Goal: Communication & Community: Share content

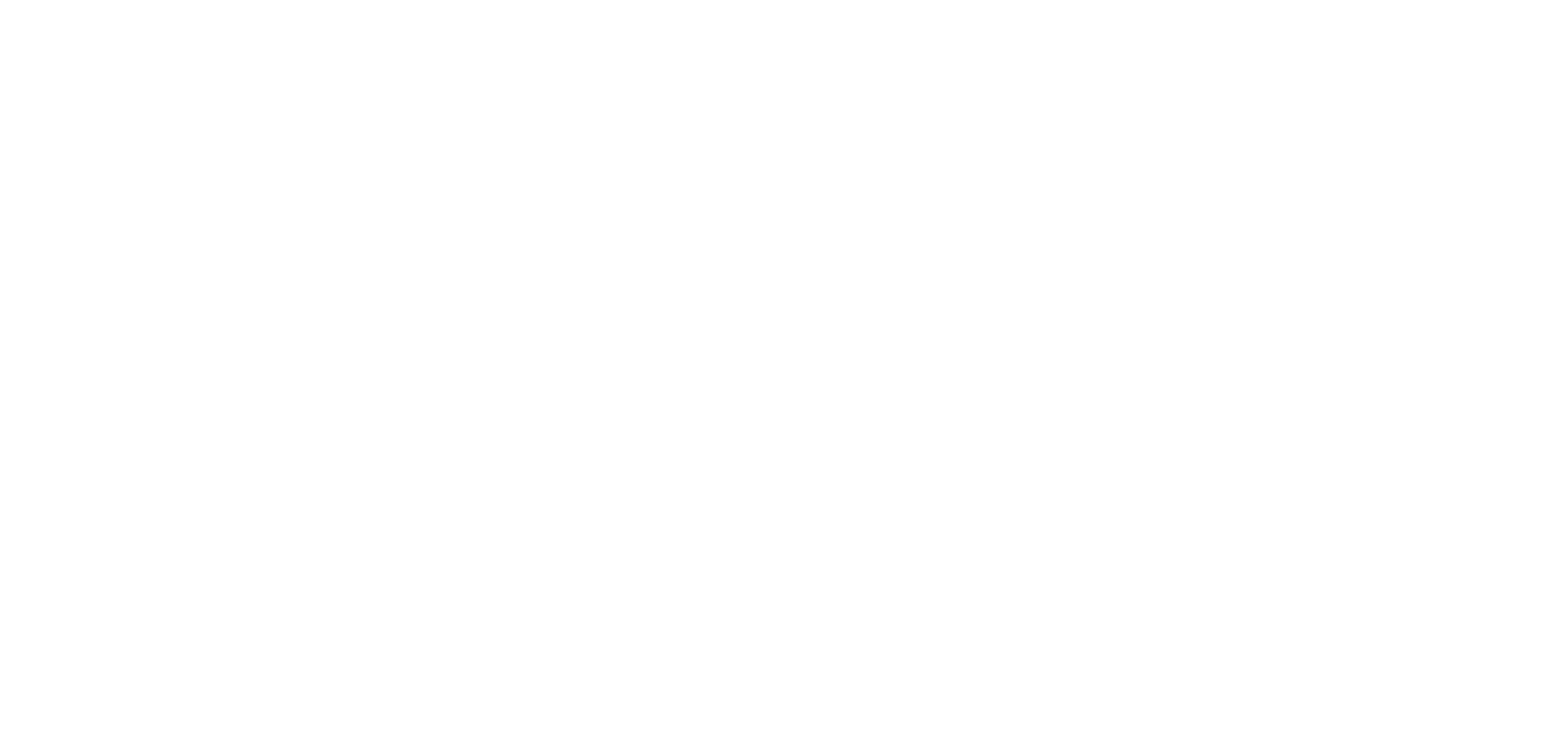
select select
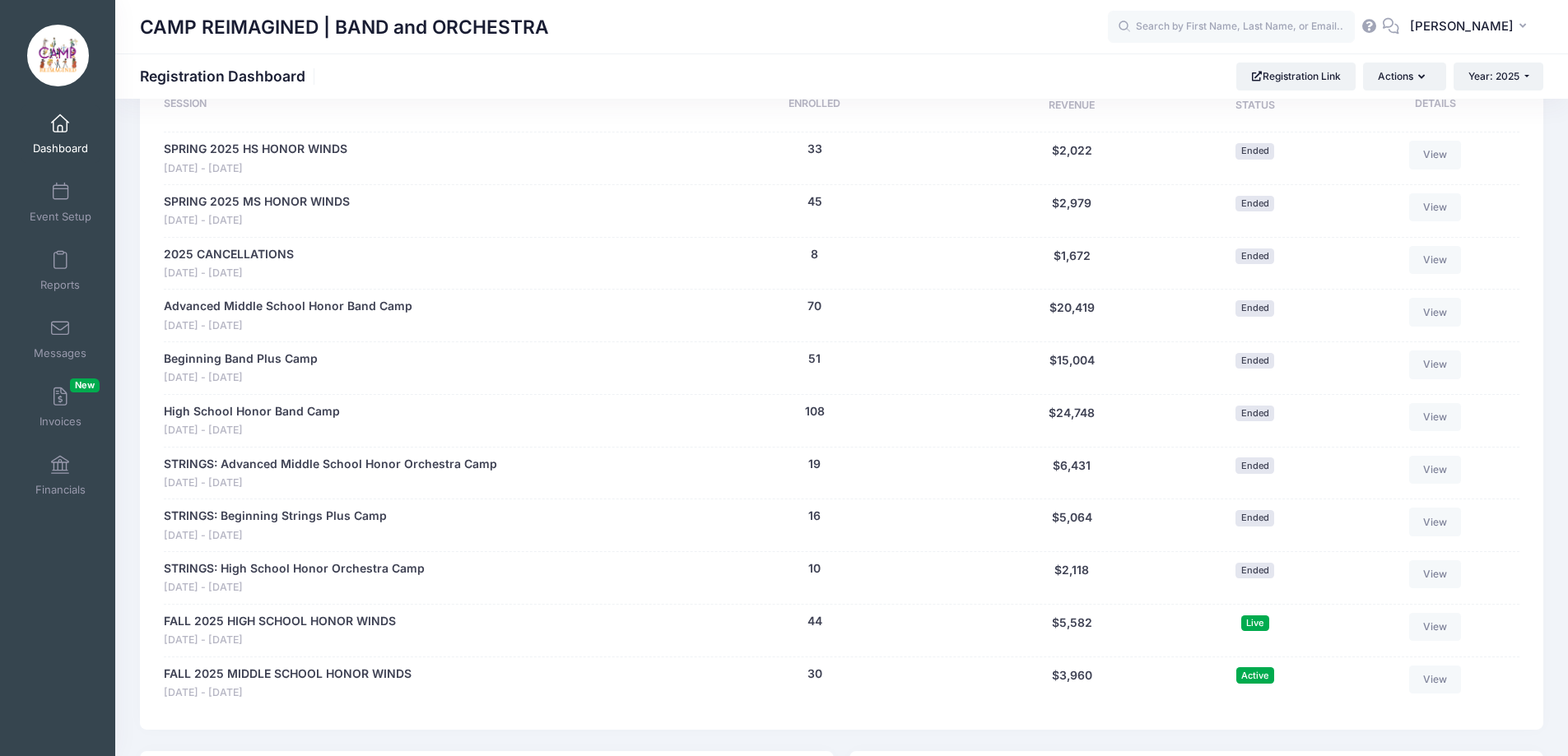
scroll to position [823, 0]
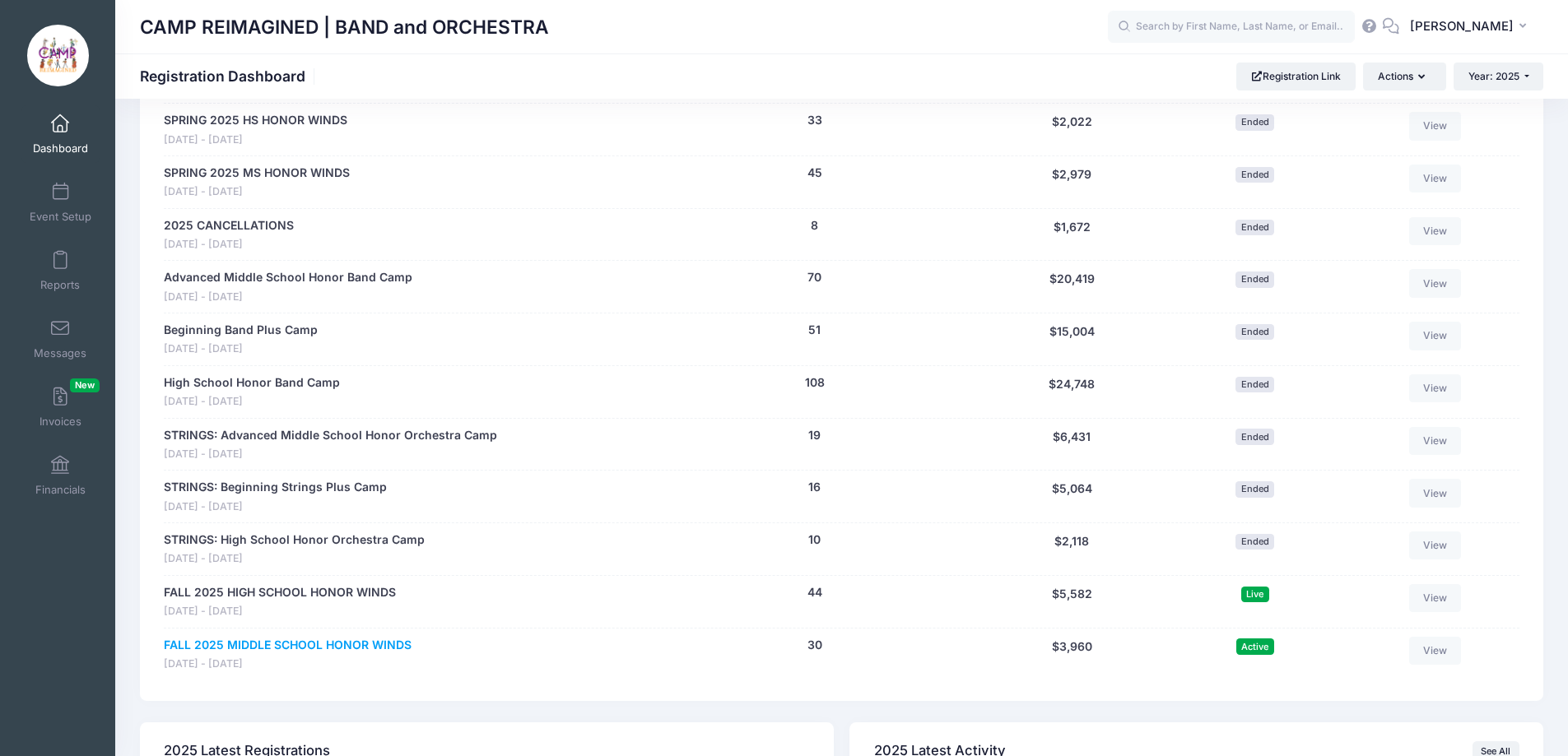
click at [348, 642] on link "FALL 2025 MIDDLE SCHOOL HONOR WINDS" at bounding box center [287, 645] width 247 height 17
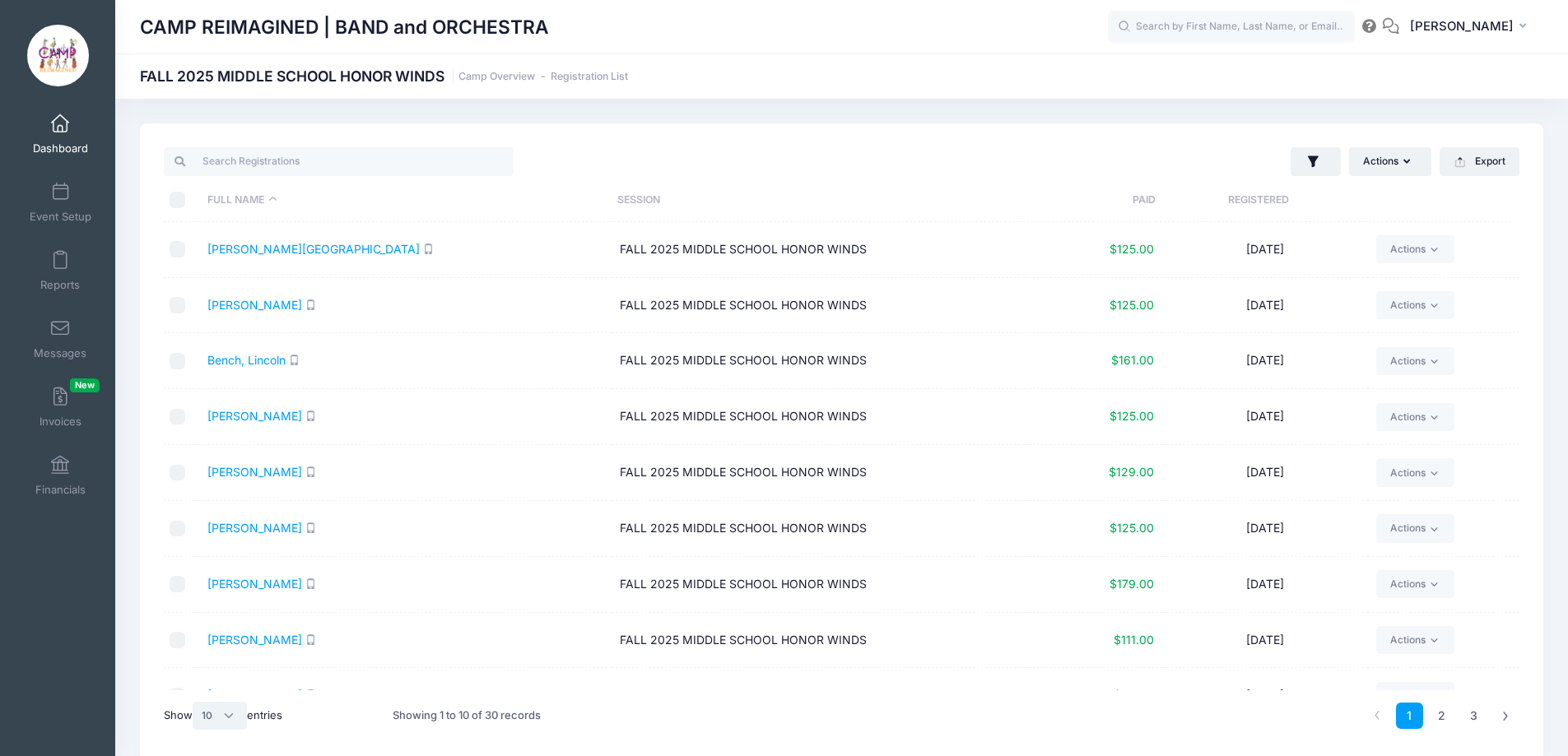
click at [231, 706] on select "All 10 25 50" at bounding box center [219, 715] width 54 height 28
select select "50"
click at [195, 702] on select "All 10 25 50" at bounding box center [219, 715] width 54 height 28
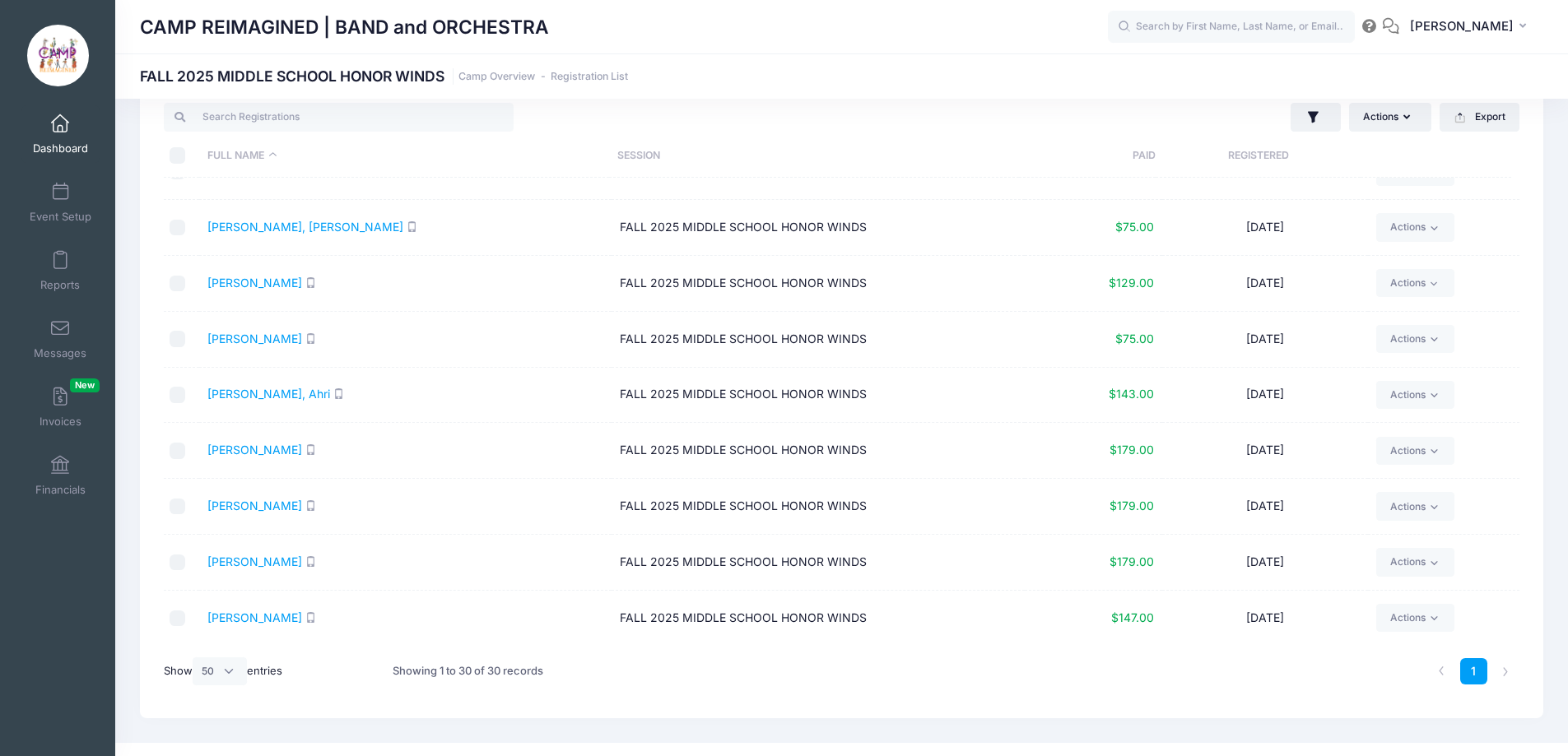
scroll to position [69, 0]
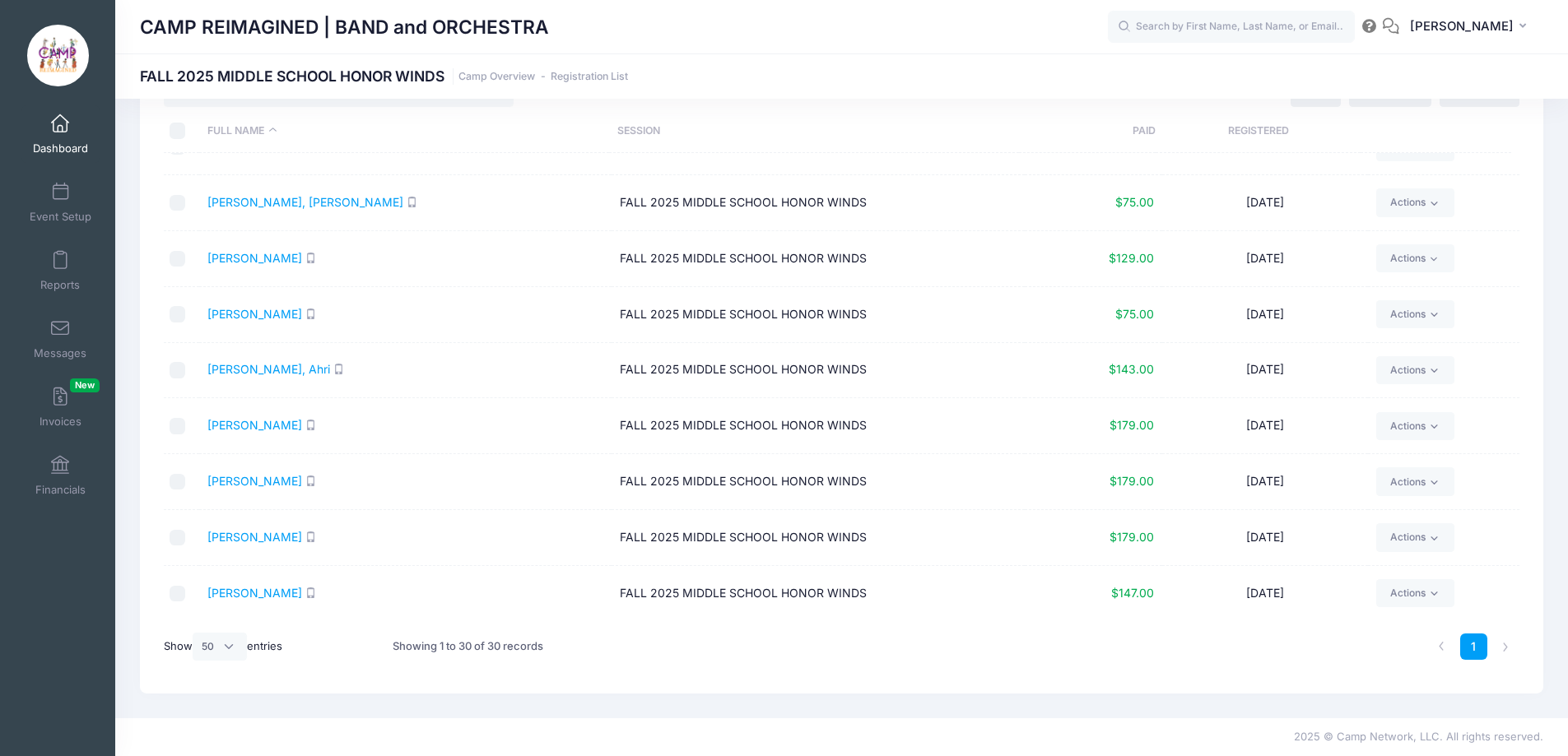
click at [547, 679] on div "Actions Assign Labels Send Email Send SMS Send Payment Reminder Send Document U…" at bounding box center [841, 374] width 1403 height 639
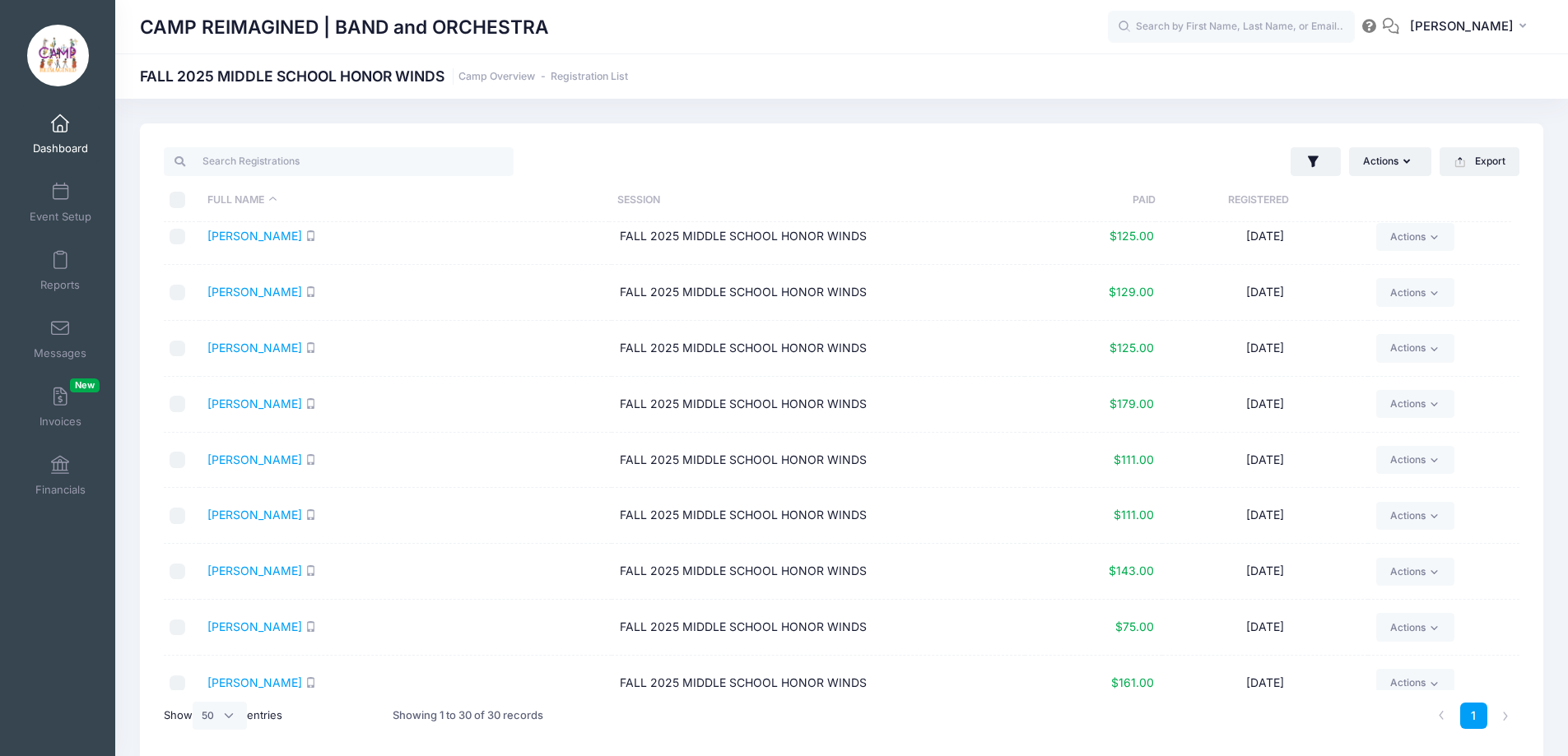
scroll to position [0, 0]
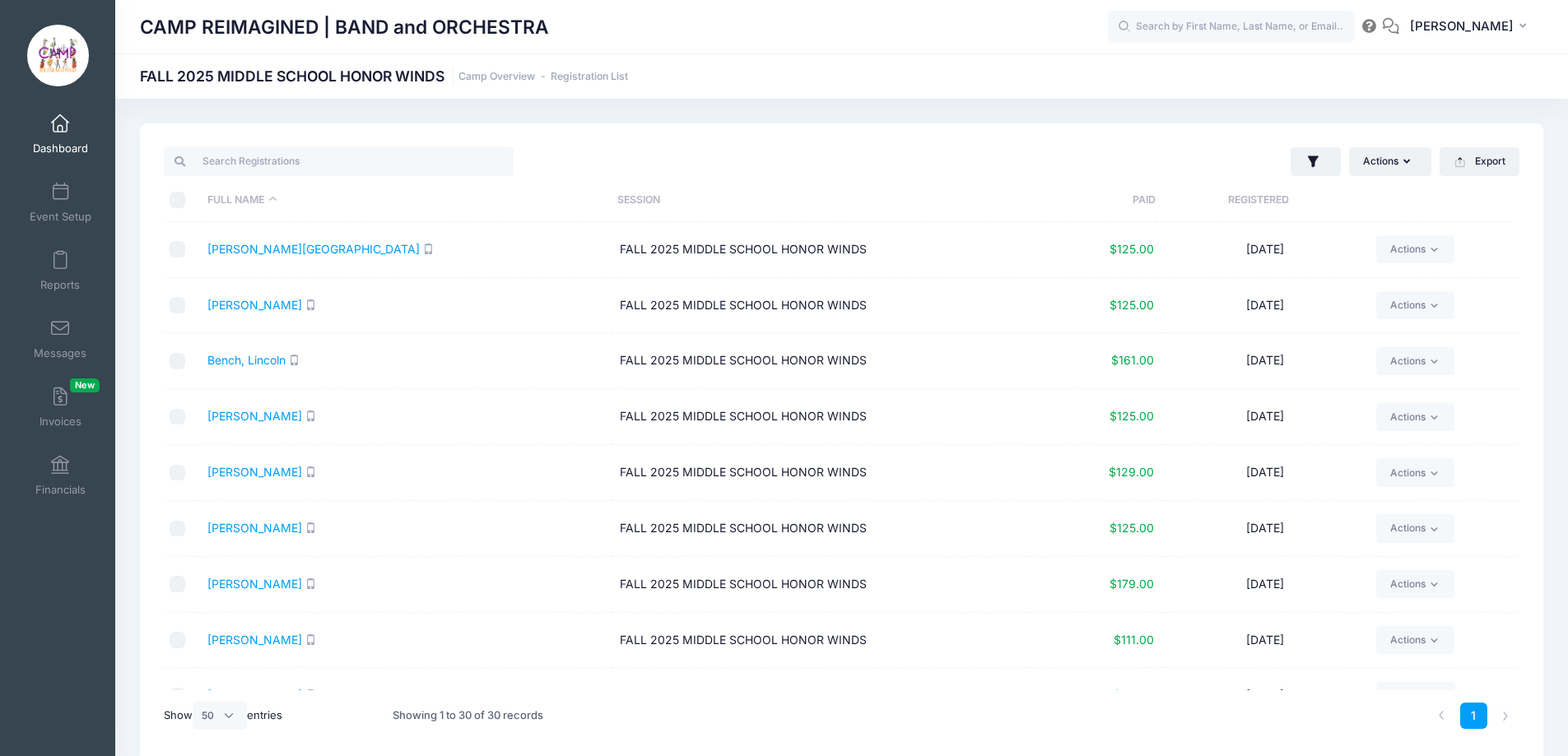
click at [60, 131] on span at bounding box center [60, 124] width 0 height 18
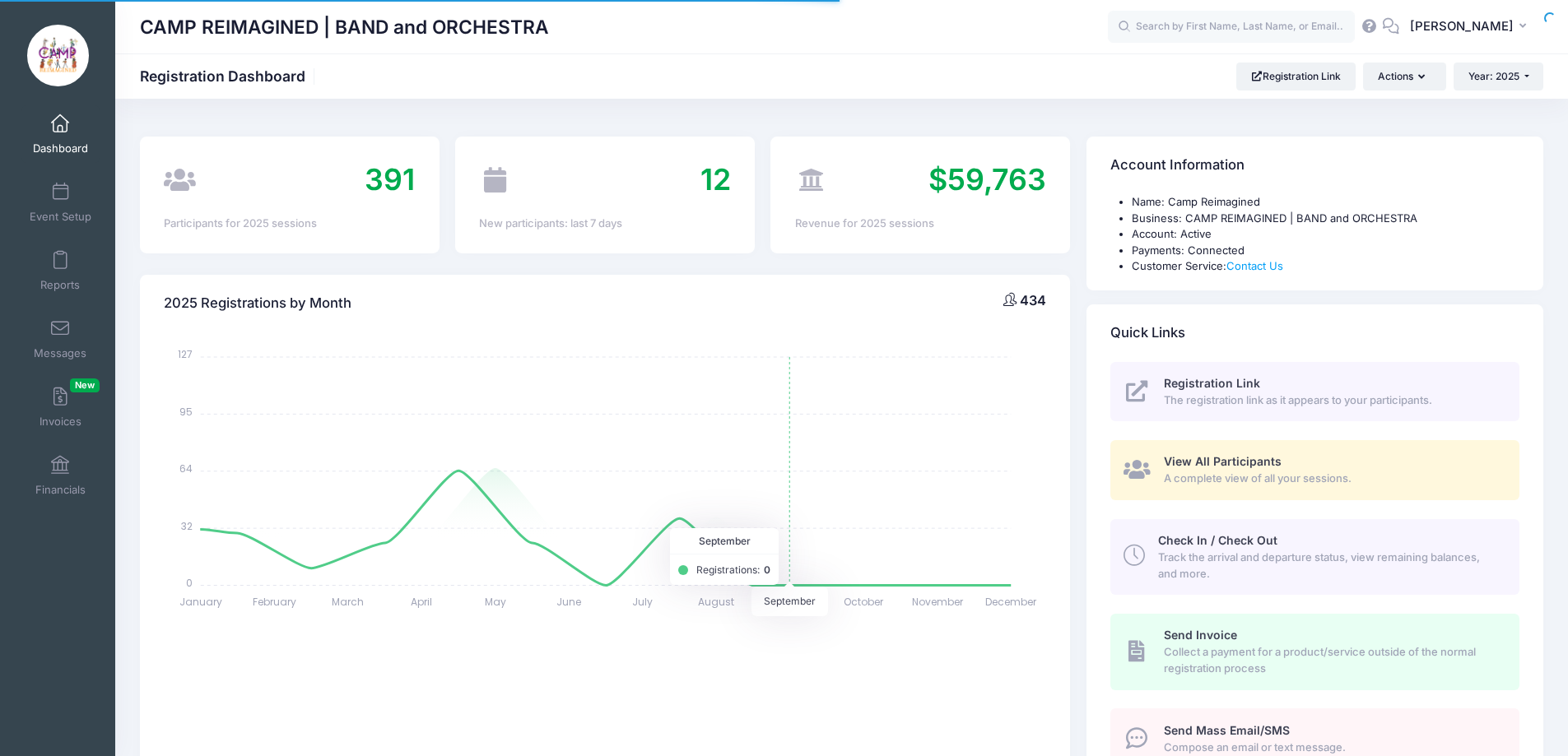
select select
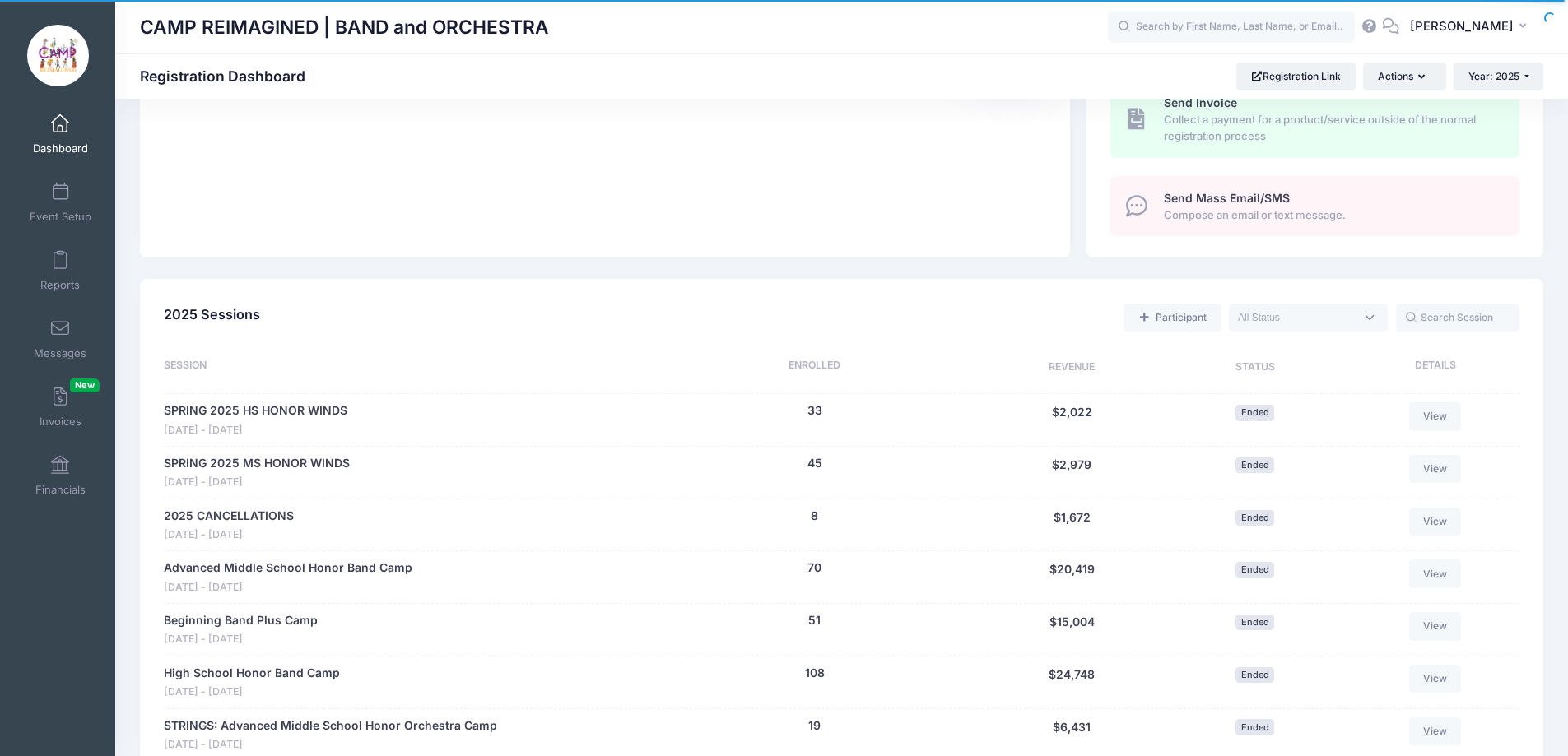
scroll to position [658, 0]
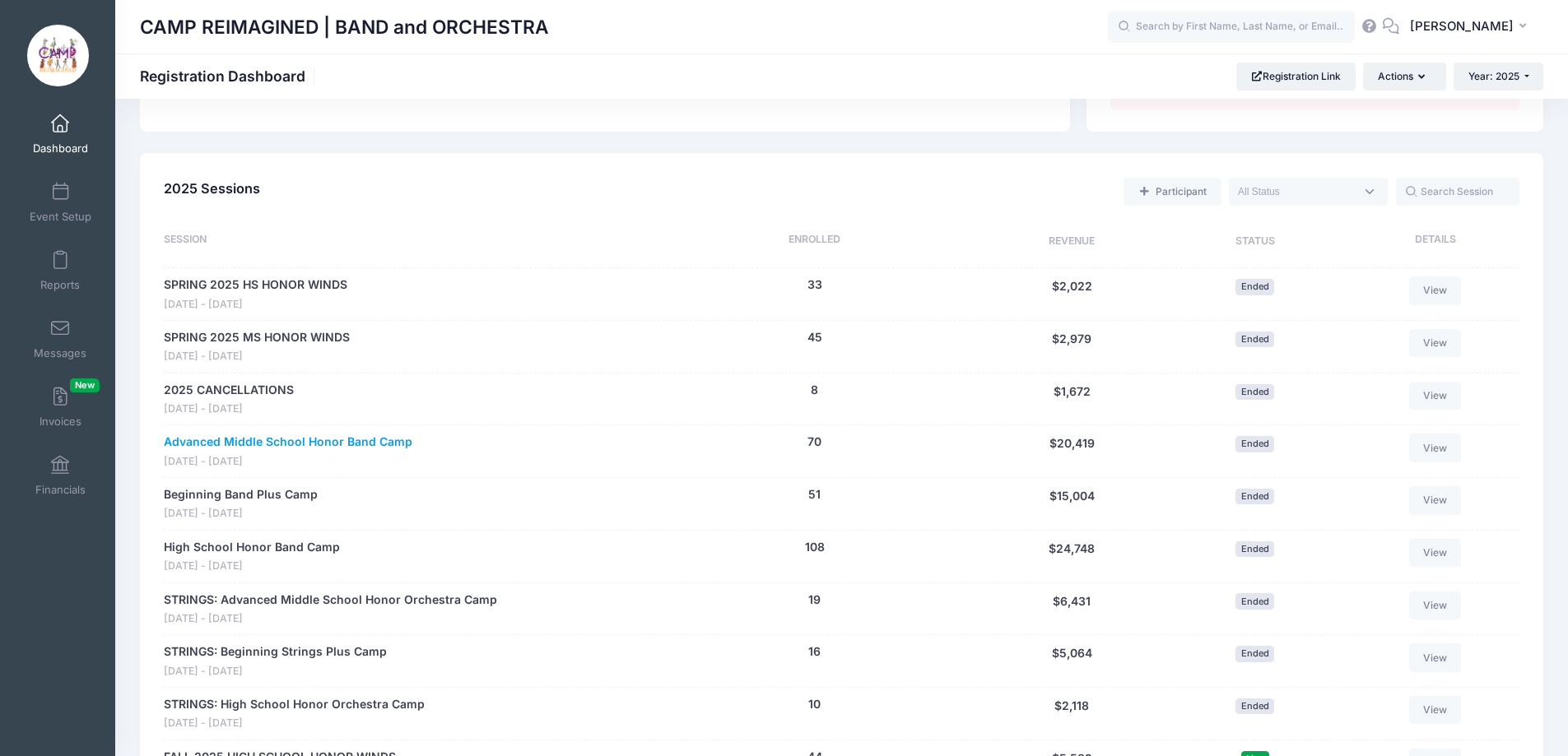
click at [332, 444] on link "Advanced Middle School Honor Band Camp" at bounding box center [287, 442] width 248 height 17
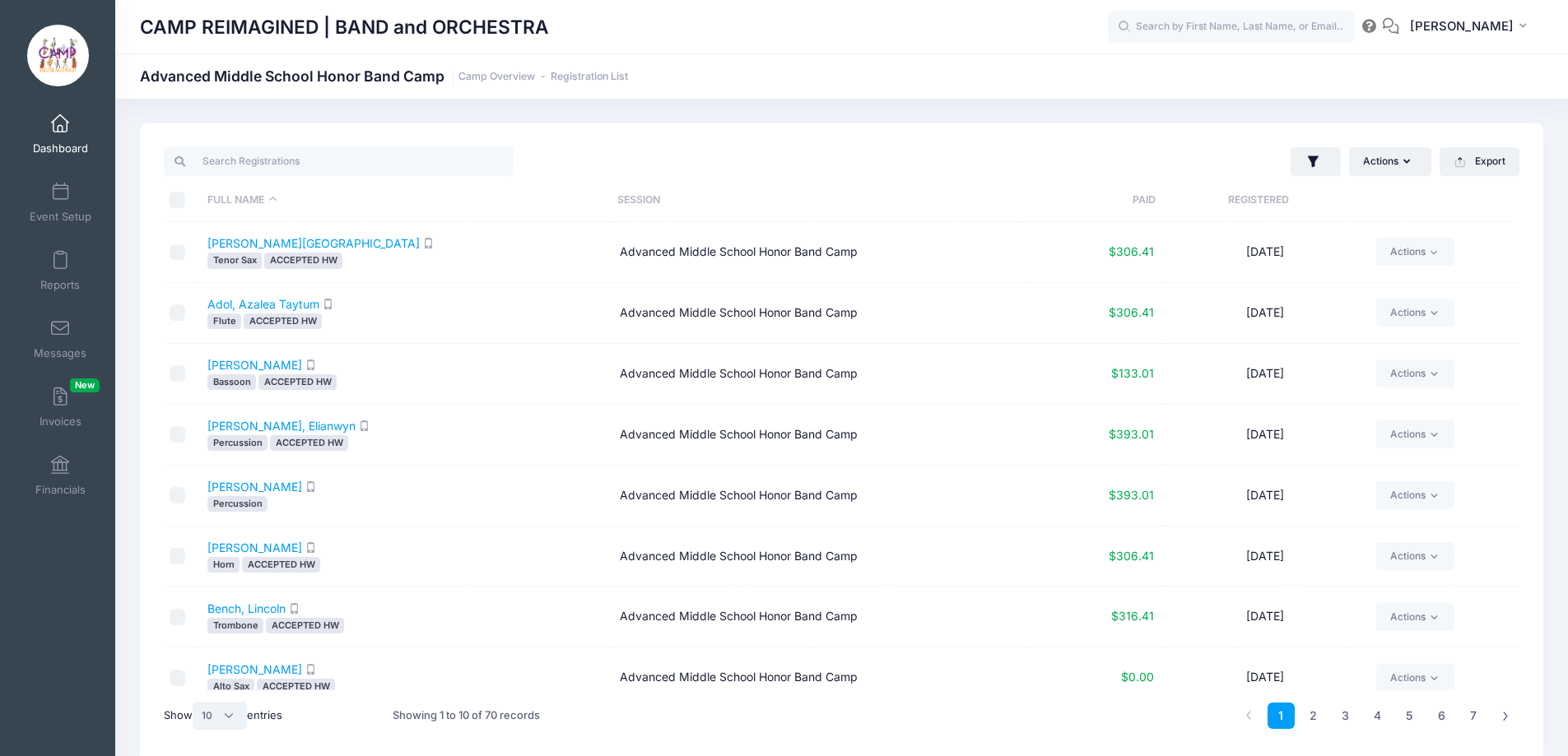
click at [223, 717] on select "All 10 25 50" at bounding box center [219, 715] width 54 height 28
select select "50"
click at [195, 702] on select "All 10 25 50" at bounding box center [219, 715] width 54 height 28
click at [176, 307] on input "checkbox" at bounding box center [177, 312] width 16 height 16
checkbox input "true"
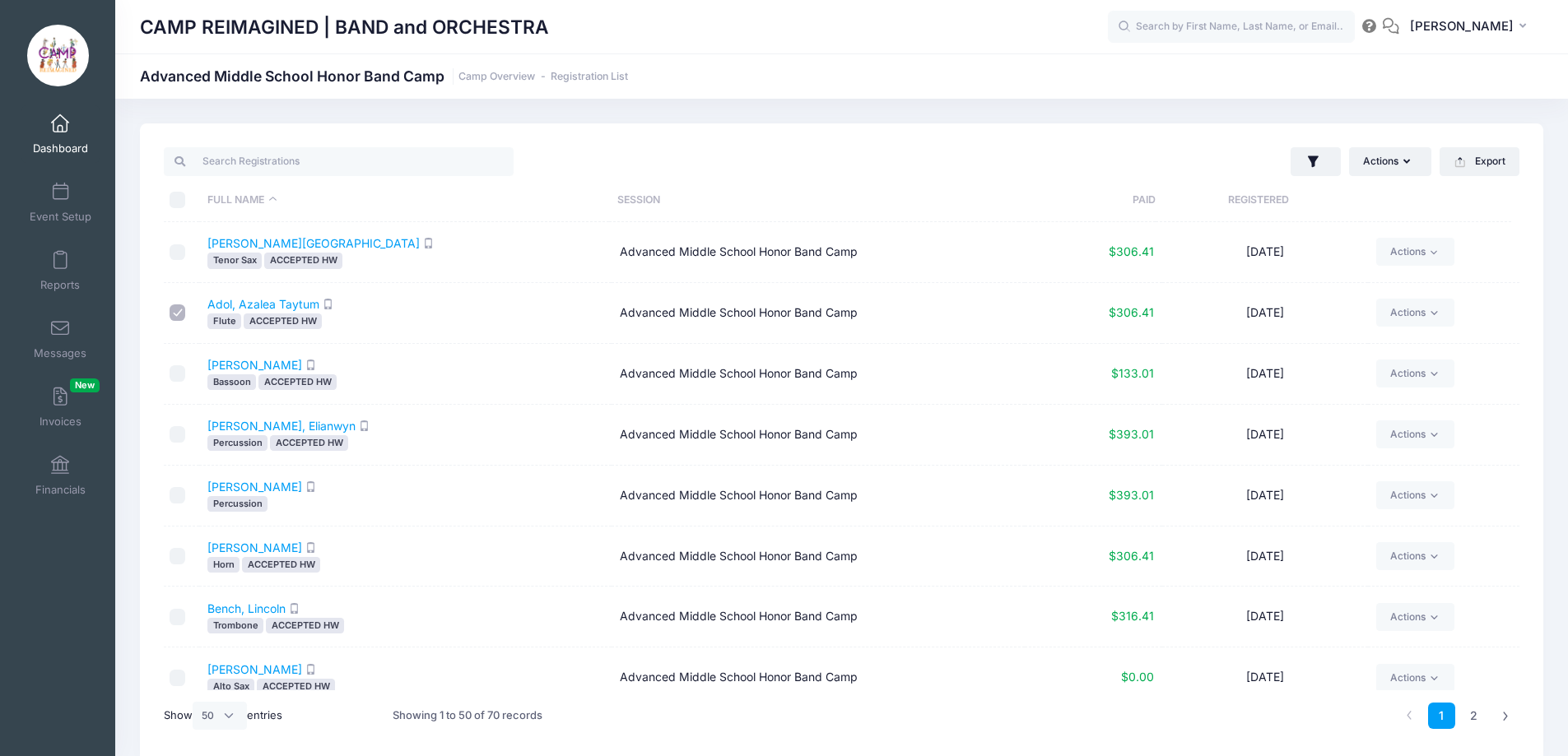
click at [184, 377] on input "checkbox" at bounding box center [177, 373] width 16 height 16
checkbox input "true"
click at [180, 432] on input "checkbox" at bounding box center [177, 434] width 16 height 16
checkbox input "true"
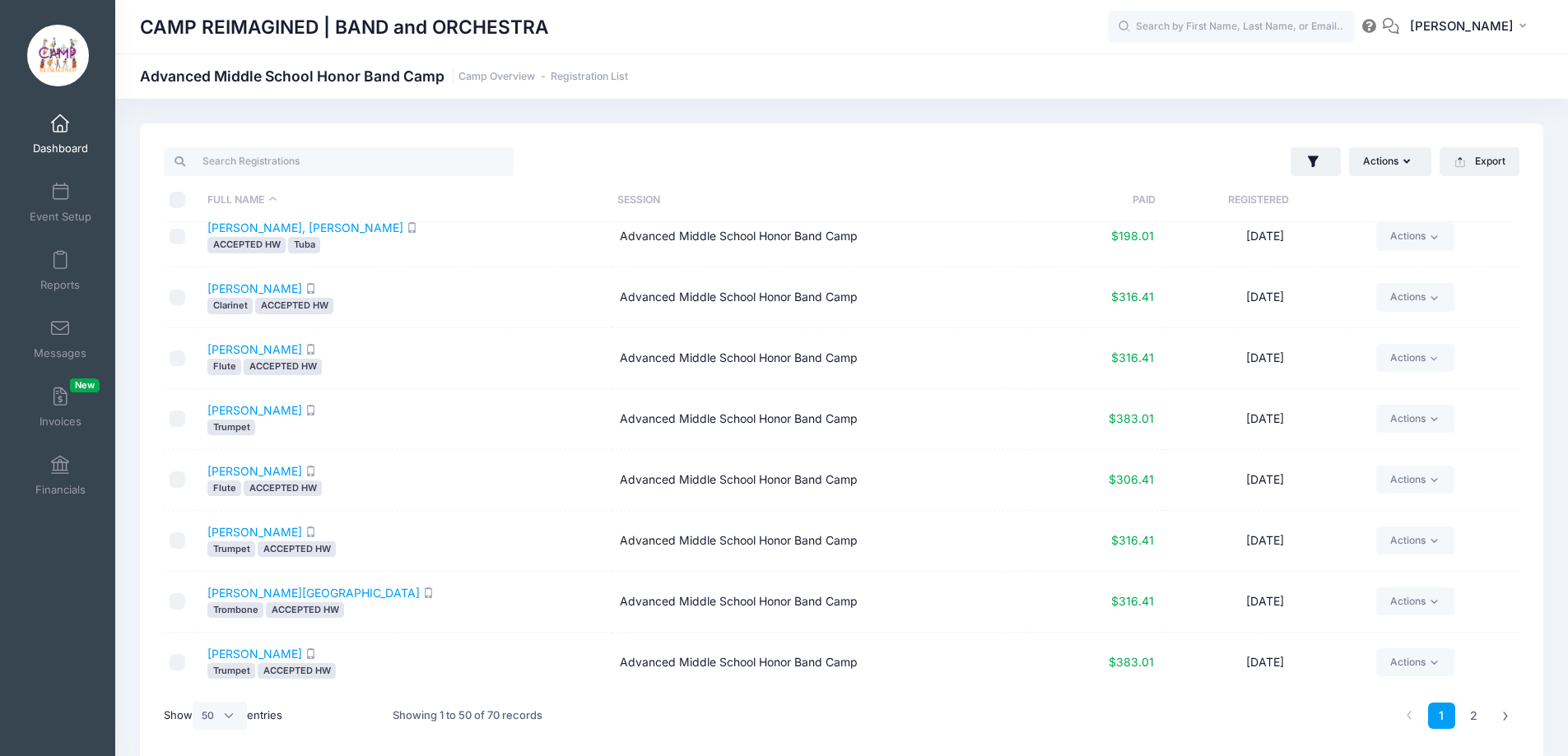
scroll to position [904, 0]
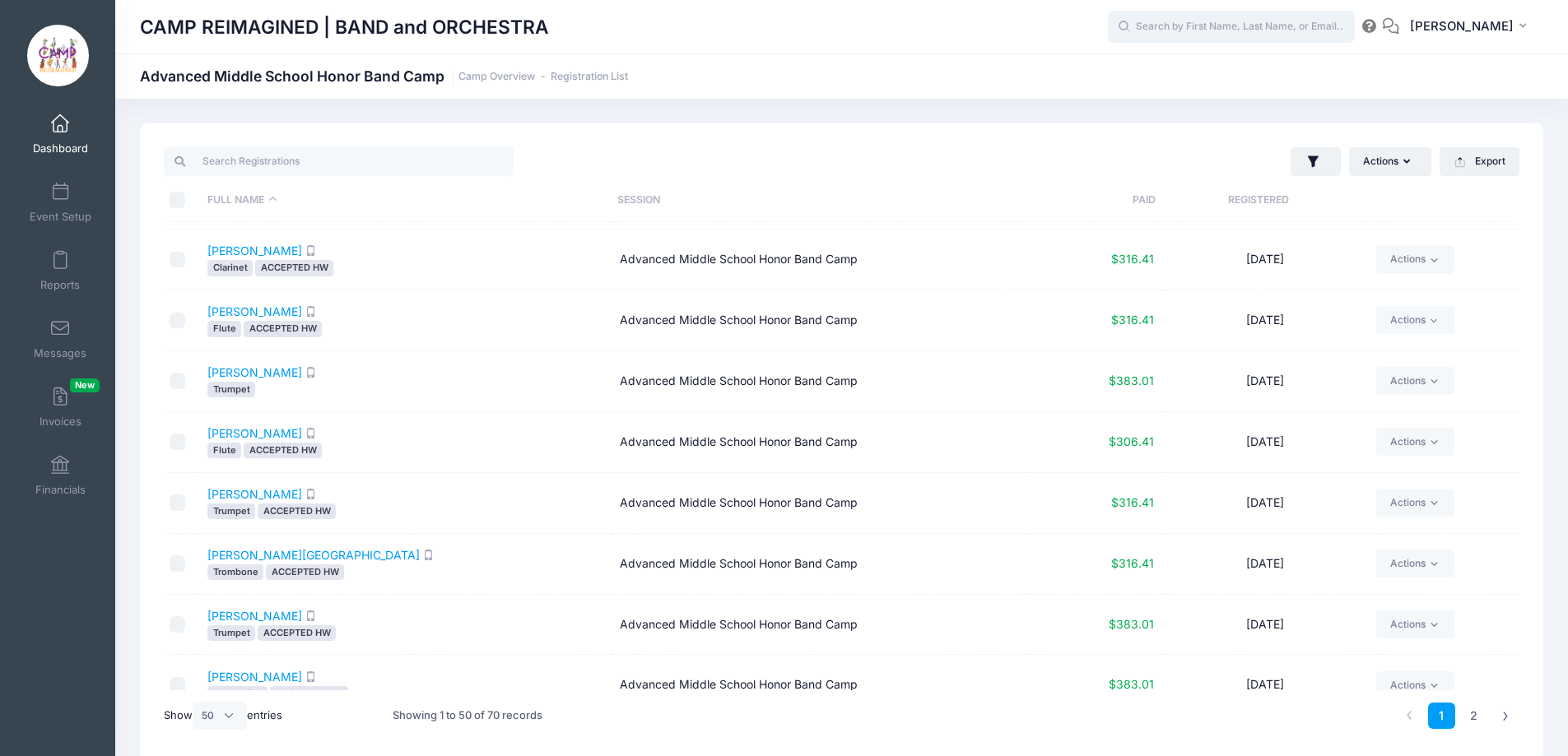
click at [1205, 21] on input "text" at bounding box center [1230, 27] width 246 height 33
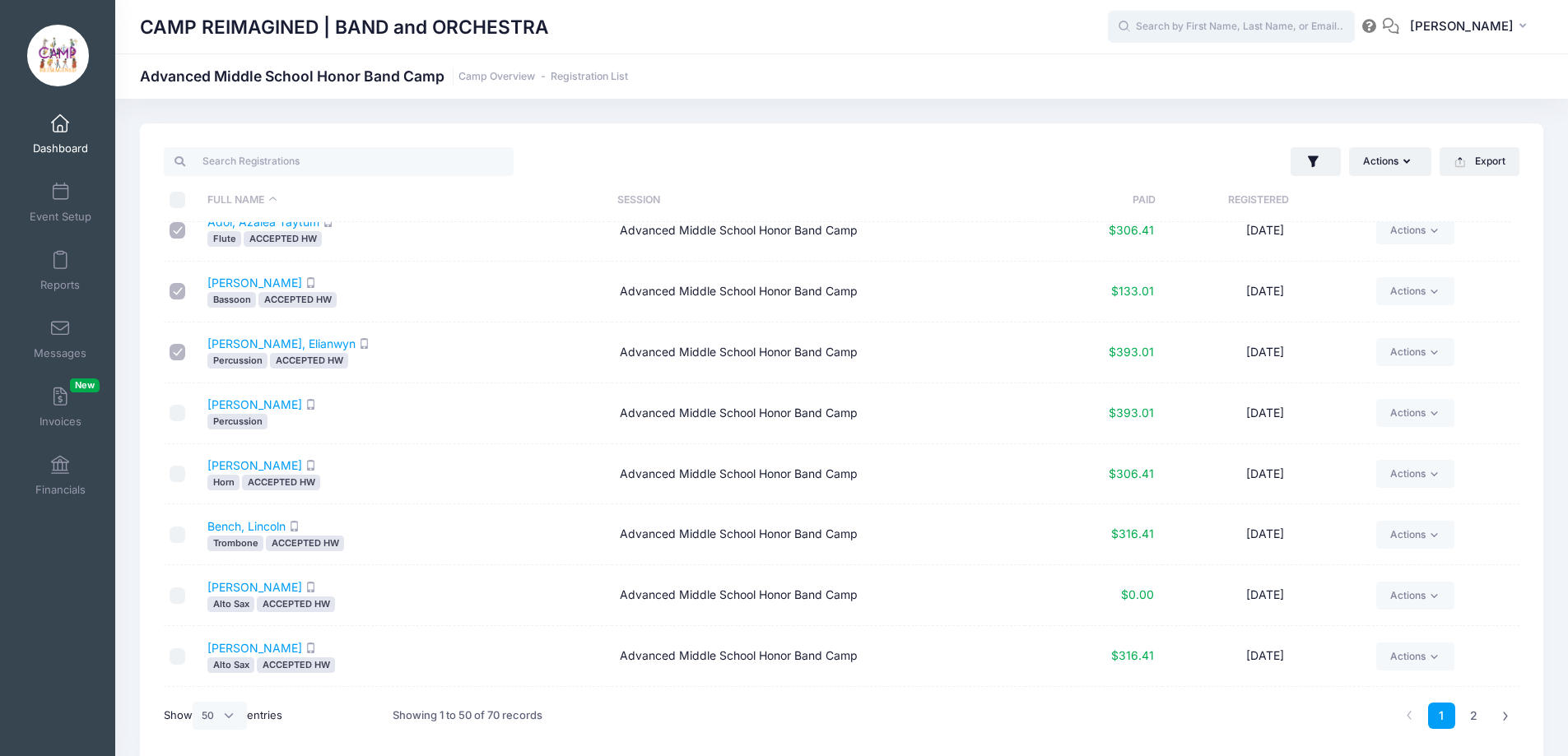
scroll to position [165, 0]
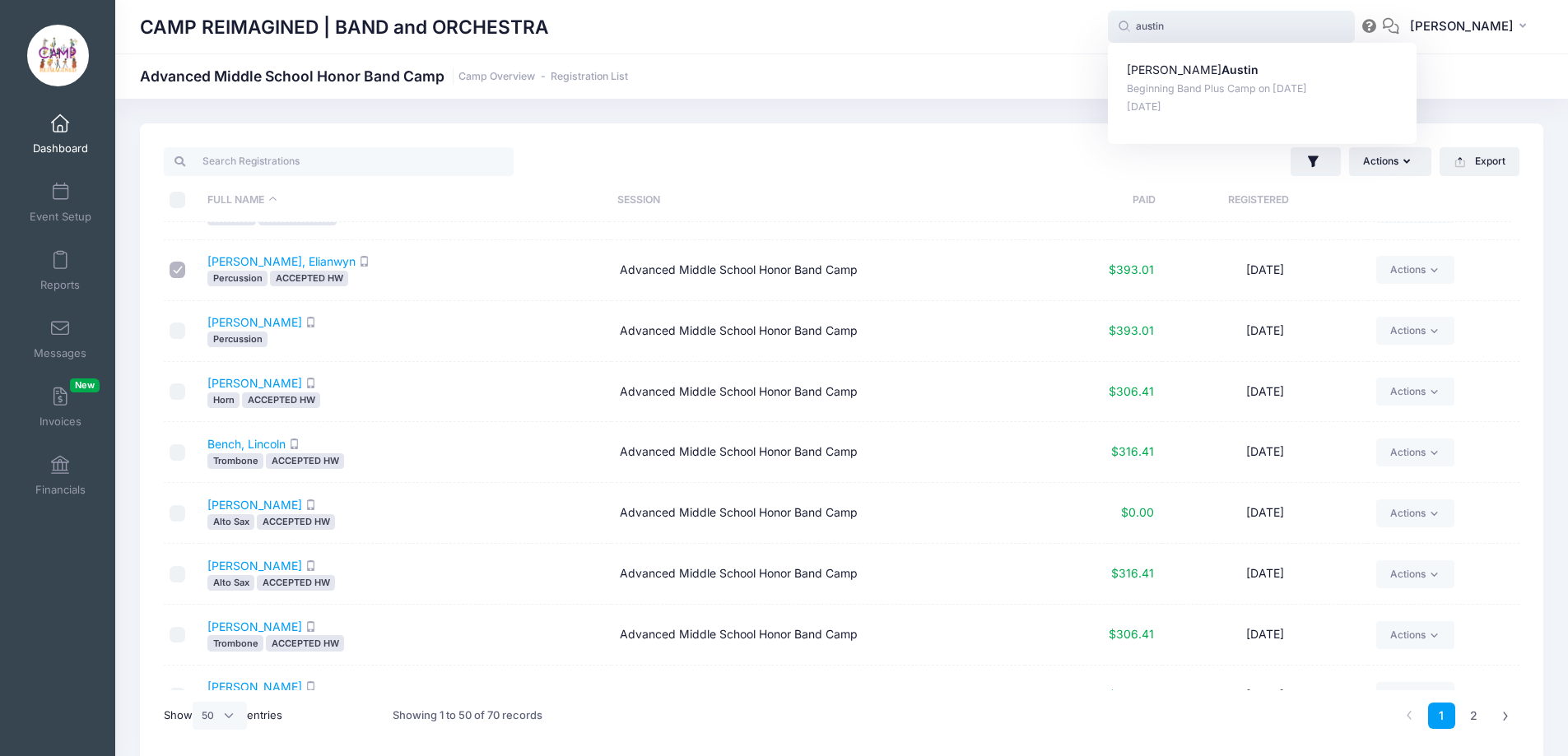
type input "austin"
click at [755, 183] on th "Session" at bounding box center [813, 201] width 410 height 44
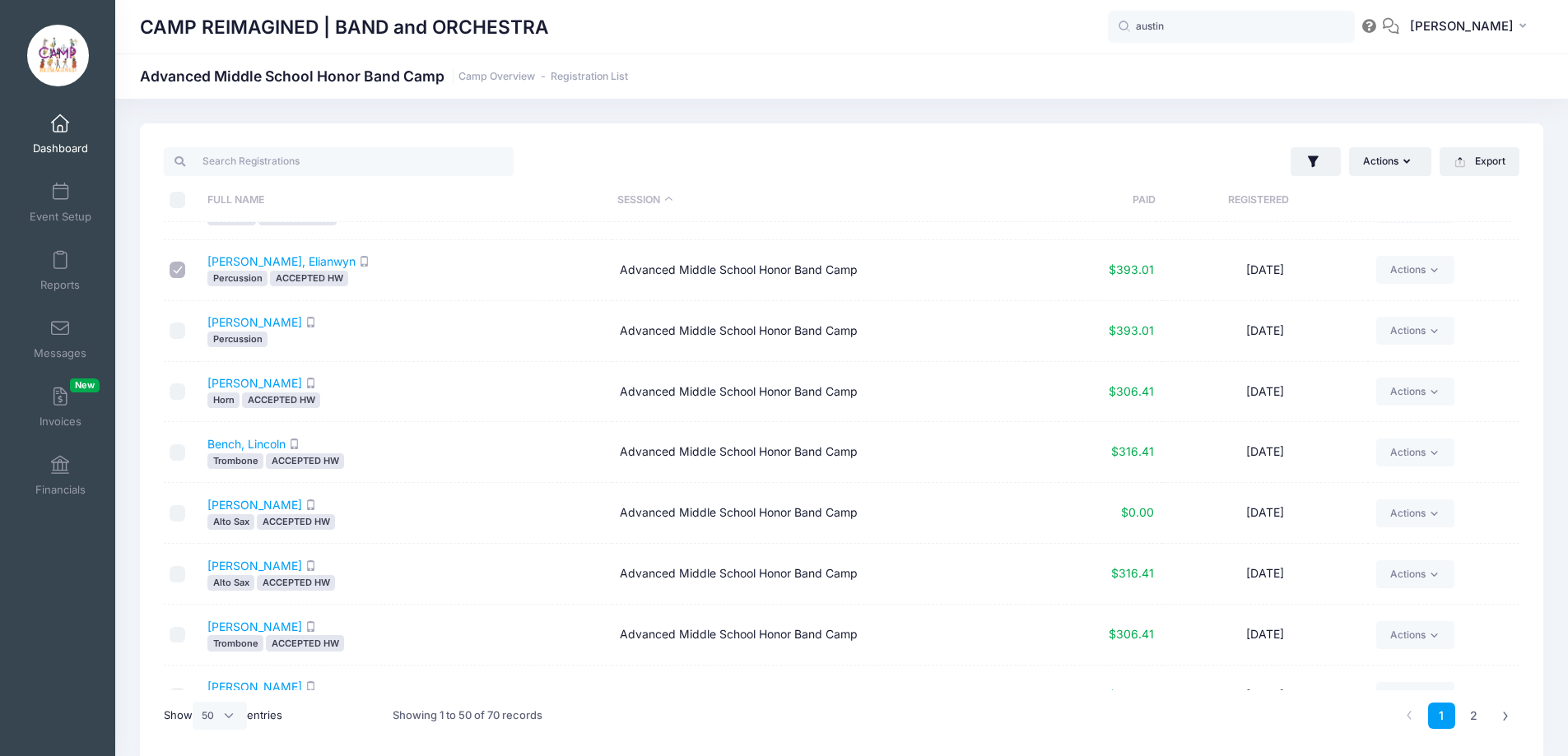
scroll to position [0, 0]
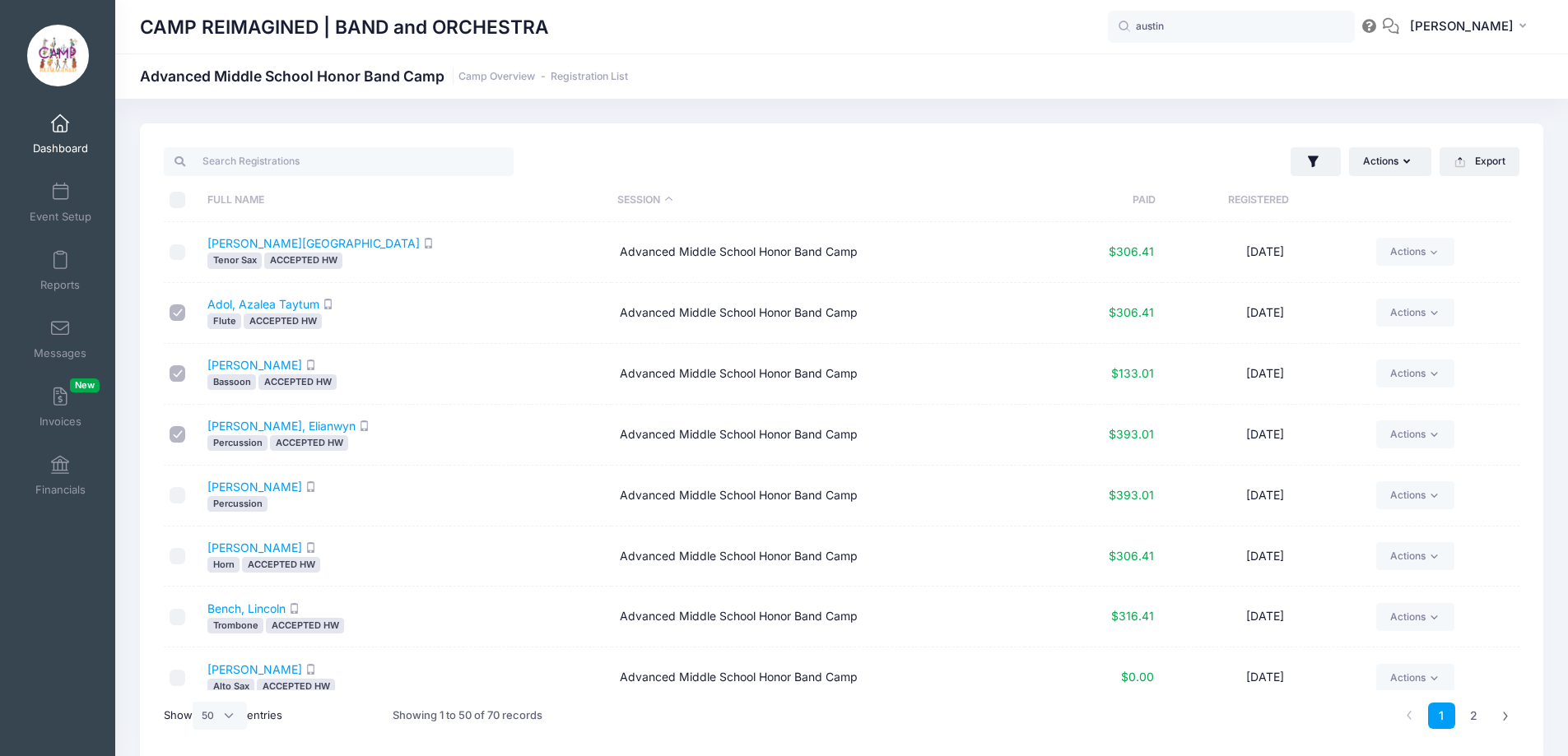
click at [669, 201] on th "Session" at bounding box center [813, 201] width 410 height 44
click at [179, 618] on input "checkbox" at bounding box center [177, 616] width 16 height 16
checkbox input "true"
click at [1203, 21] on input "austin" at bounding box center [1230, 27] width 246 height 33
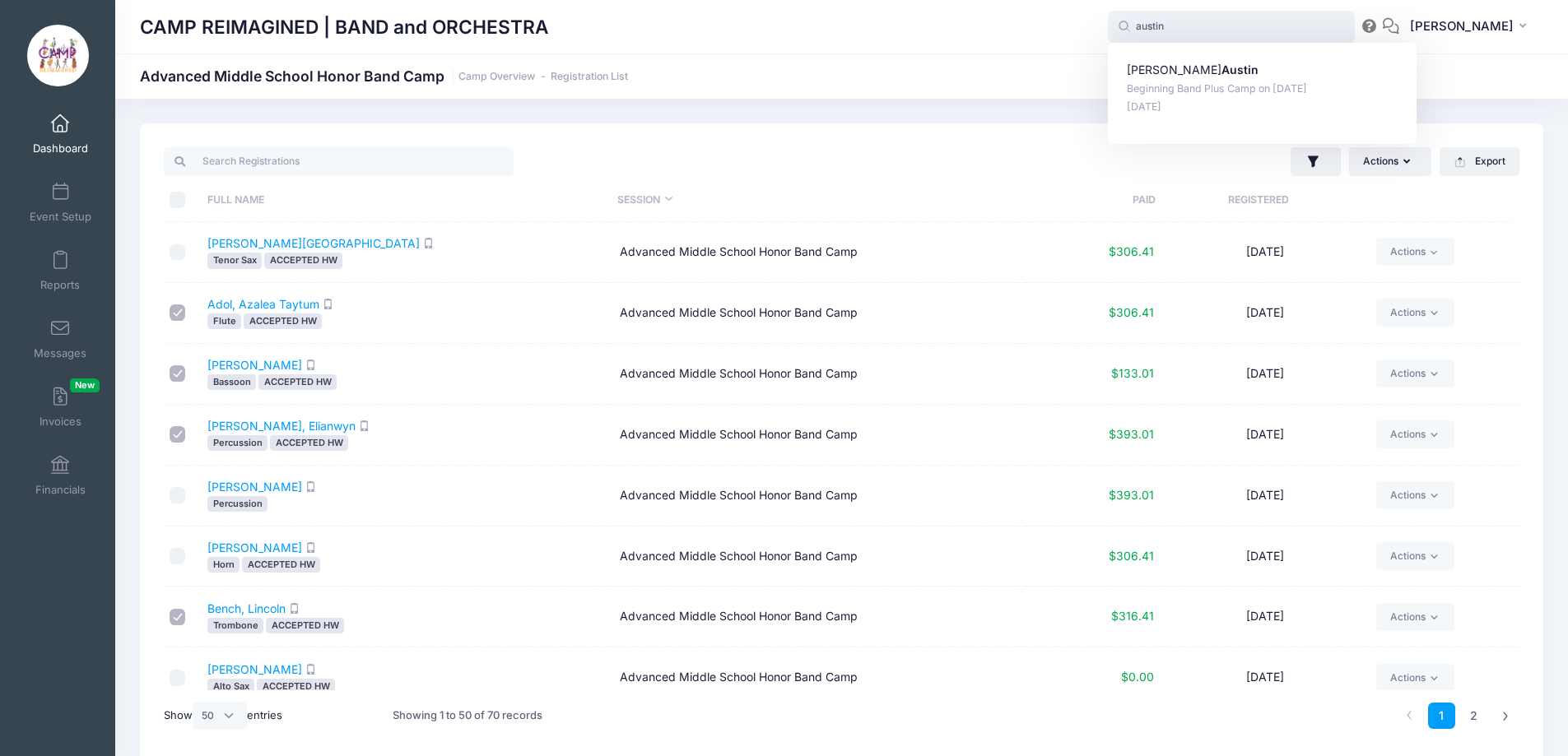
click at [1203, 21] on input "austin" at bounding box center [1230, 27] width 246 height 33
type input "bench"
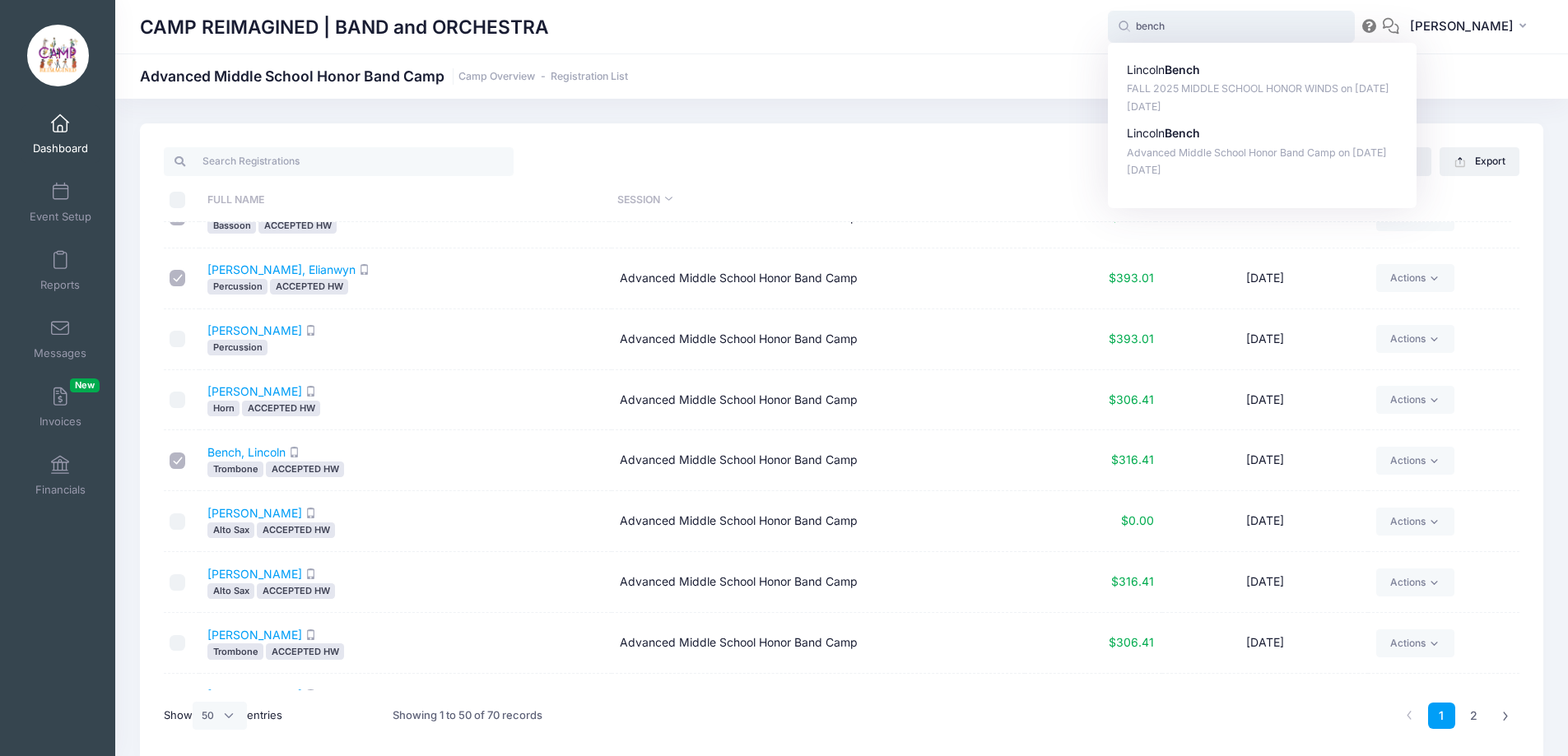
scroll to position [329, 0]
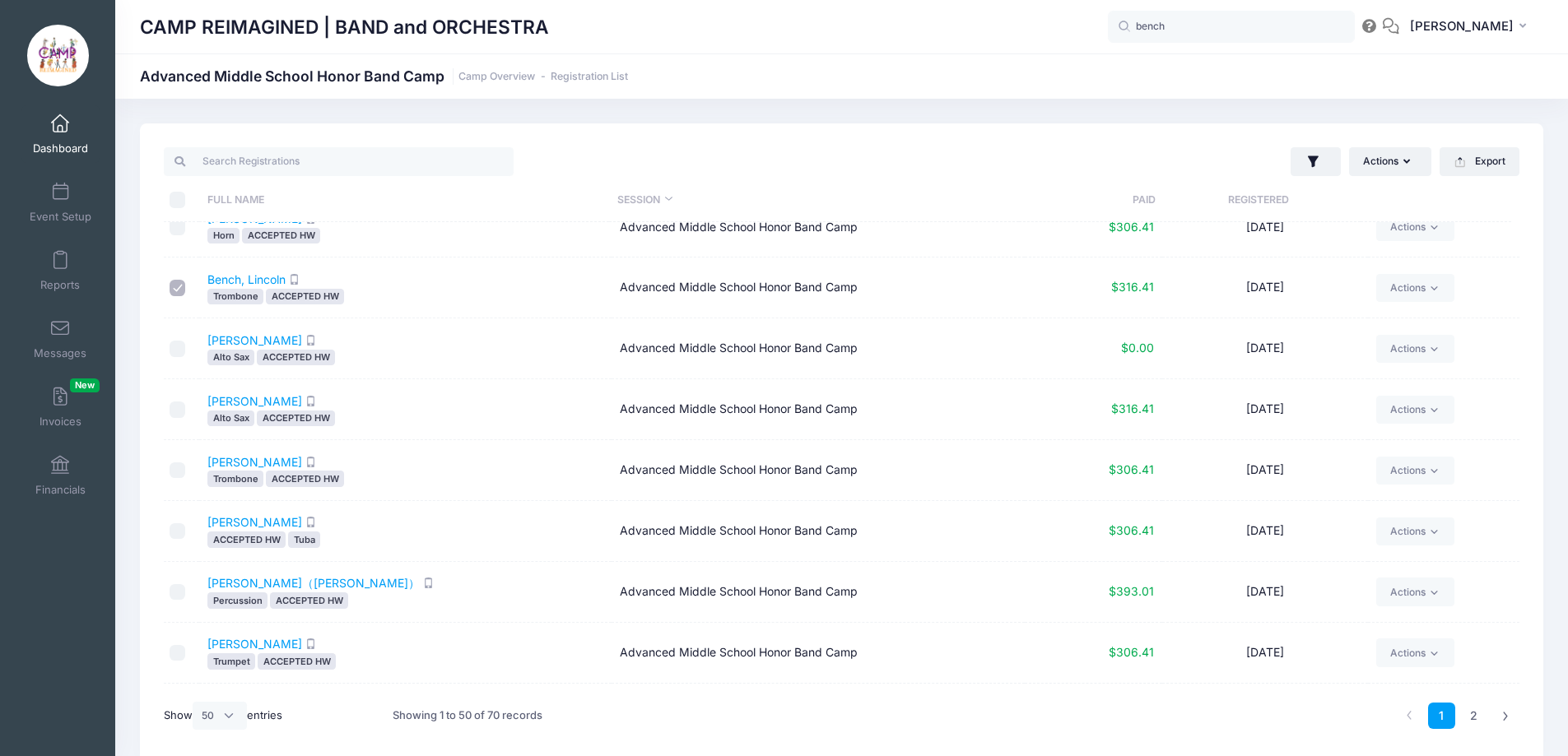
click at [178, 352] on input "checkbox" at bounding box center [177, 348] width 16 height 16
checkbox input "true"
click at [181, 528] on input "checkbox" at bounding box center [177, 531] width 16 height 16
checkbox input "true"
click at [175, 587] on input "checkbox" at bounding box center [177, 591] width 16 height 16
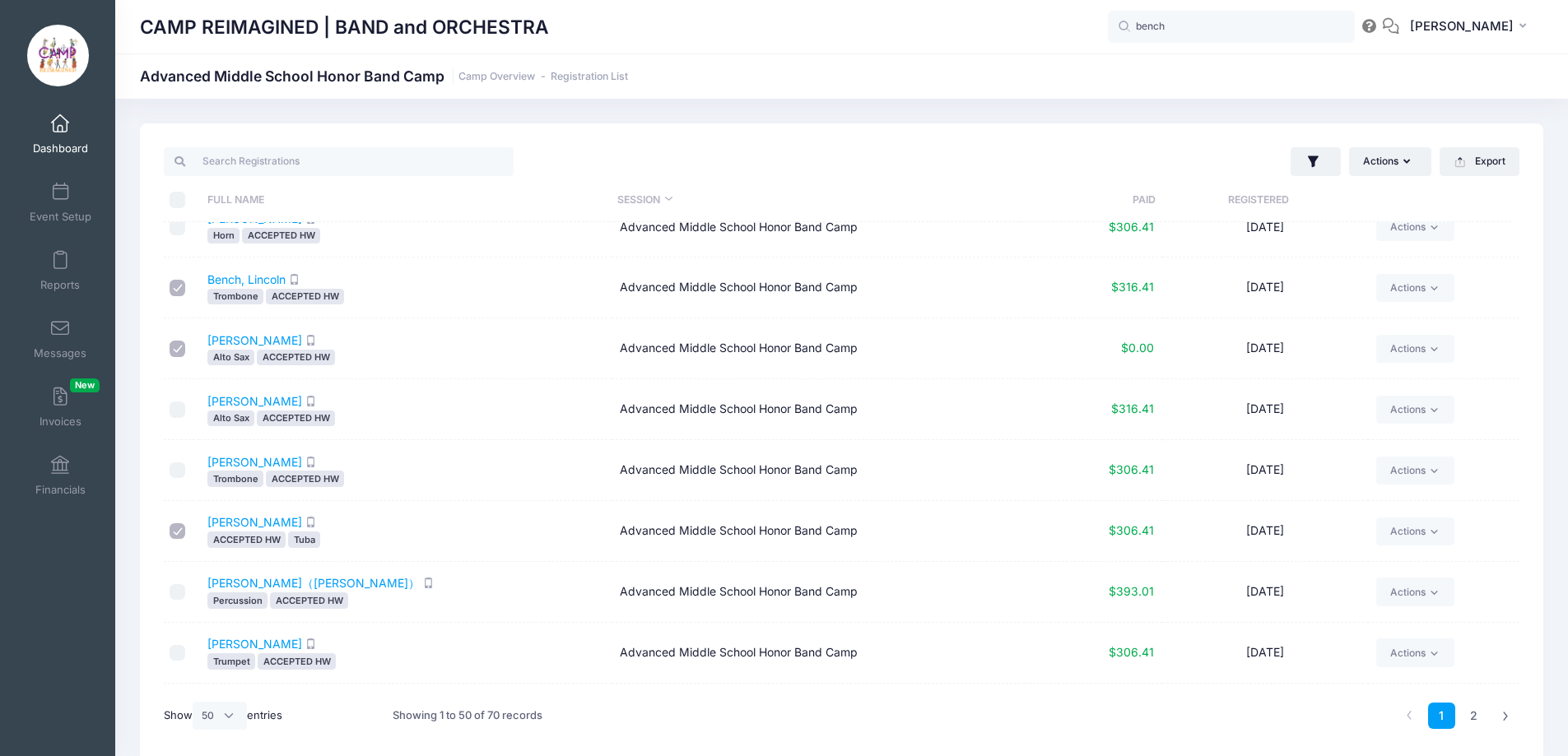
checkbox input "true"
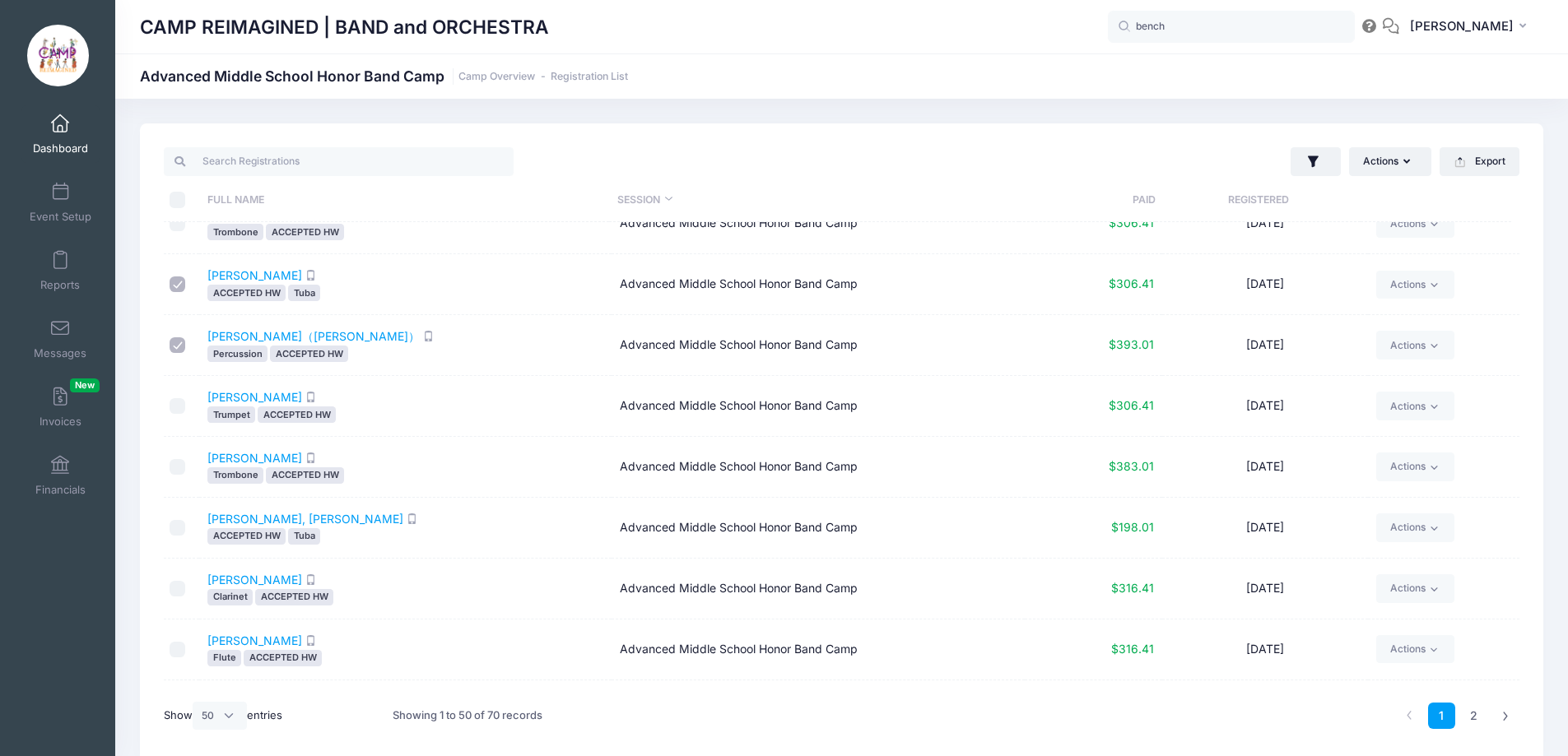
click at [180, 466] on input "checkbox" at bounding box center [177, 467] width 16 height 16
checkbox input "true"
drag, startPoint x: 177, startPoint y: 520, endPoint x: 186, endPoint y: 520, distance: 9.0
click at [177, 520] on input "checkbox" at bounding box center [177, 528] width 16 height 16
checkbox input "true"
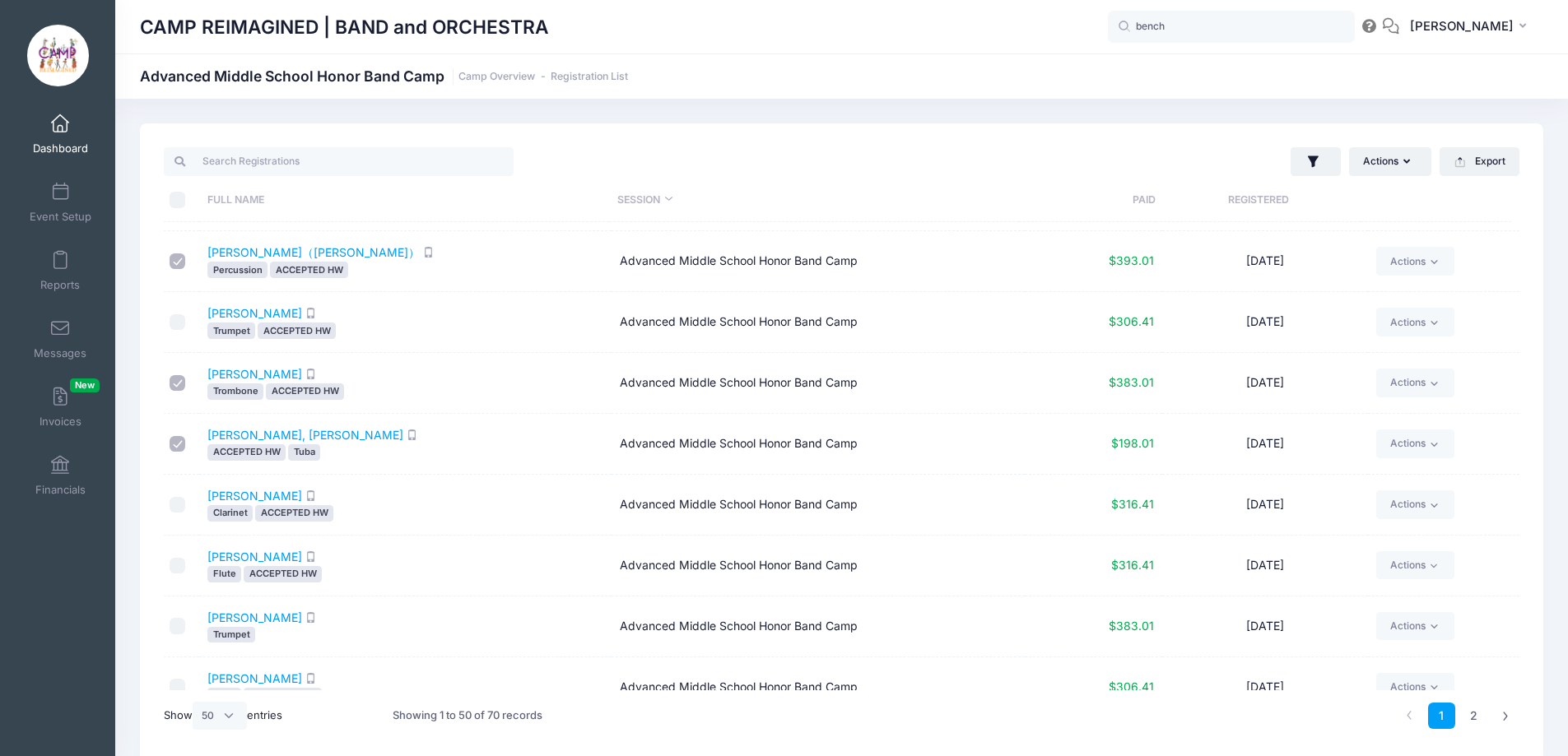
scroll to position [740, 0]
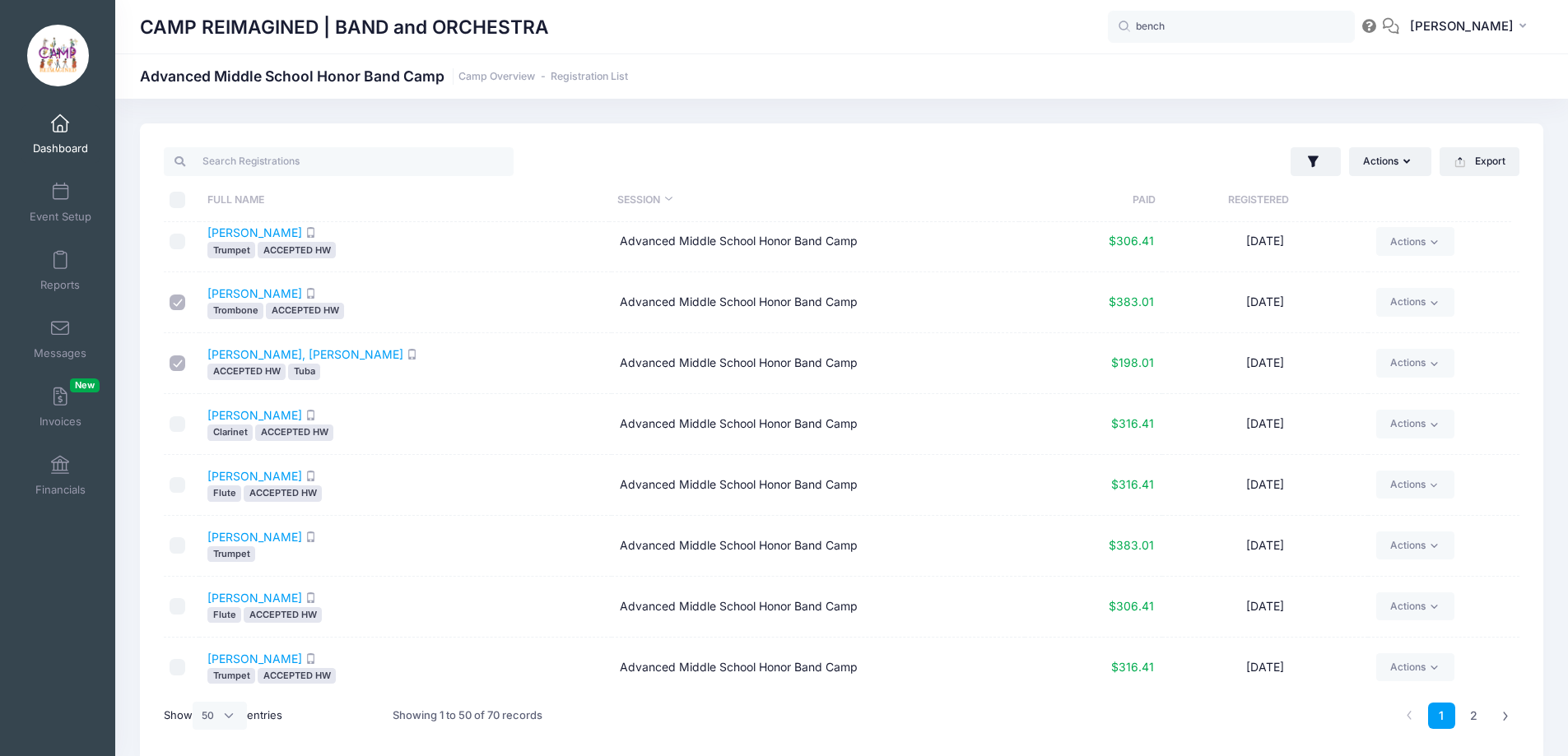
drag, startPoint x: 182, startPoint y: 606, endPoint x: 192, endPoint y: 608, distance: 10.2
click at [182, 606] on input "checkbox" at bounding box center [177, 606] width 16 height 16
checkbox input "true"
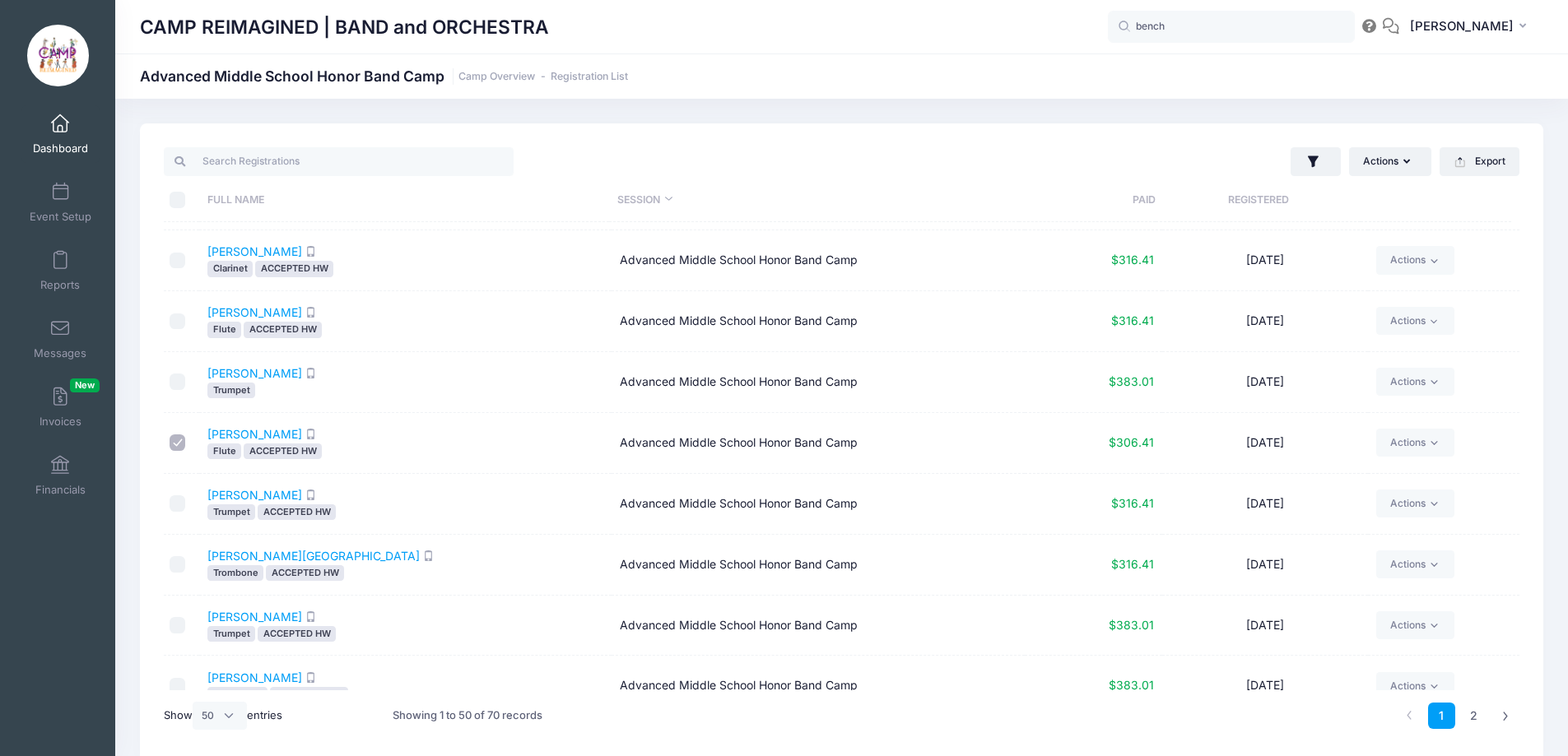
scroll to position [904, 0]
click at [180, 563] on input "checkbox" at bounding box center [177, 563] width 16 height 16
checkbox input "true"
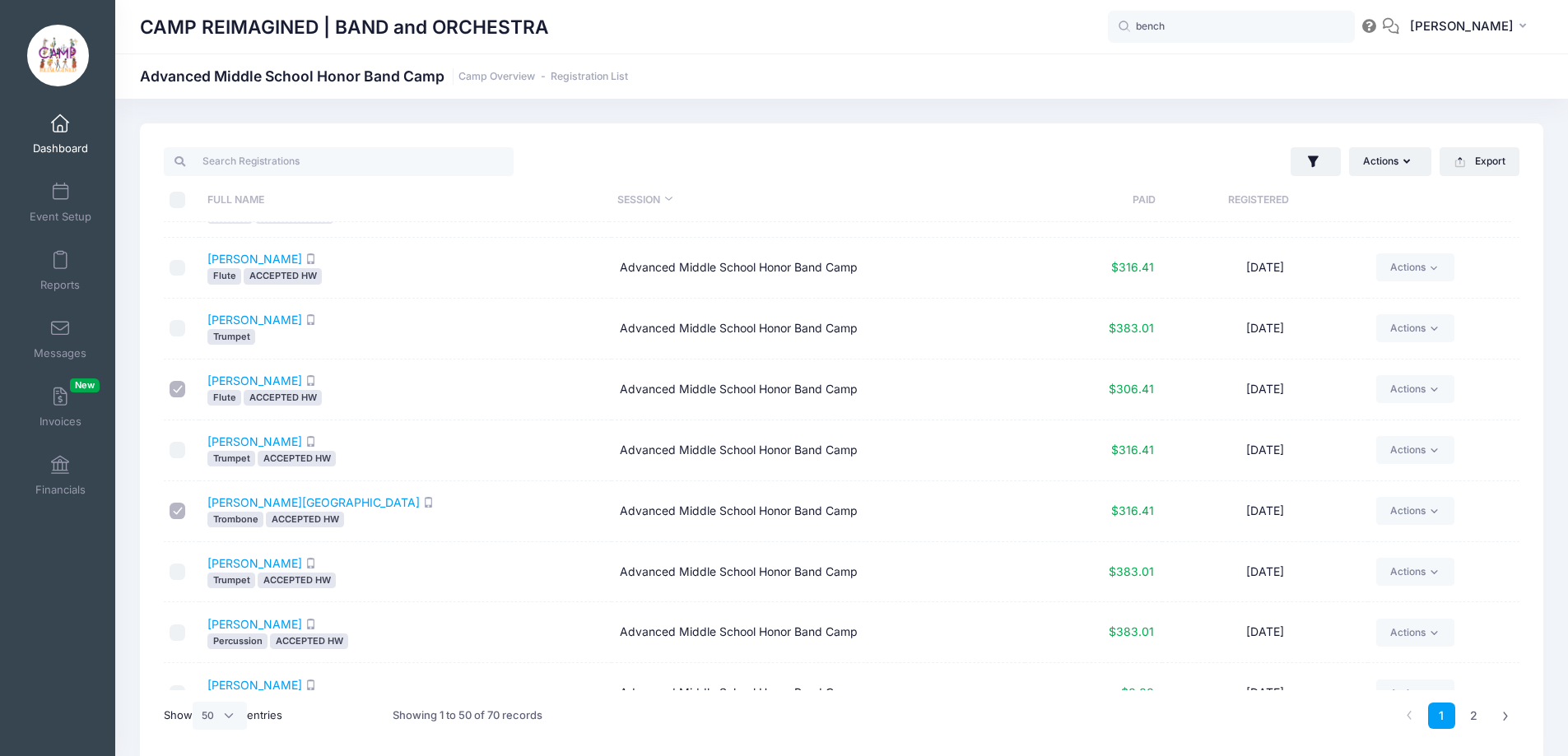
scroll to position [987, 0]
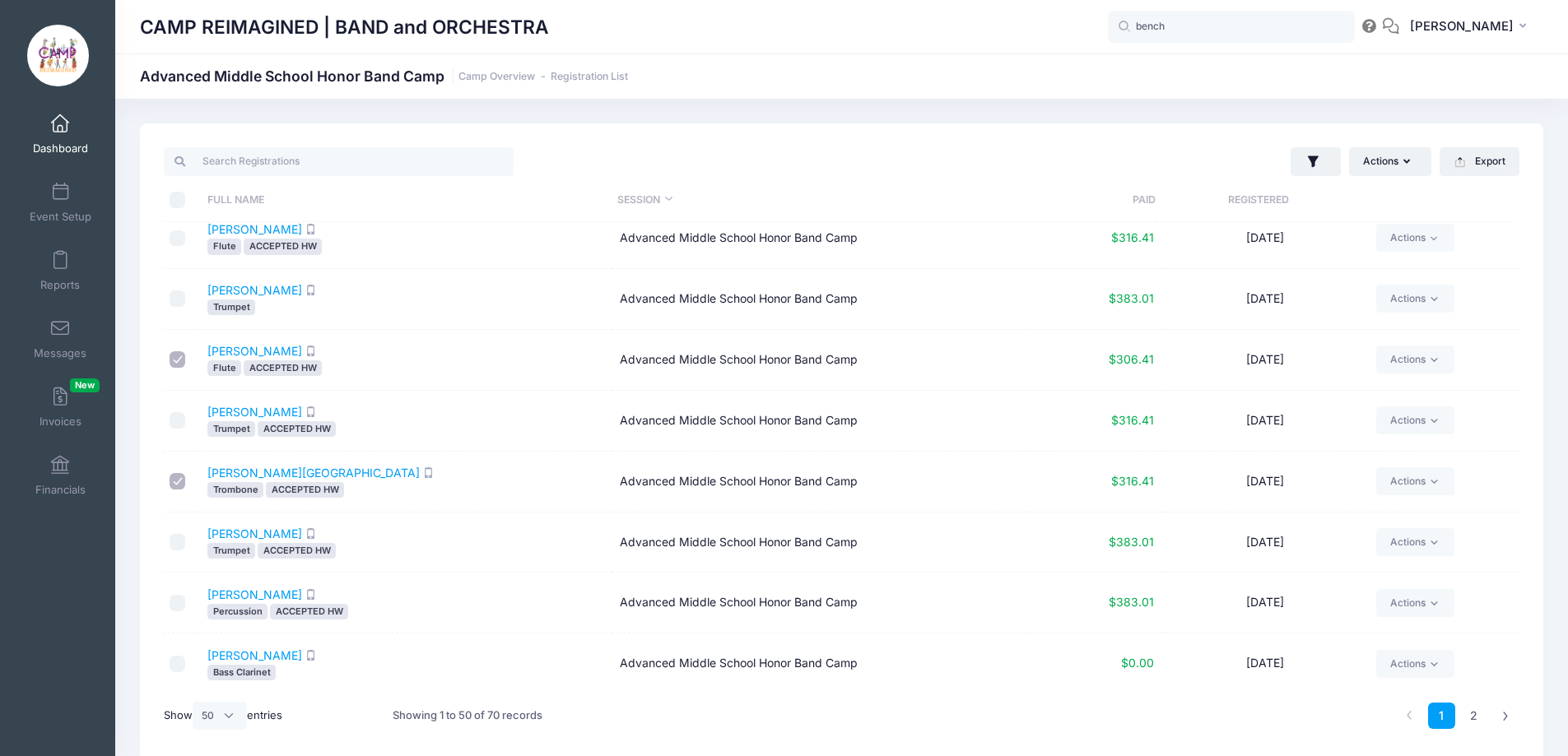
click at [177, 543] on input "checkbox" at bounding box center [177, 541] width 16 height 16
checkbox input "true"
click at [184, 602] on input "checkbox" at bounding box center [177, 602] width 16 height 16
checkbox input "true"
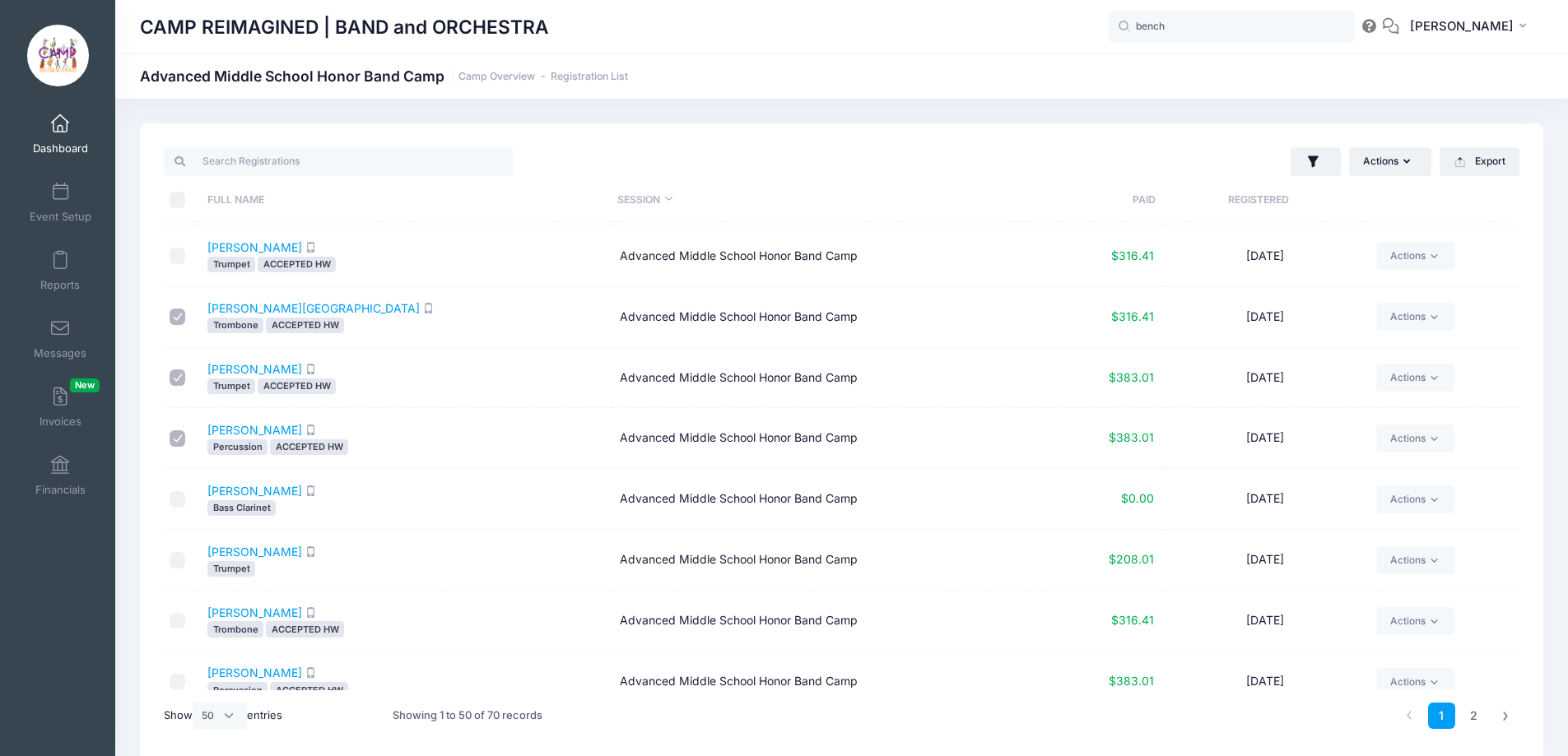
scroll to position [1316, 0]
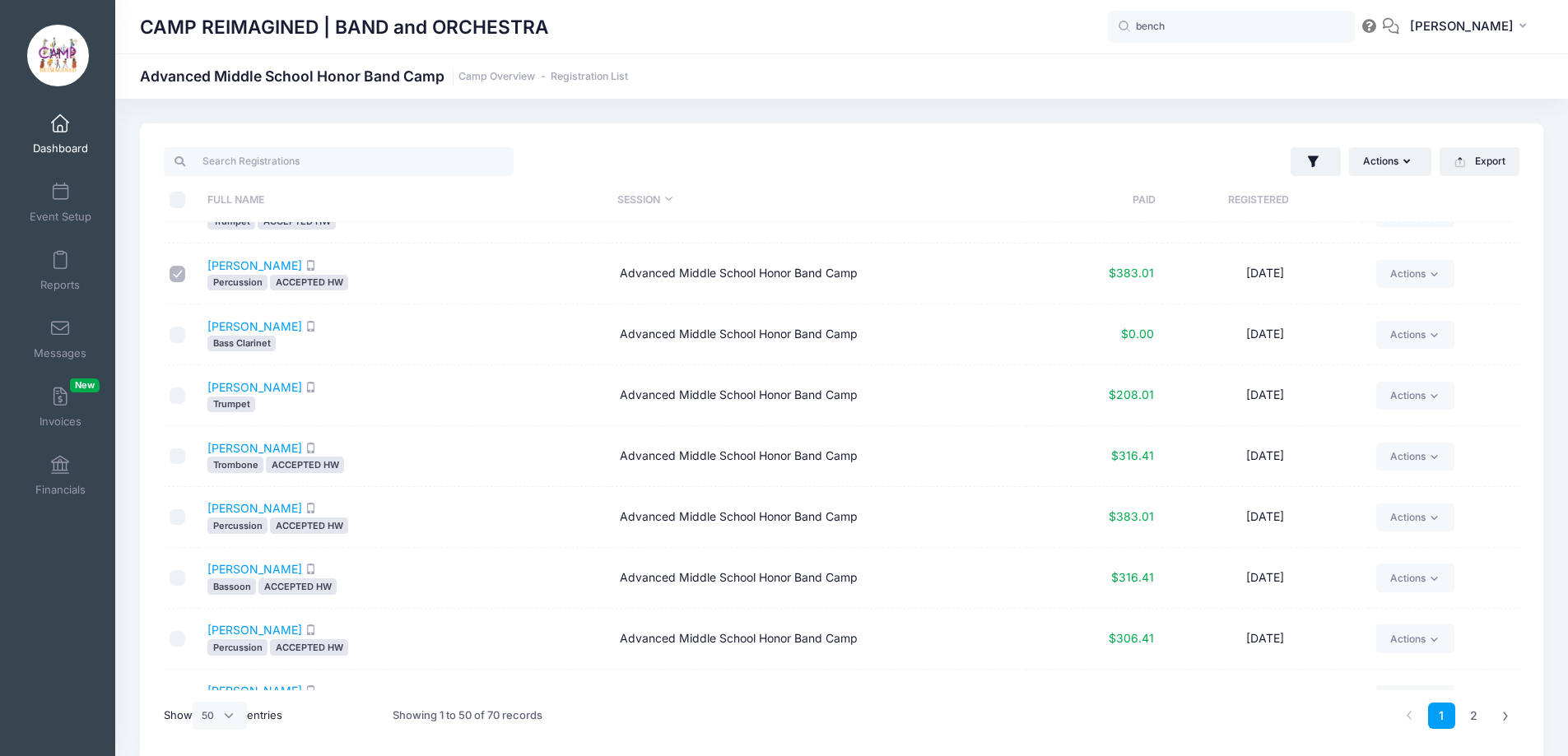
click at [175, 459] on input "checkbox" at bounding box center [177, 456] width 16 height 16
checkbox input "true"
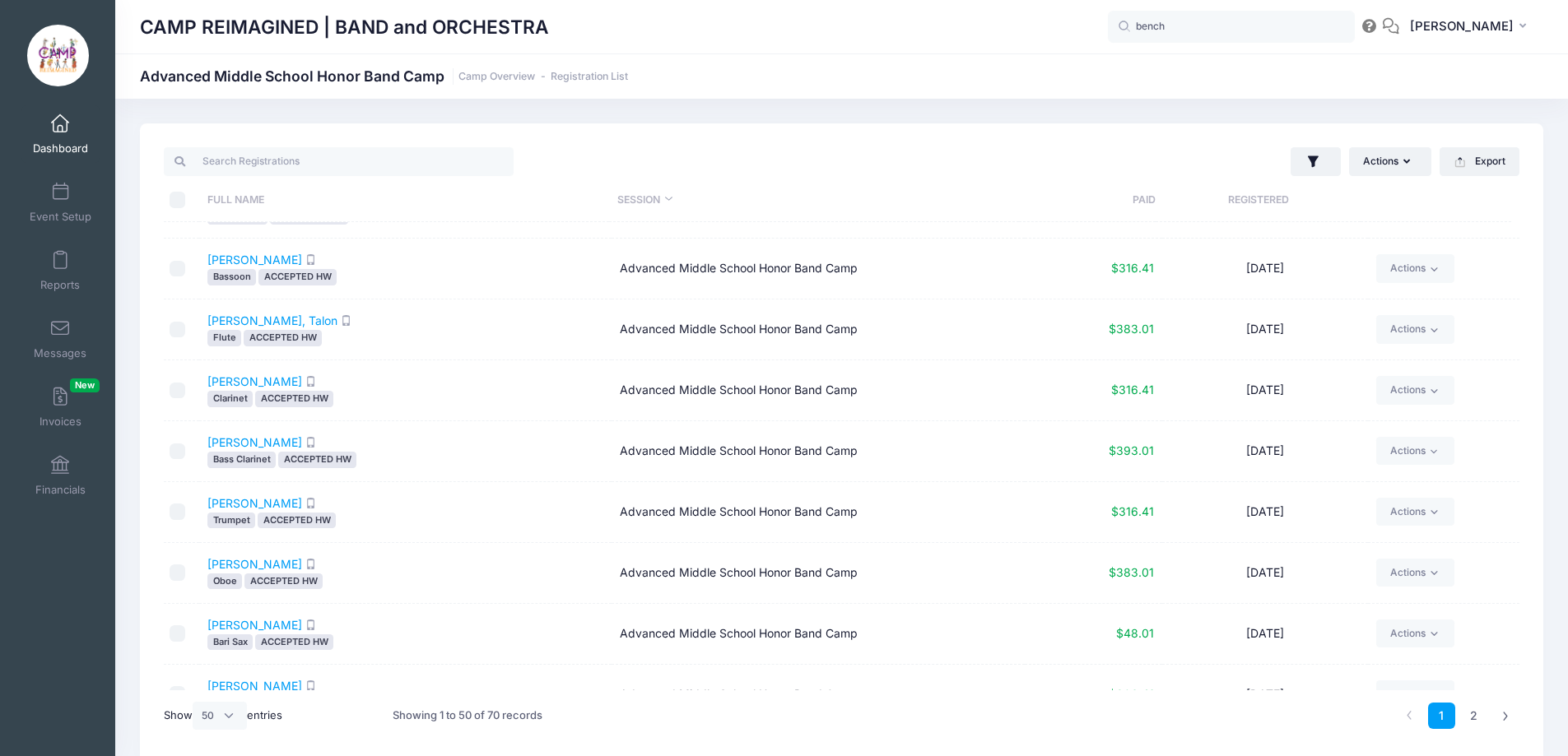
scroll to position [1810, 0]
drag, startPoint x: 183, startPoint y: 571, endPoint x: 207, endPoint y: 575, distance: 24.3
click at [184, 571] on input "checkbox" at bounding box center [177, 571] width 16 height 16
checkbox input "true"
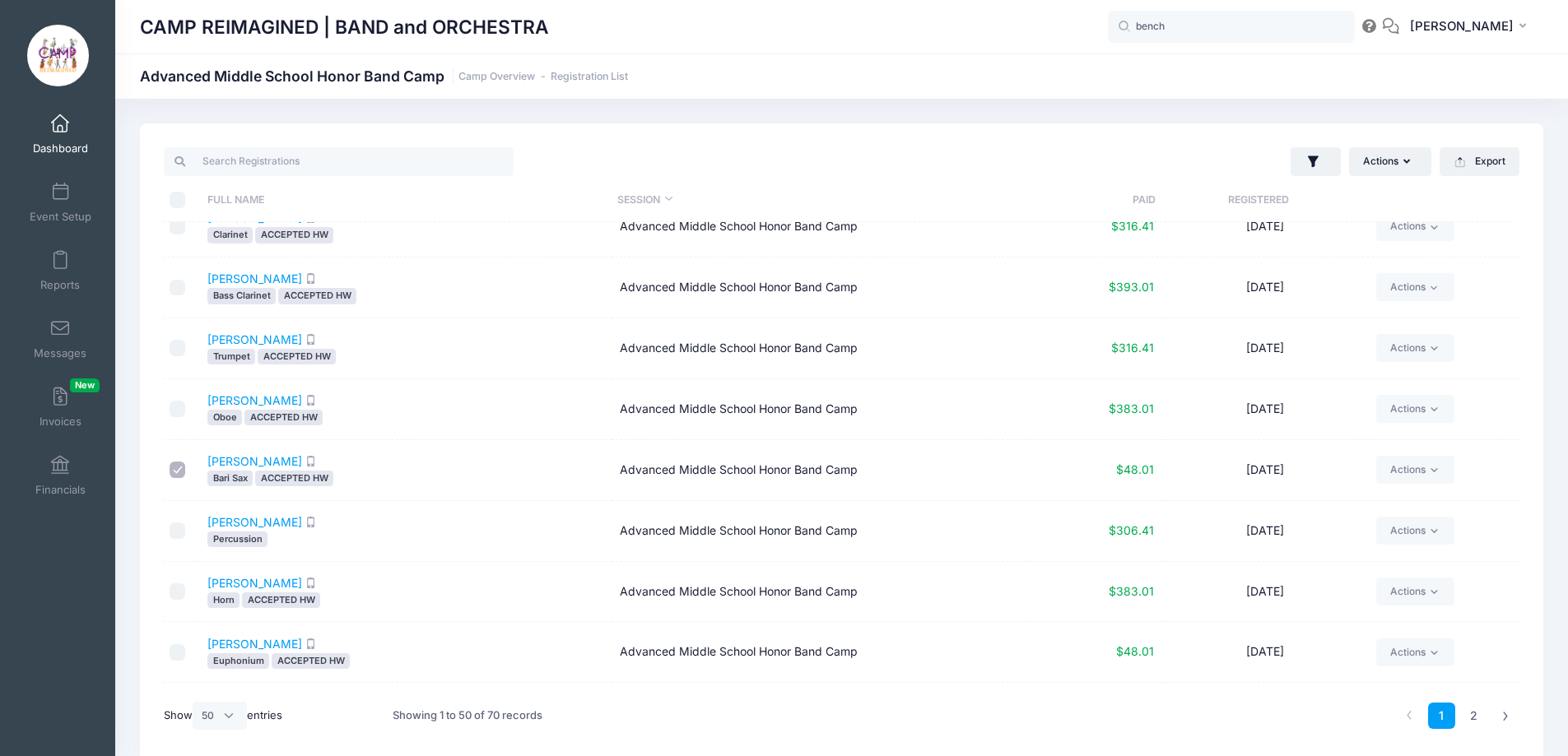
scroll to position [2056, 0]
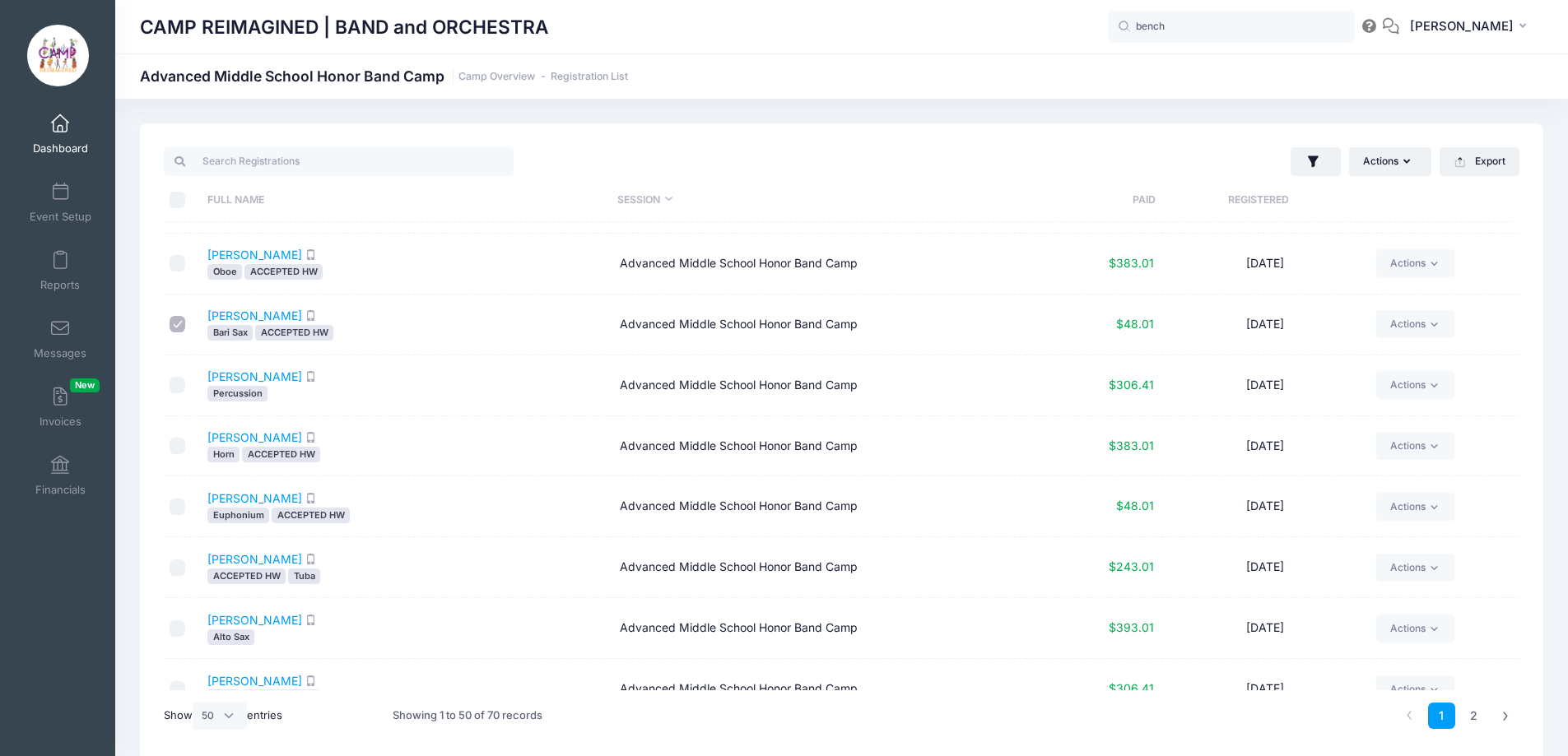
click at [181, 502] on input "checkbox" at bounding box center [177, 506] width 16 height 16
checkbox input "true"
click at [173, 564] on input "checkbox" at bounding box center [177, 567] width 16 height 16
checkbox input "true"
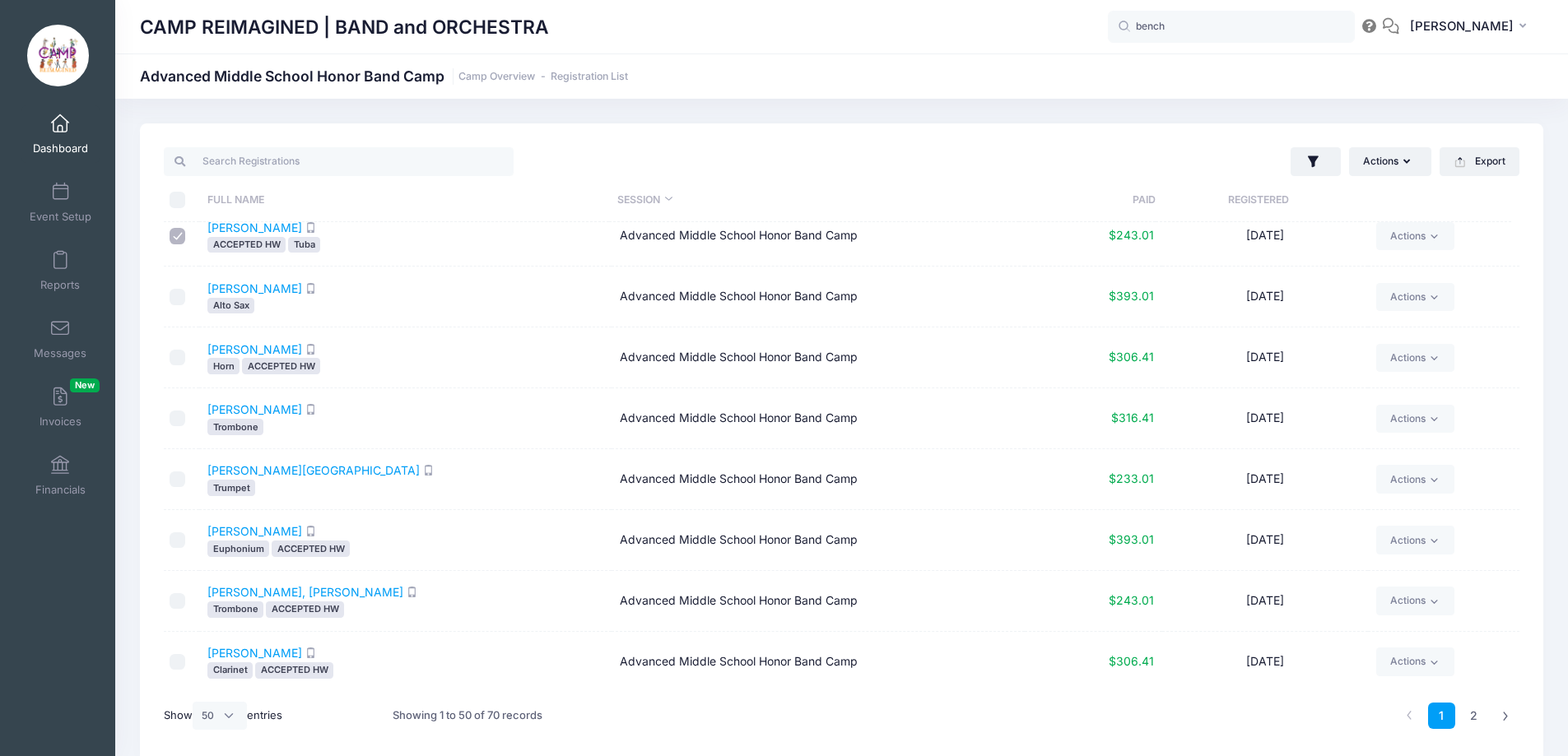
scroll to position [2468, 0]
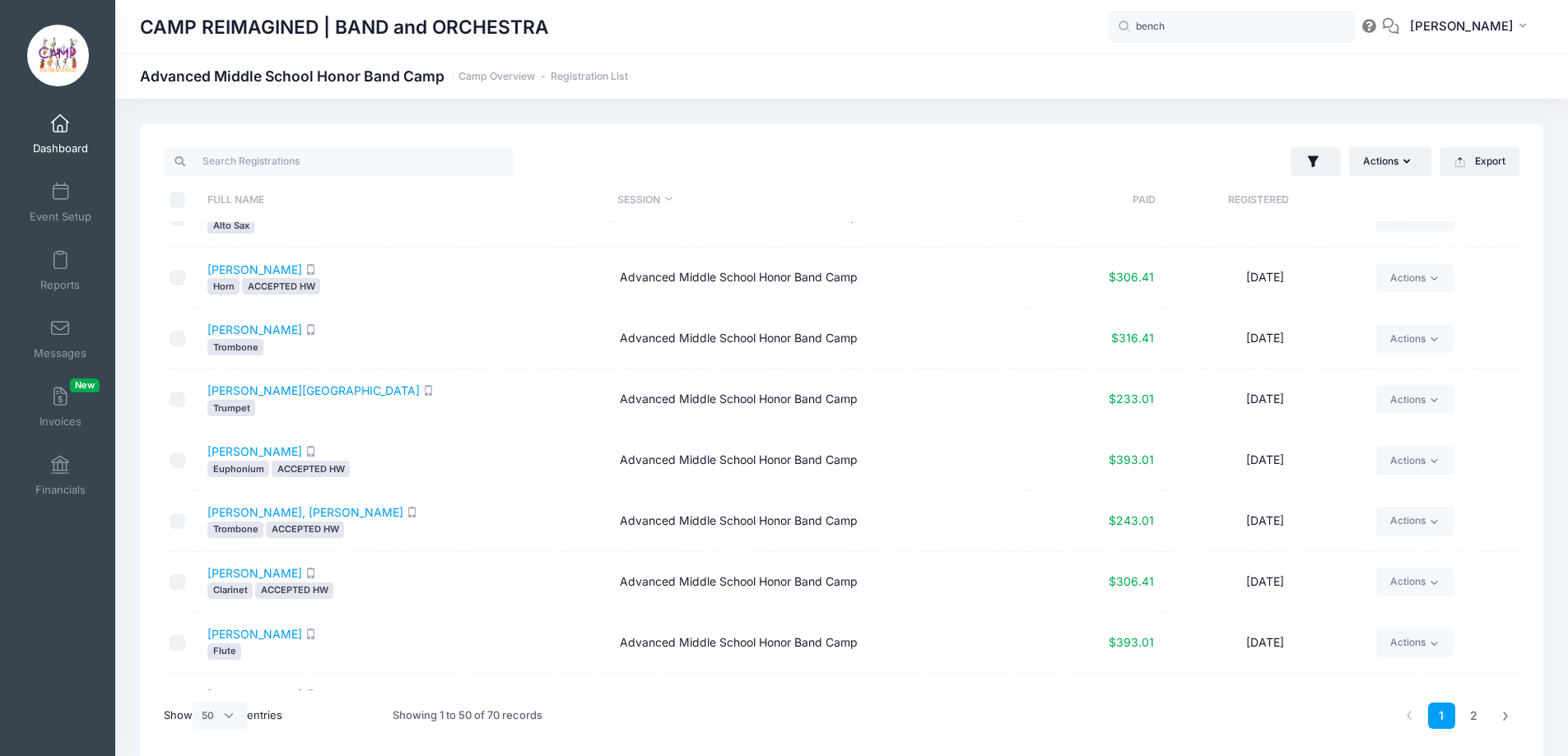
drag, startPoint x: 168, startPoint y: 582, endPoint x: 179, endPoint y: 584, distance: 11.2
click at [169, 582] on input "checkbox" at bounding box center [177, 582] width 16 height 16
checkbox input "true"
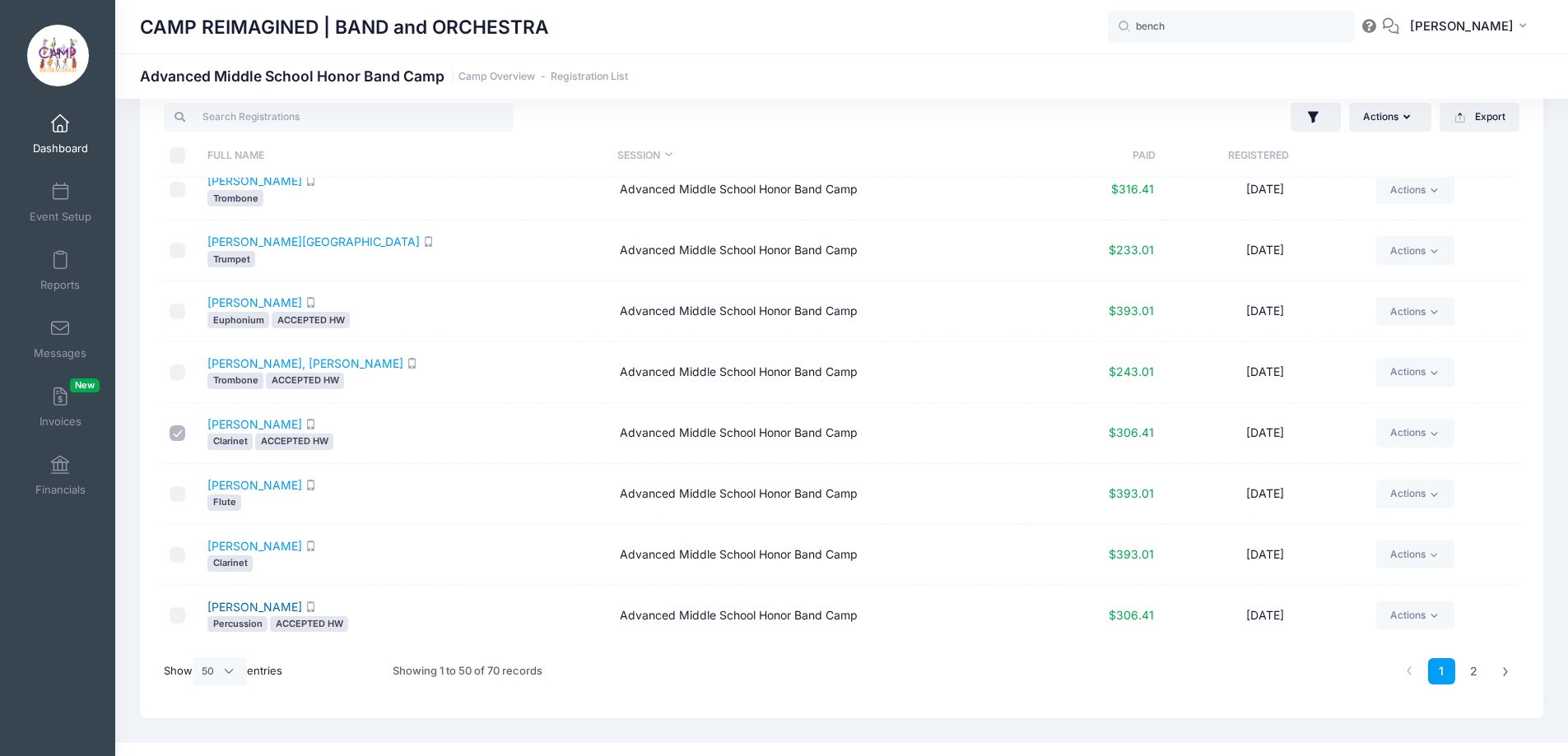
scroll to position [69, 0]
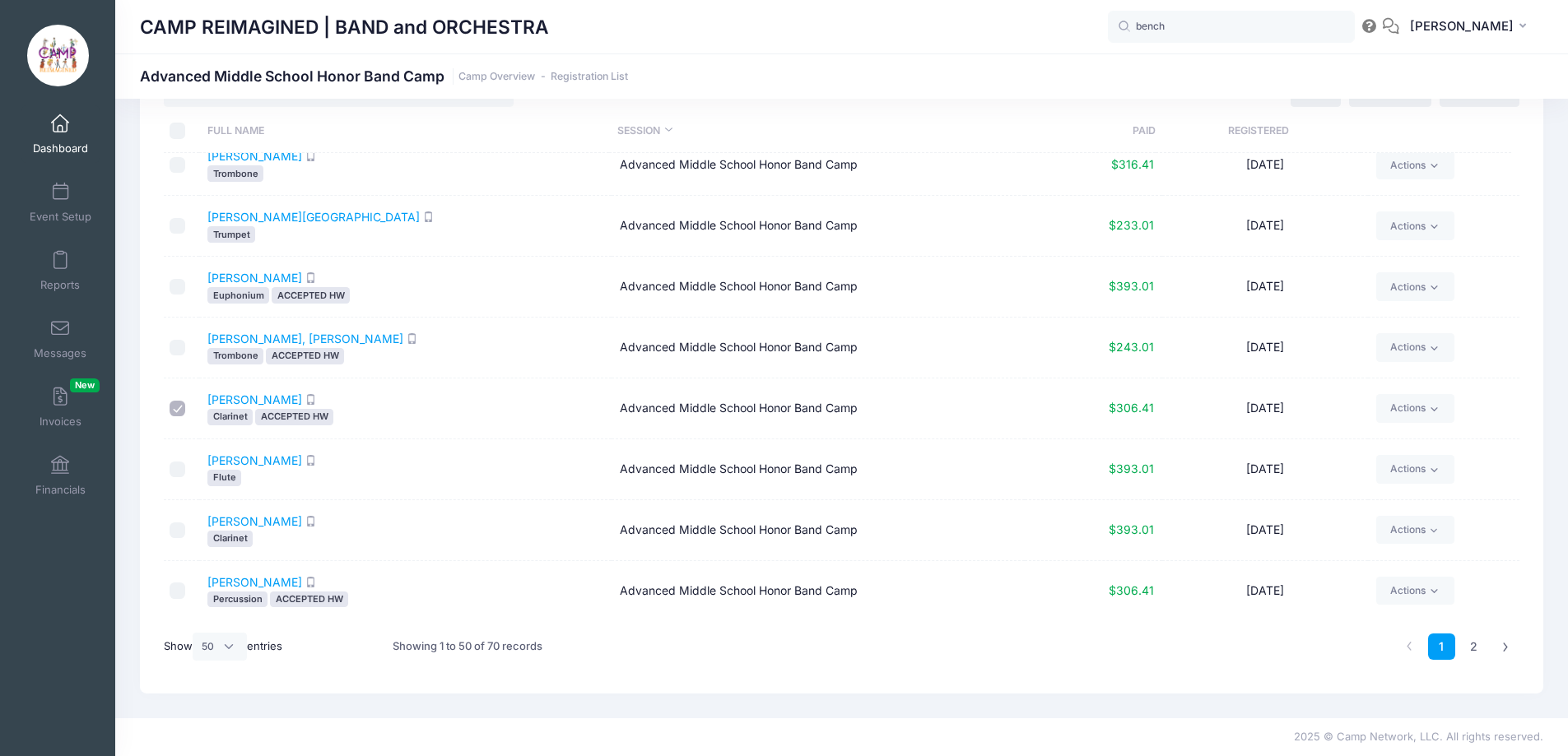
click at [182, 590] on input "checkbox" at bounding box center [177, 590] width 16 height 16
checkbox input "true"
click at [1467, 647] on link "2" at bounding box center [1473, 647] width 28 height 28
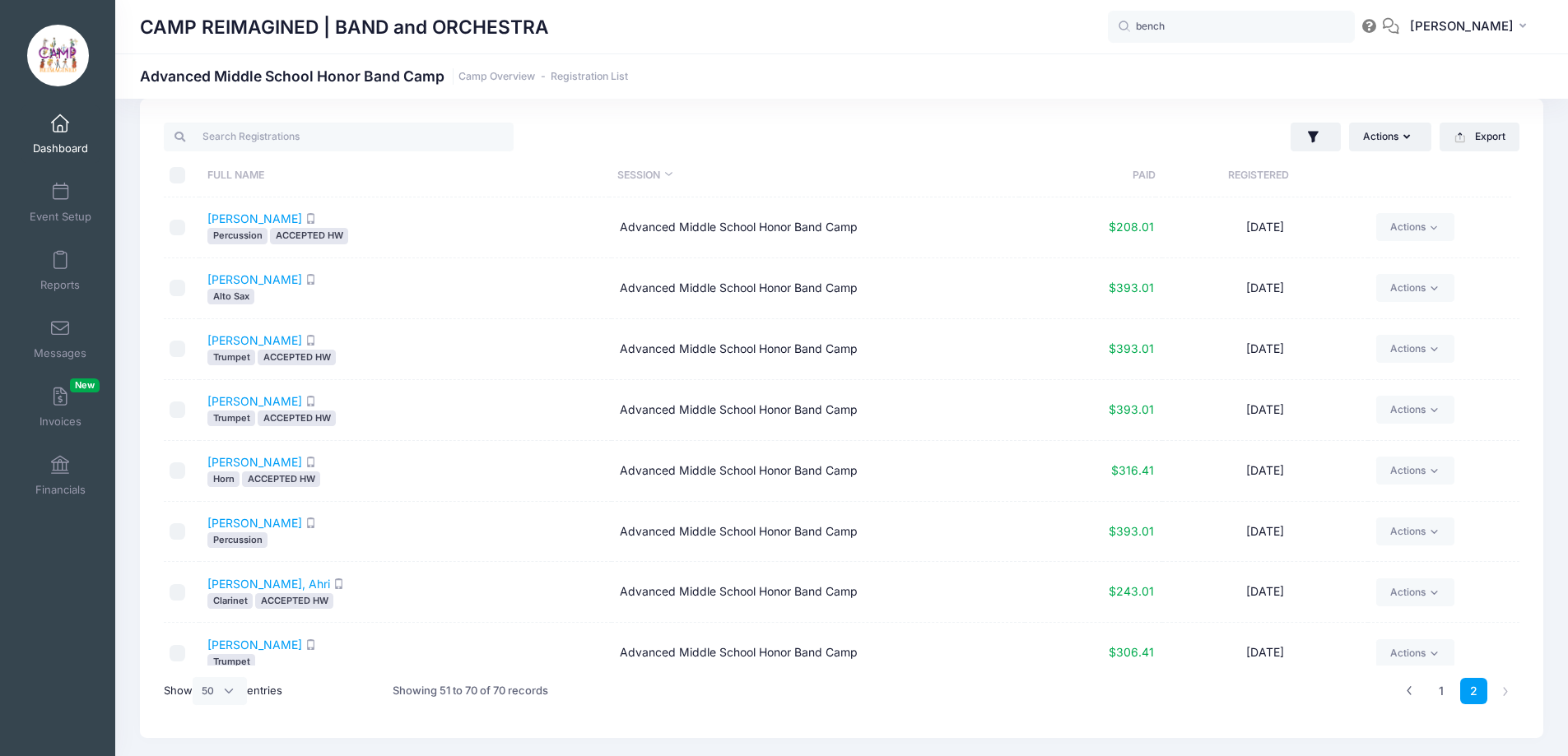
scroll to position [0, 0]
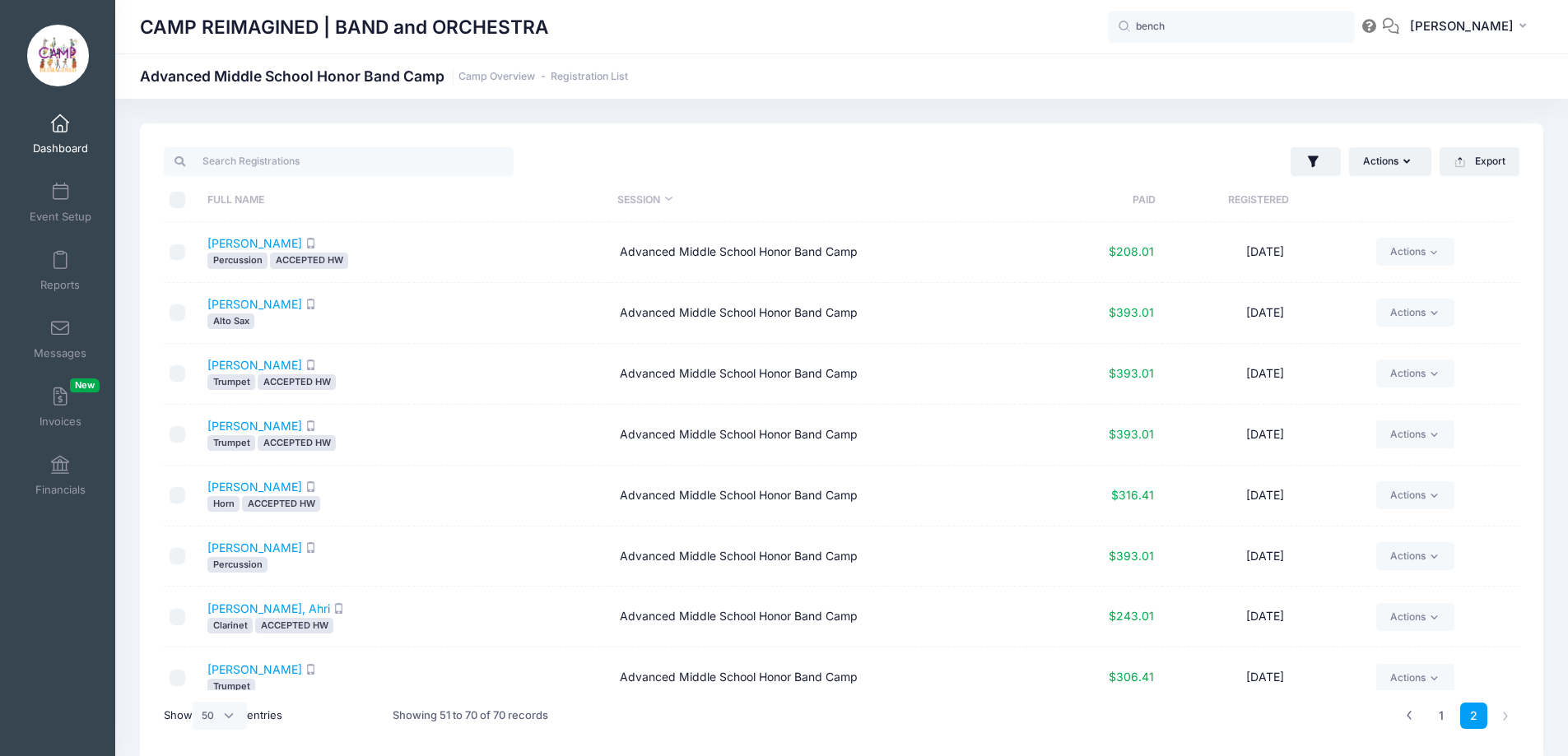
click at [185, 375] on input "checkbox" at bounding box center [177, 373] width 16 height 16
checkbox input "true"
click at [173, 497] on input "checkbox" at bounding box center [177, 494] width 16 height 16
checkbox input "true"
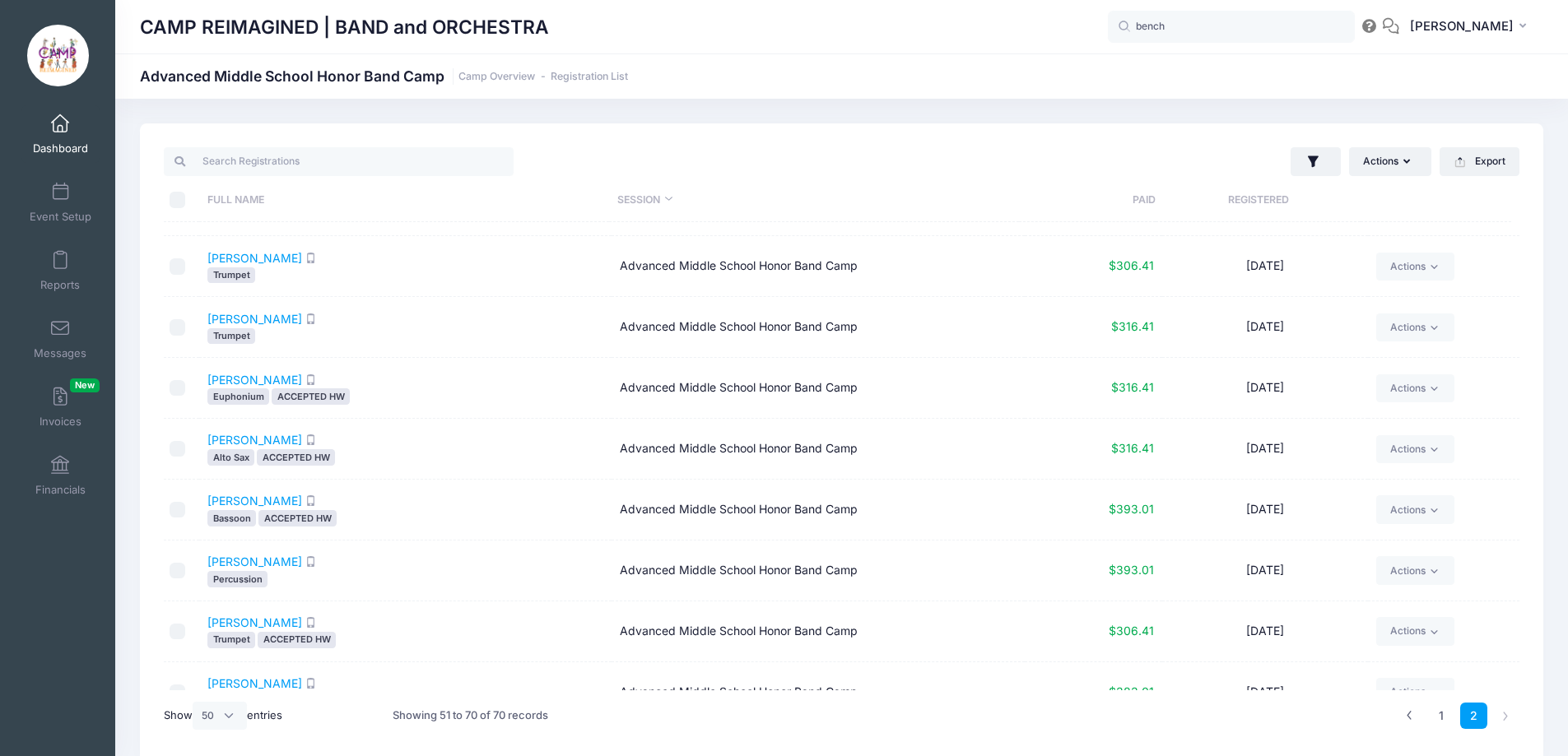
click at [180, 388] on input "checkbox" at bounding box center [177, 388] width 16 height 16
checkbox input "true"
click at [166, 449] on td at bounding box center [181, 449] width 35 height 61
click at [170, 449] on input "checkbox" at bounding box center [177, 449] width 16 height 16
checkbox input "true"
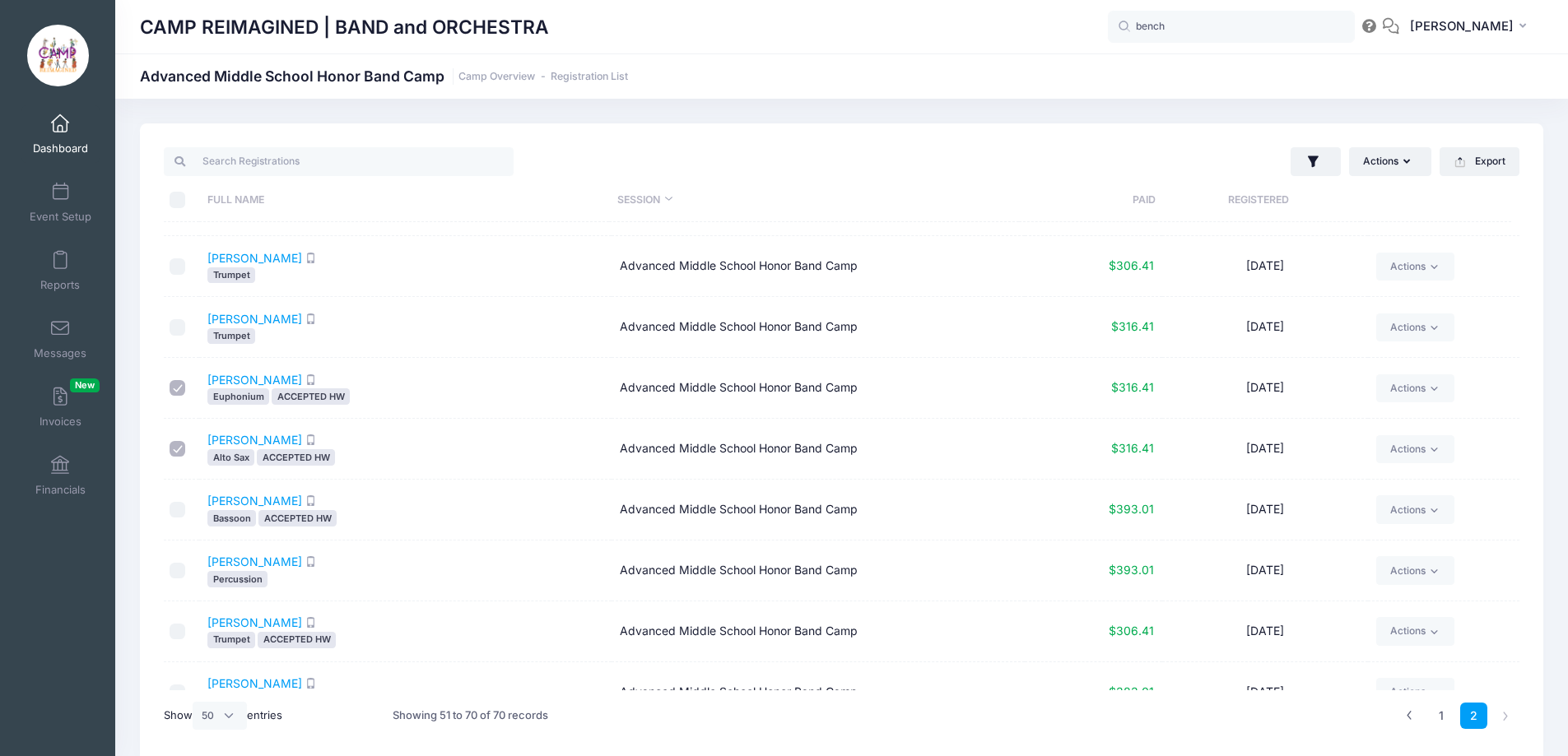
click at [175, 630] on input "checkbox" at bounding box center [177, 631] width 16 height 16
checkbox input "true"
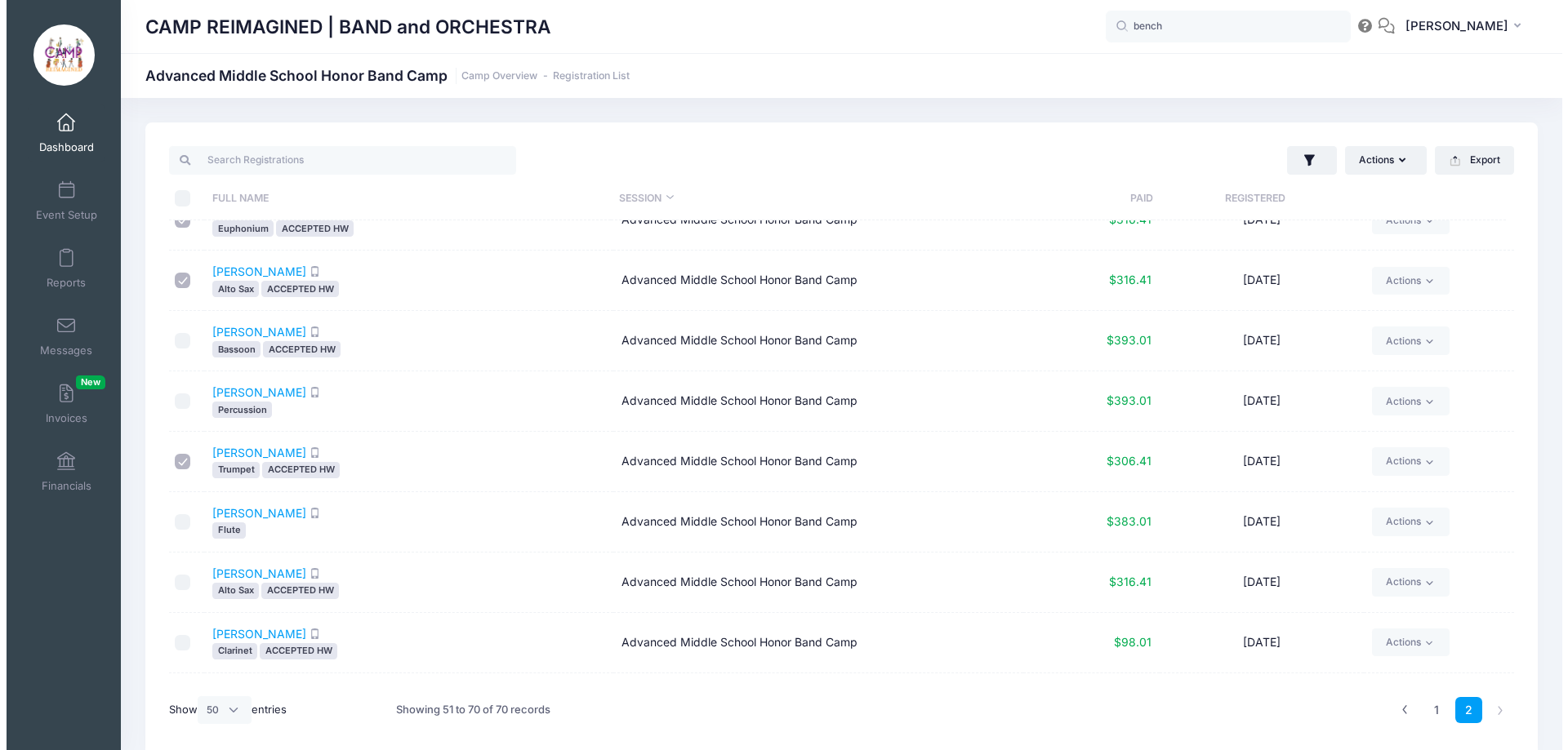
scroll to position [742, 0]
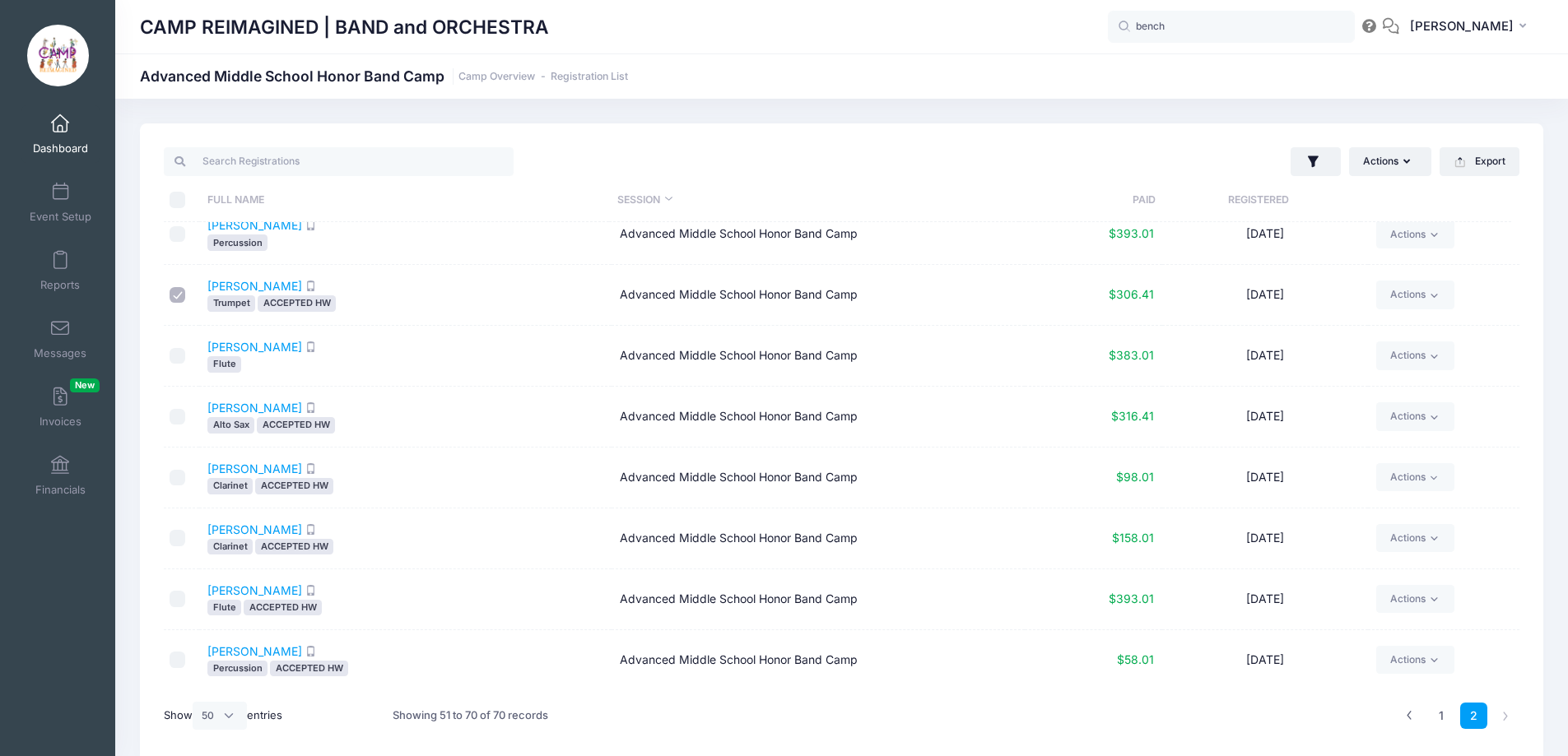
click at [174, 477] on input "checkbox" at bounding box center [177, 477] width 16 height 16
checkbox input "true"
click at [1415, 167] on button "Actions" at bounding box center [1390, 161] width 82 height 28
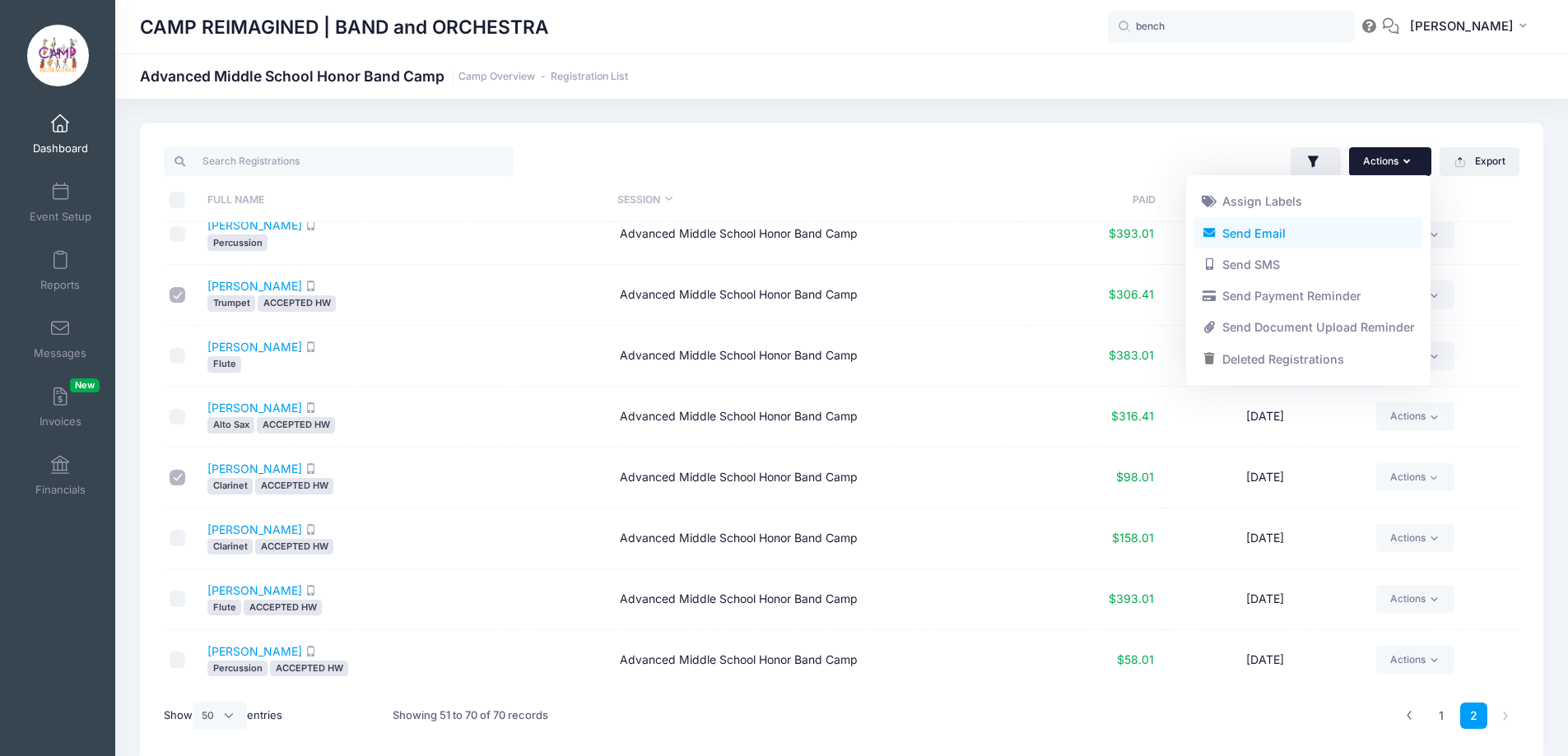
click at [1290, 233] on link "Send Email" at bounding box center [1307, 232] width 228 height 31
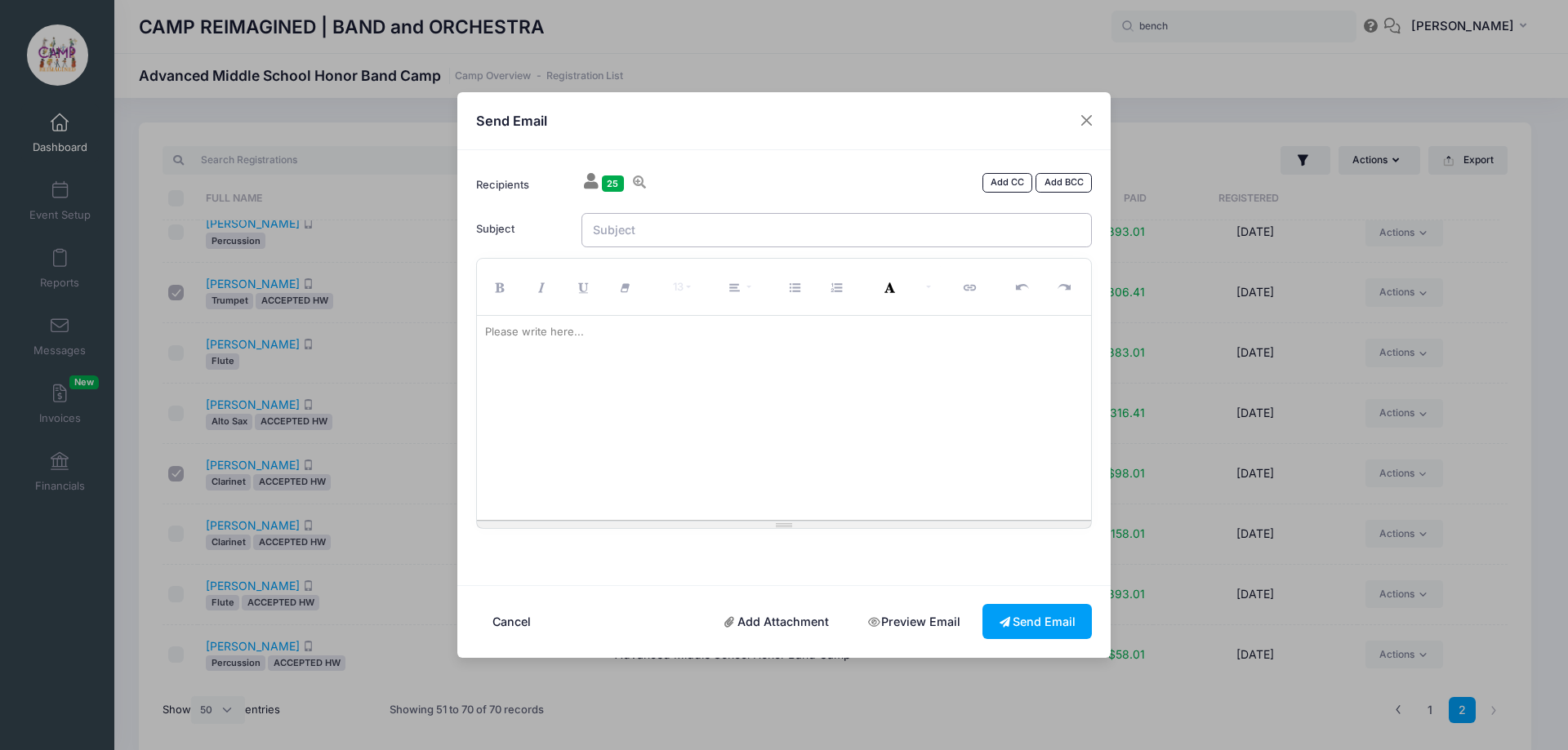
click at [741, 236] on input "Subject" at bounding box center [836, 230] width 511 height 35
type input "Honor Winds Middle School Registration"
paste div
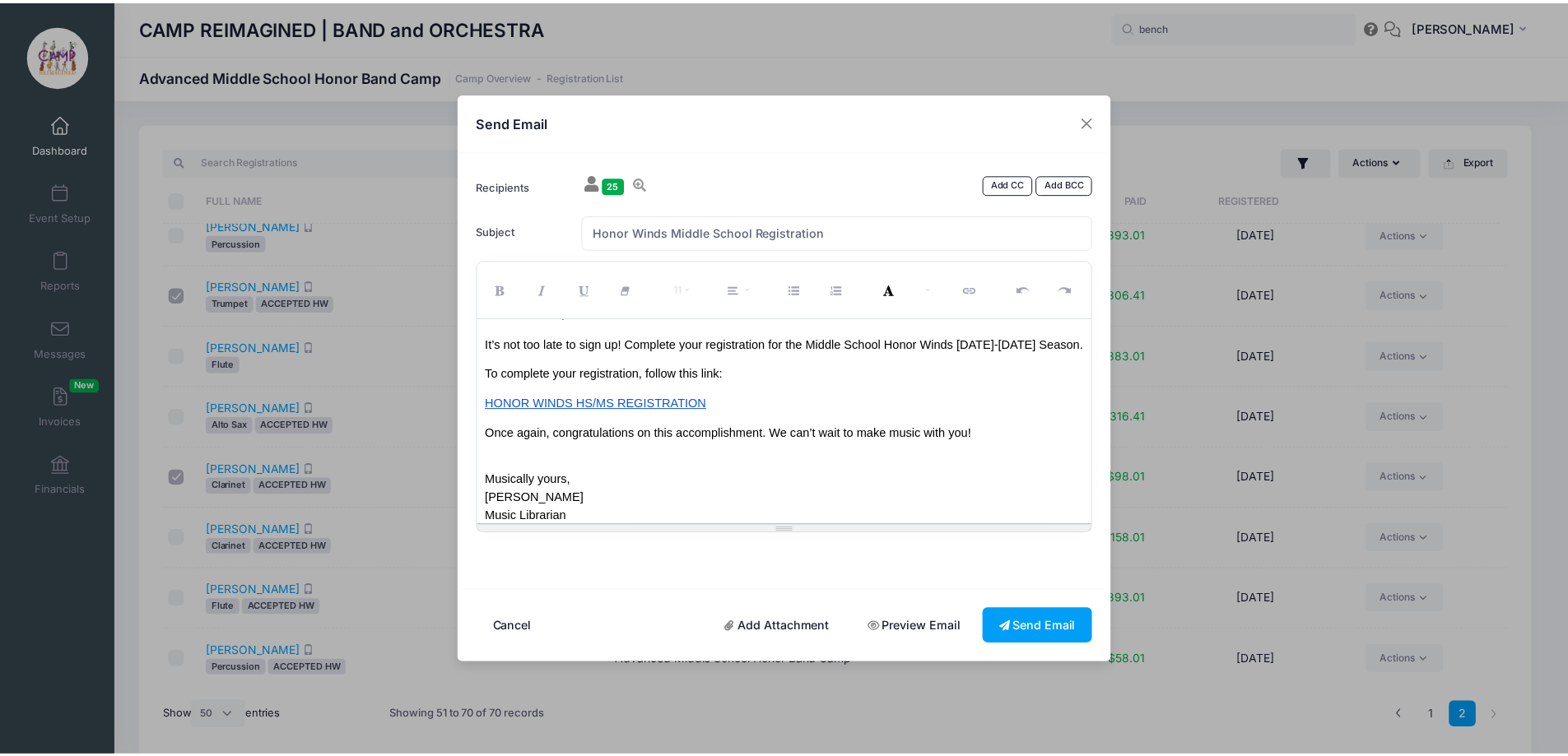
scroll to position [0, 0]
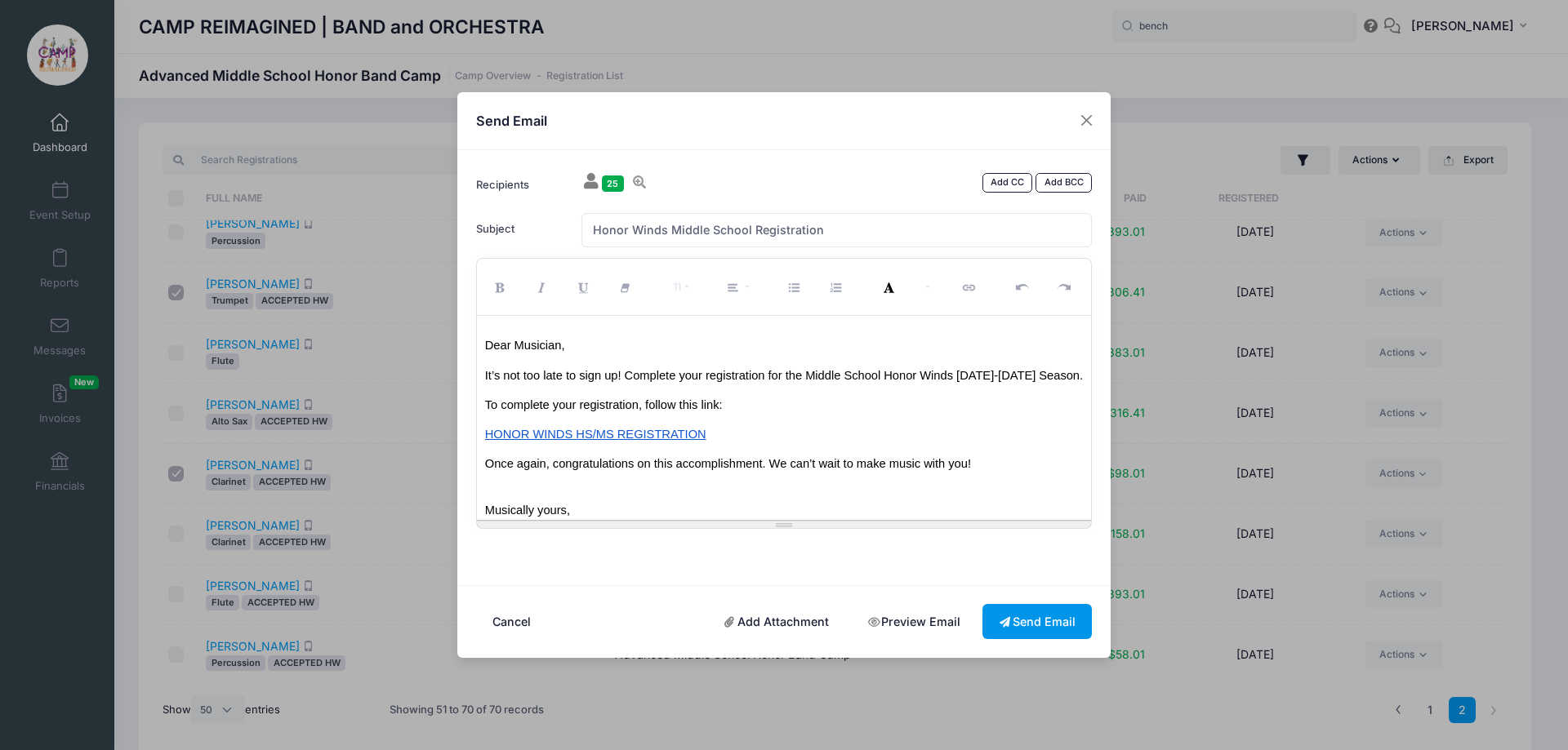
click at [1031, 618] on button "Send Email" at bounding box center [1037, 621] width 110 height 35
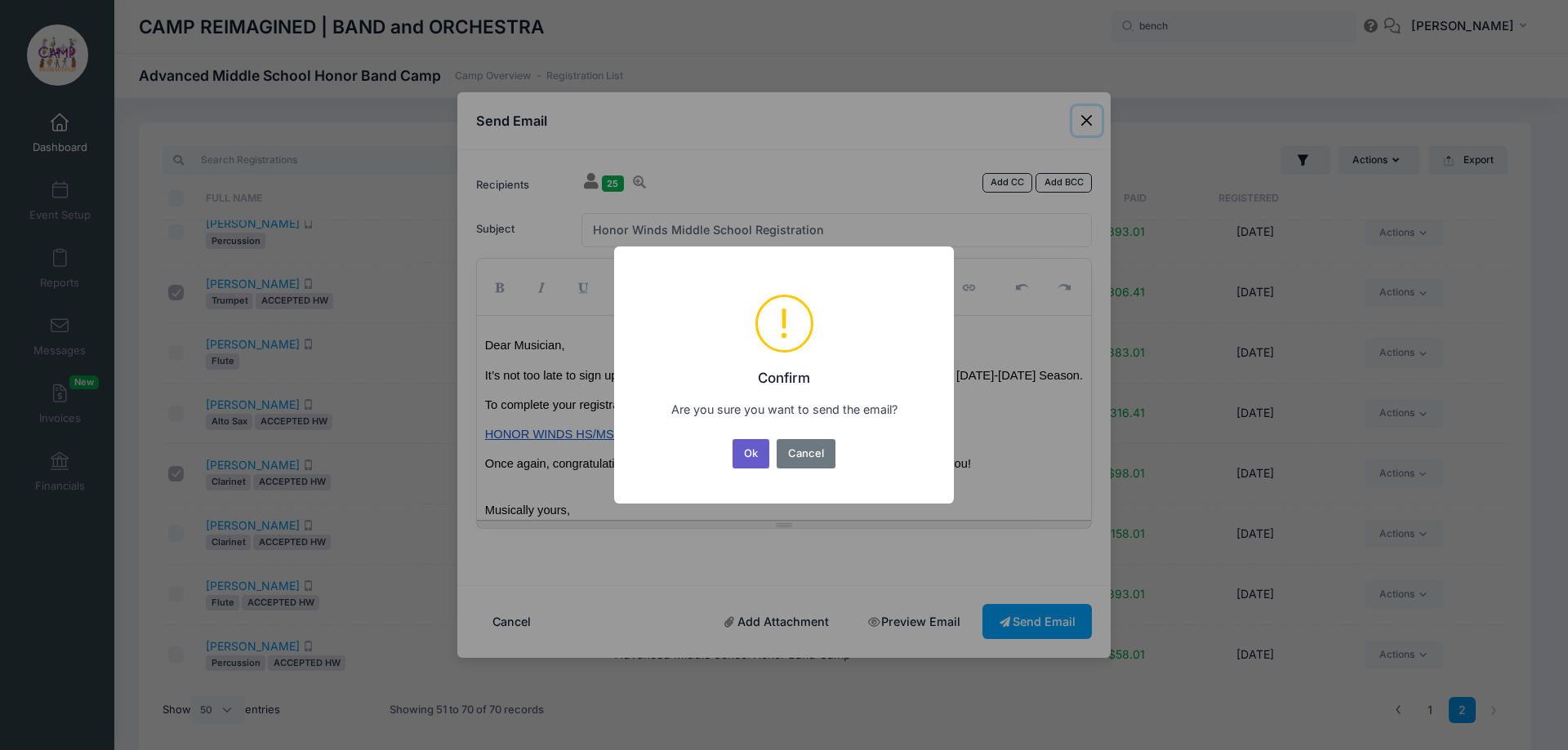
click at [744, 458] on button "Ok" at bounding box center [751, 453] width 38 height 29
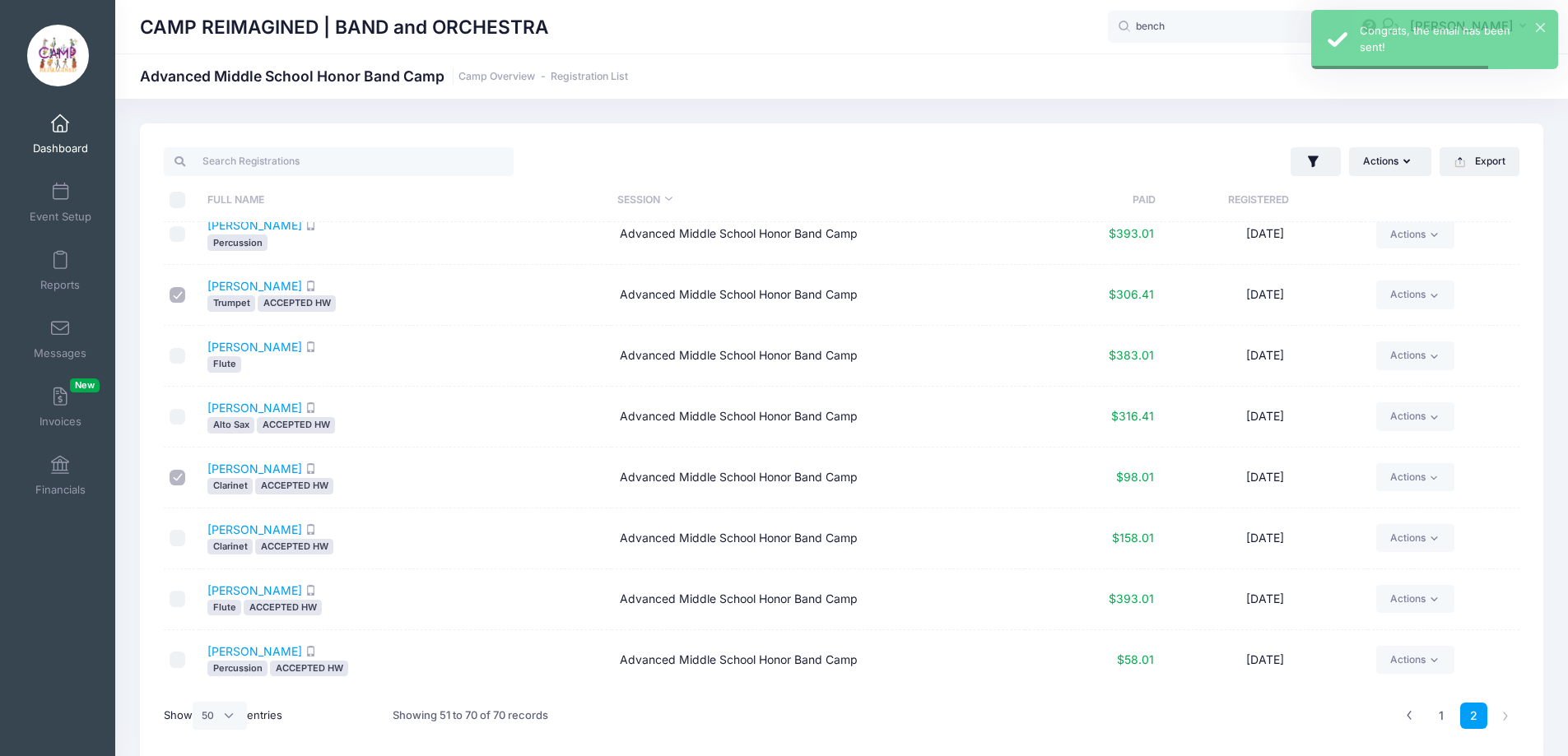
click at [60, 131] on span at bounding box center [60, 124] width 0 height 18
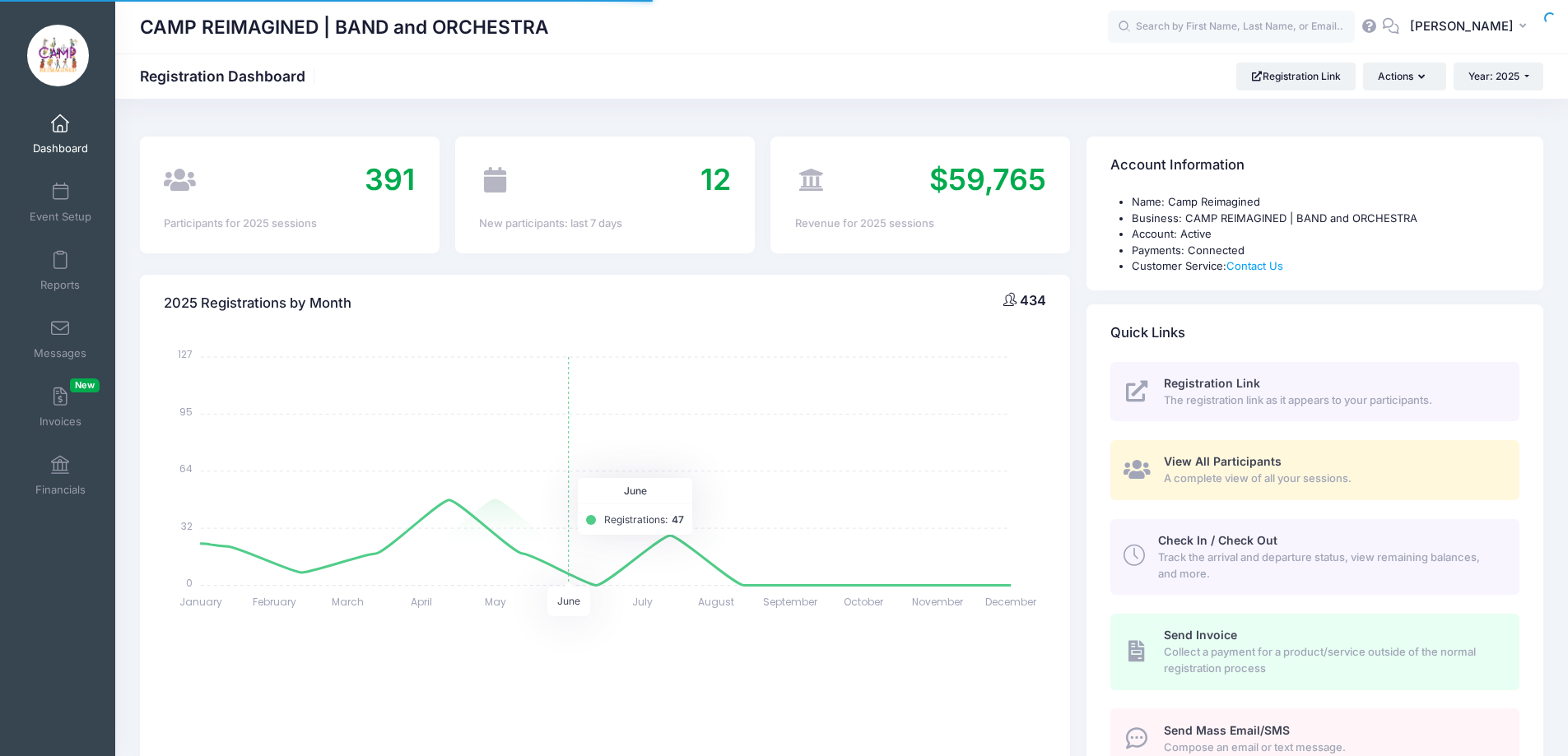
select select
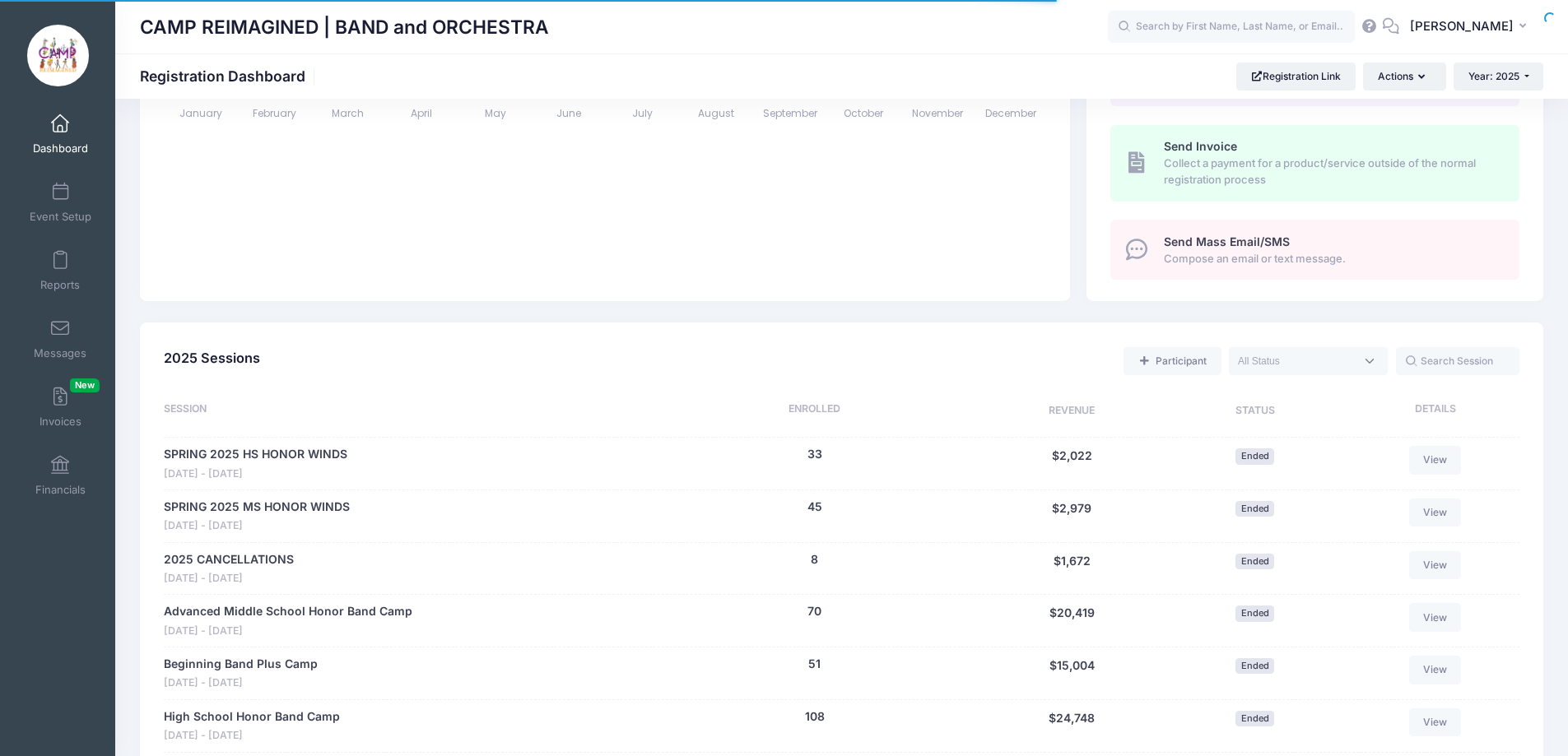
scroll to position [575, 0]
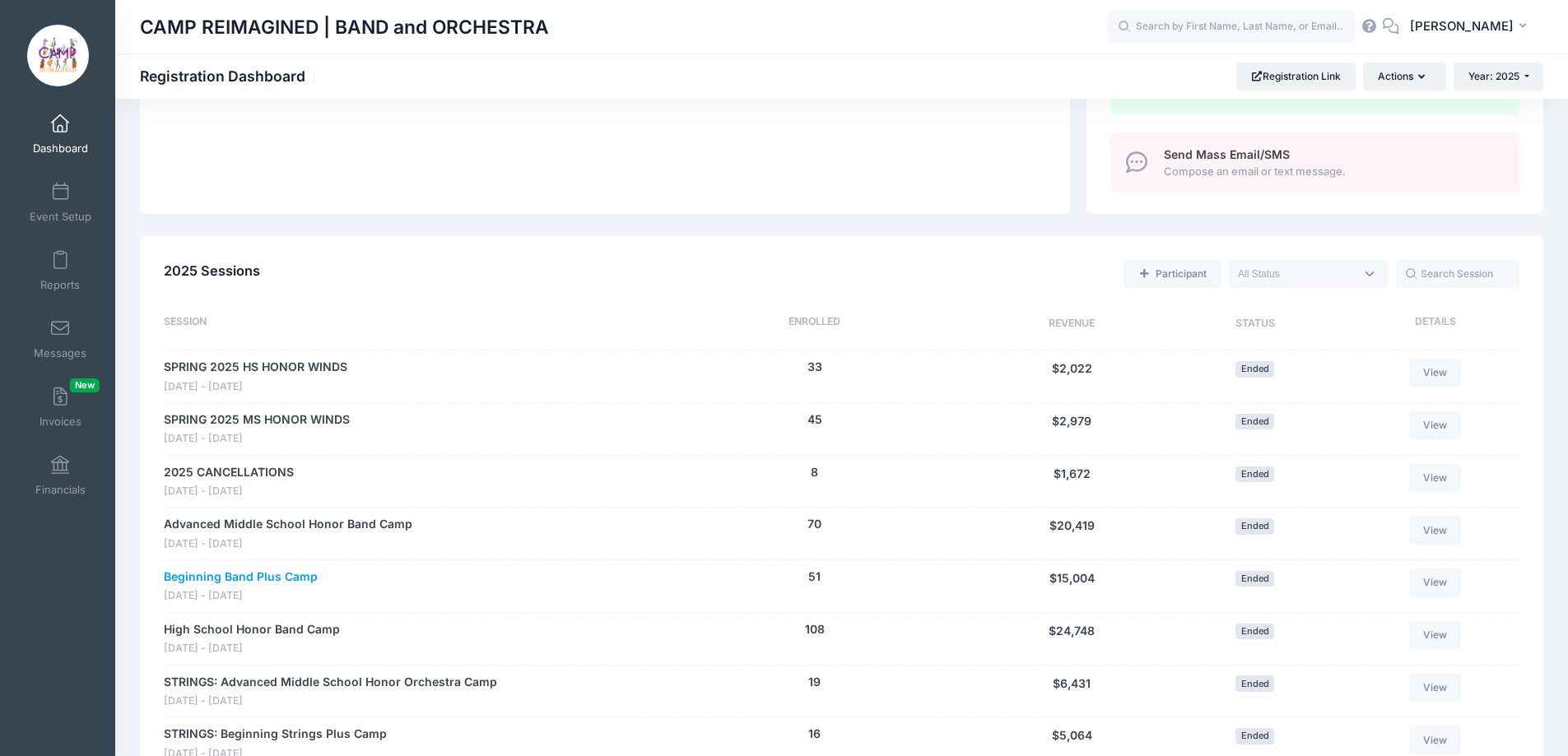
click at [250, 575] on link "Beginning Band Plus Camp" at bounding box center [241, 577] width 154 height 17
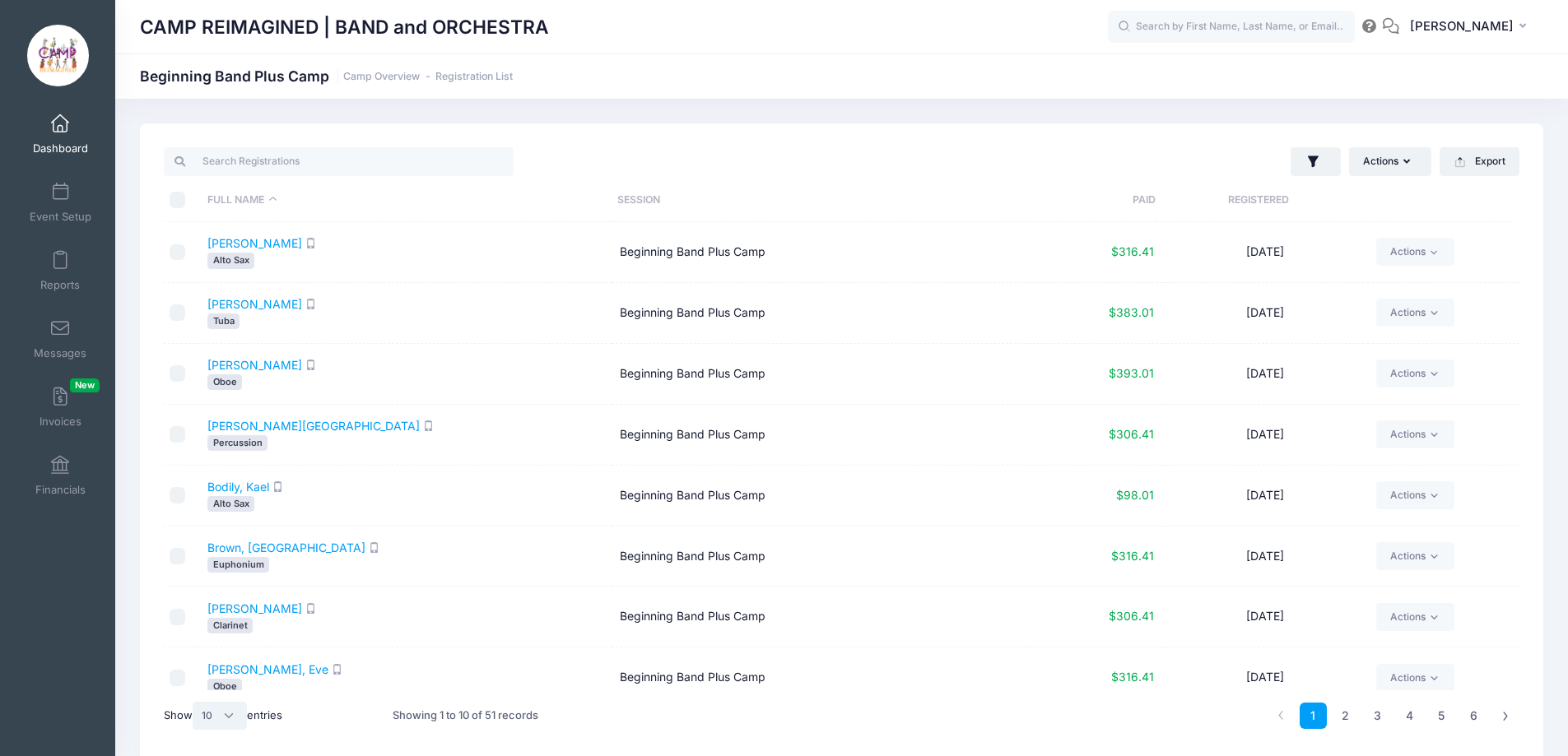
click at [228, 712] on select "All 10 25 50" at bounding box center [219, 715] width 54 height 28
select select "50"
click at [195, 702] on select "All 10 25 50" at bounding box center [219, 715] width 54 height 28
click at [180, 315] on input "checkbox" at bounding box center [177, 312] width 16 height 16
checkbox input "true"
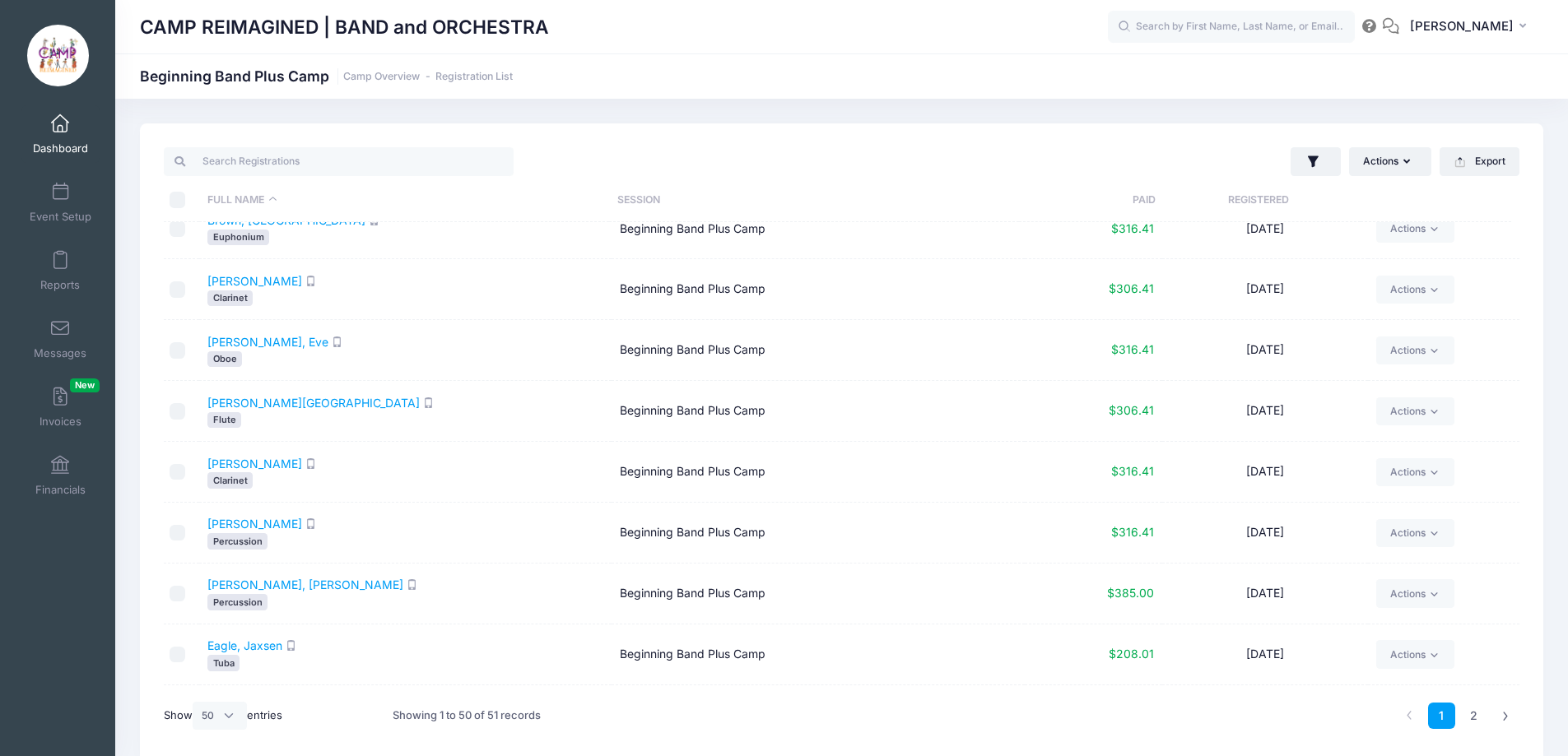
scroll to position [494, 0]
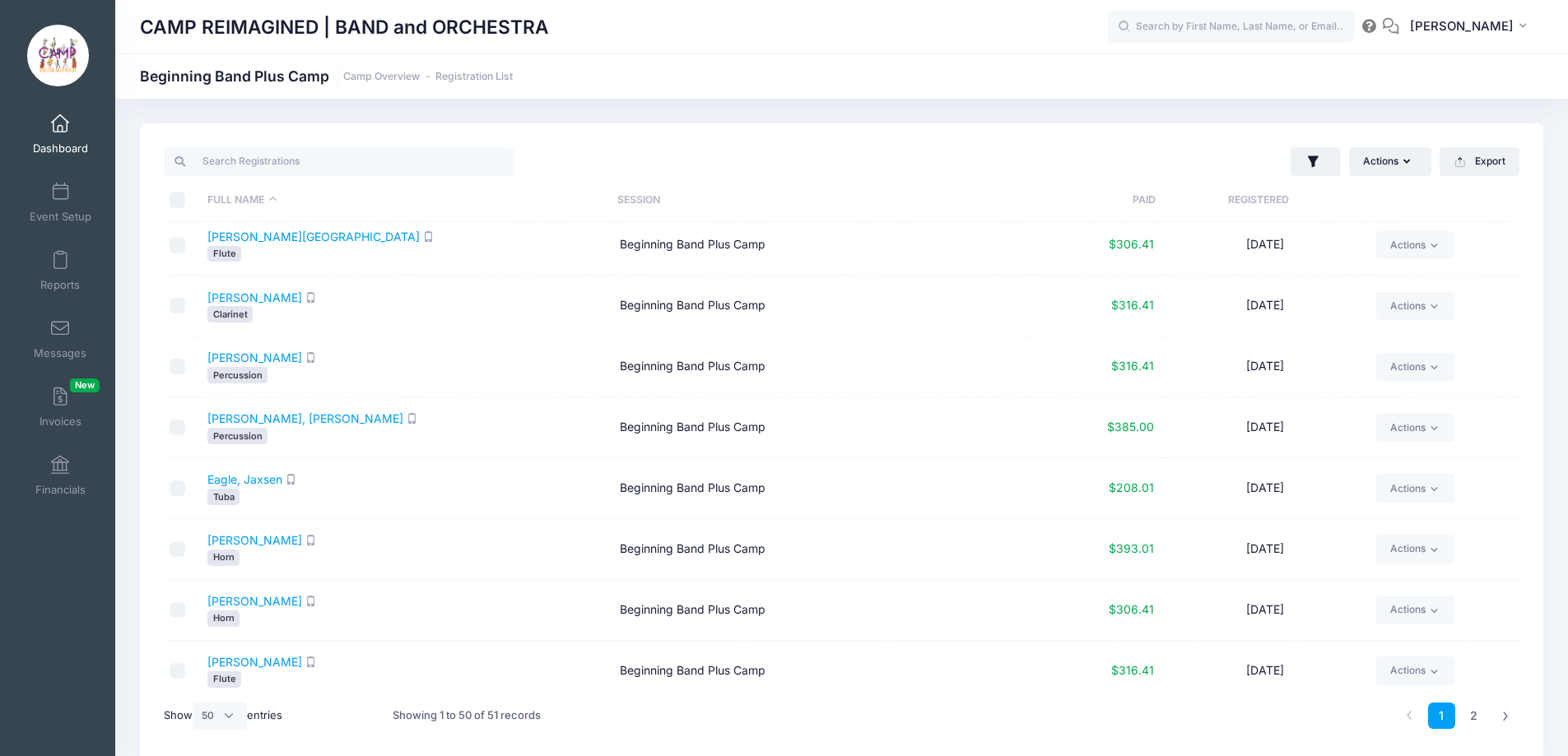
click at [181, 611] on input "checkbox" at bounding box center [177, 610] width 16 height 16
checkbox input "true"
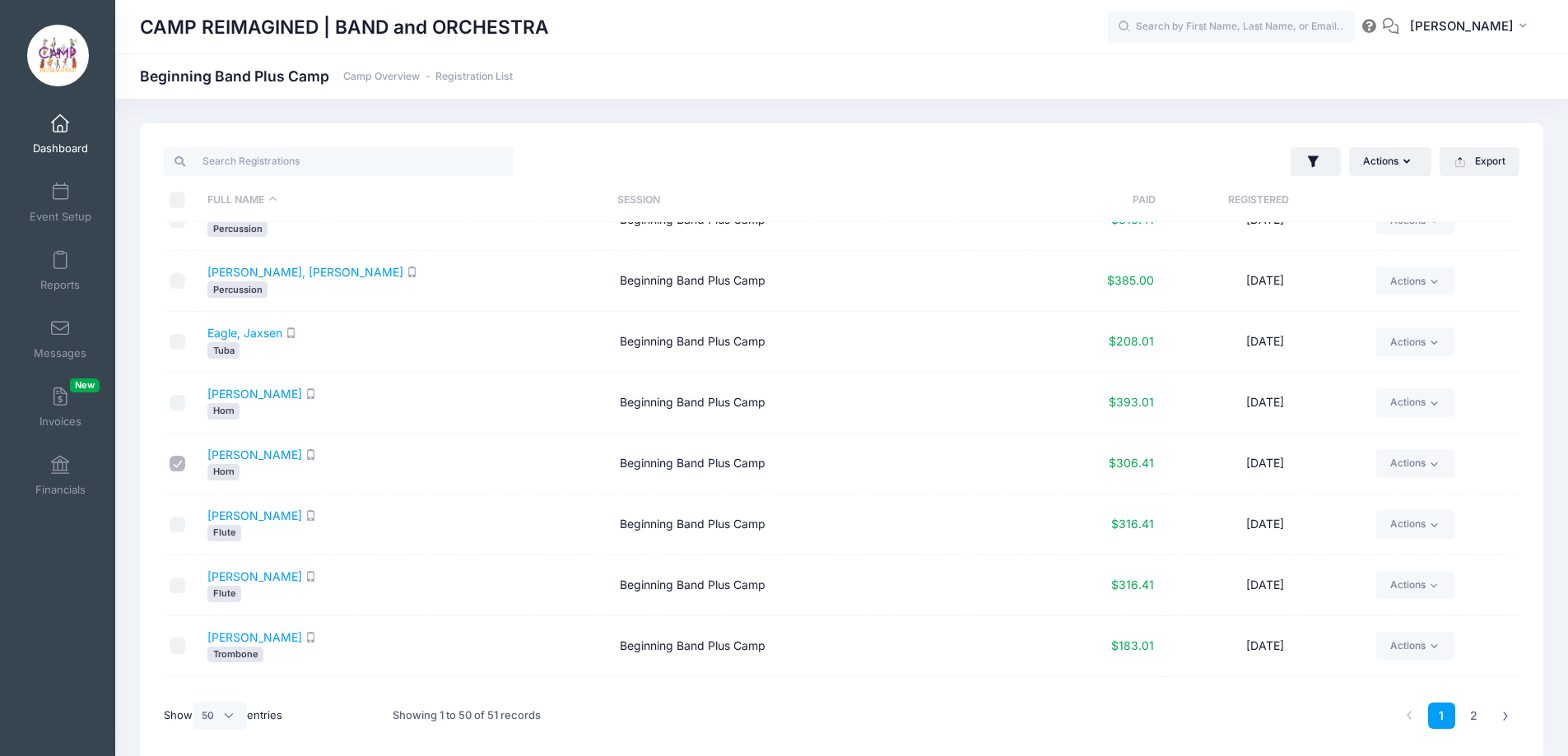
scroll to position [740, 0]
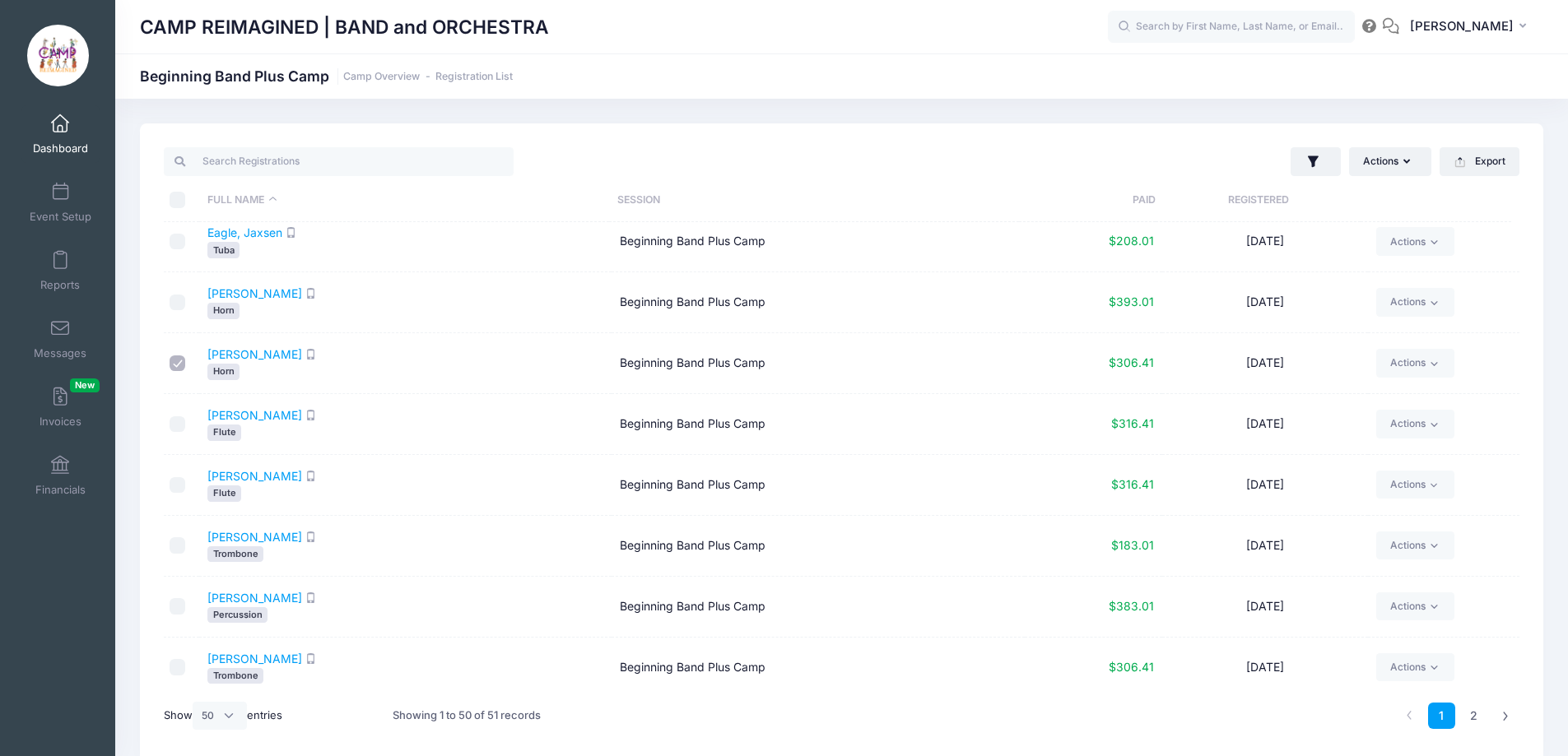
click at [178, 484] on input "checkbox" at bounding box center [177, 485] width 16 height 16
checkbox input "true"
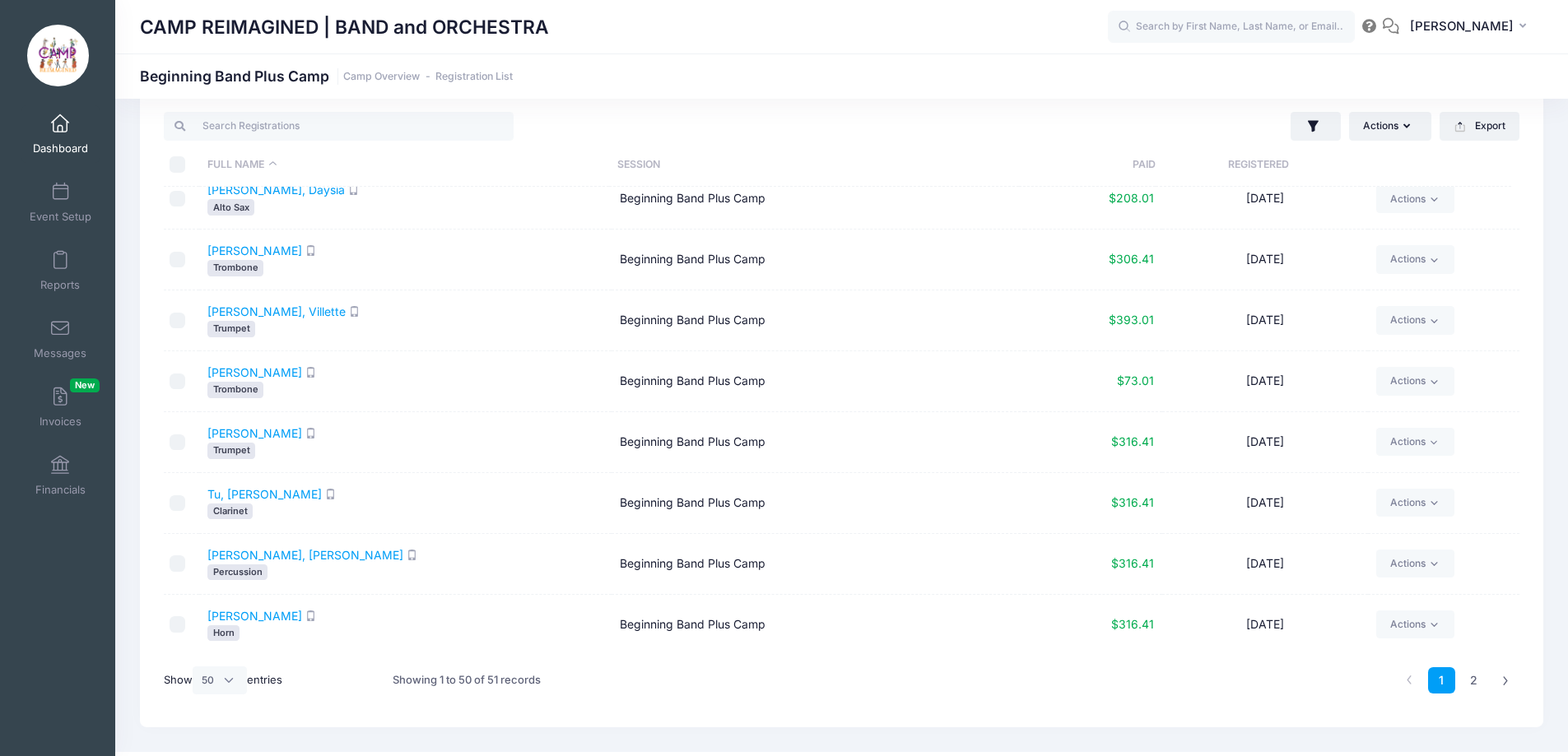
scroll to position [69, 0]
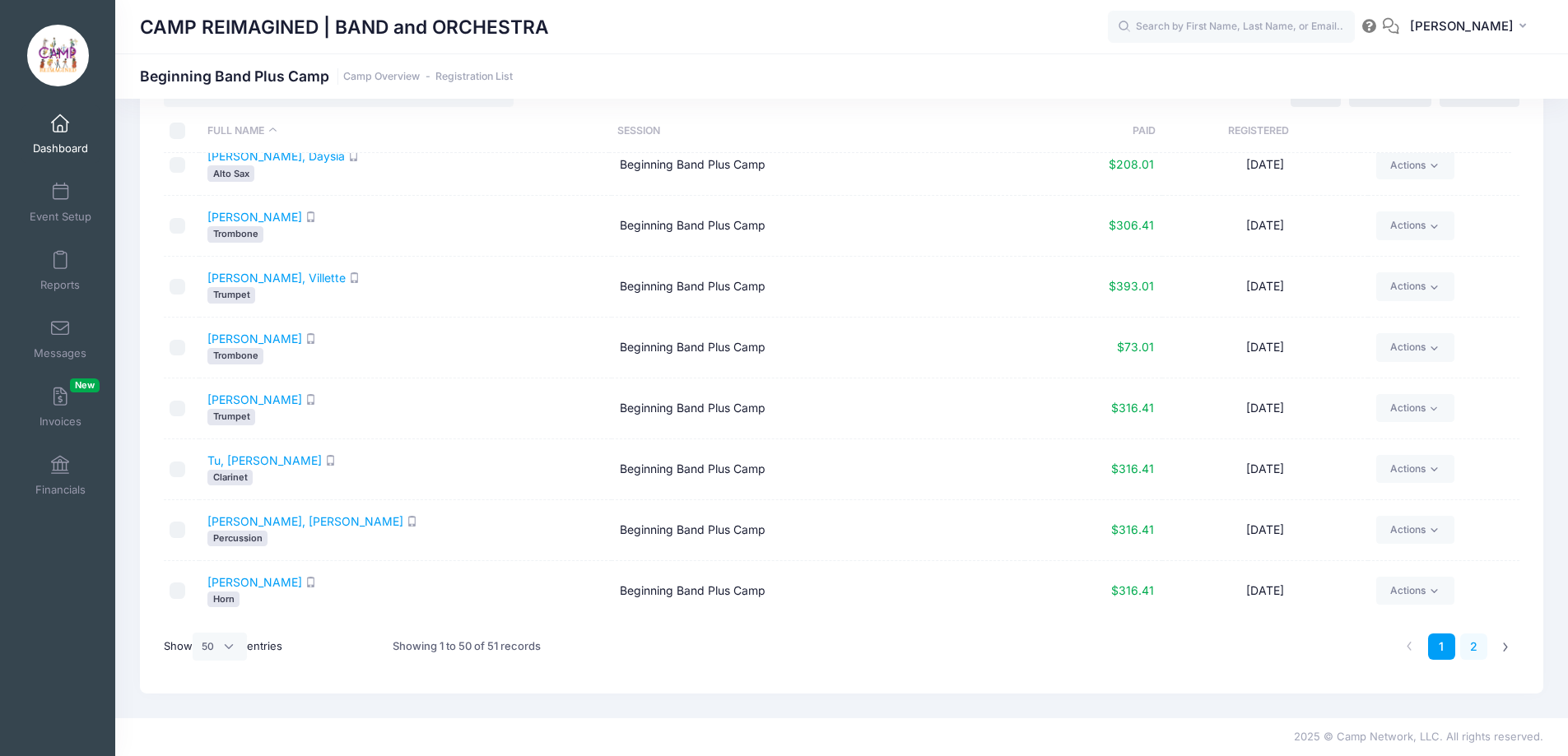
click at [1469, 642] on link "2" at bounding box center [1473, 647] width 28 height 28
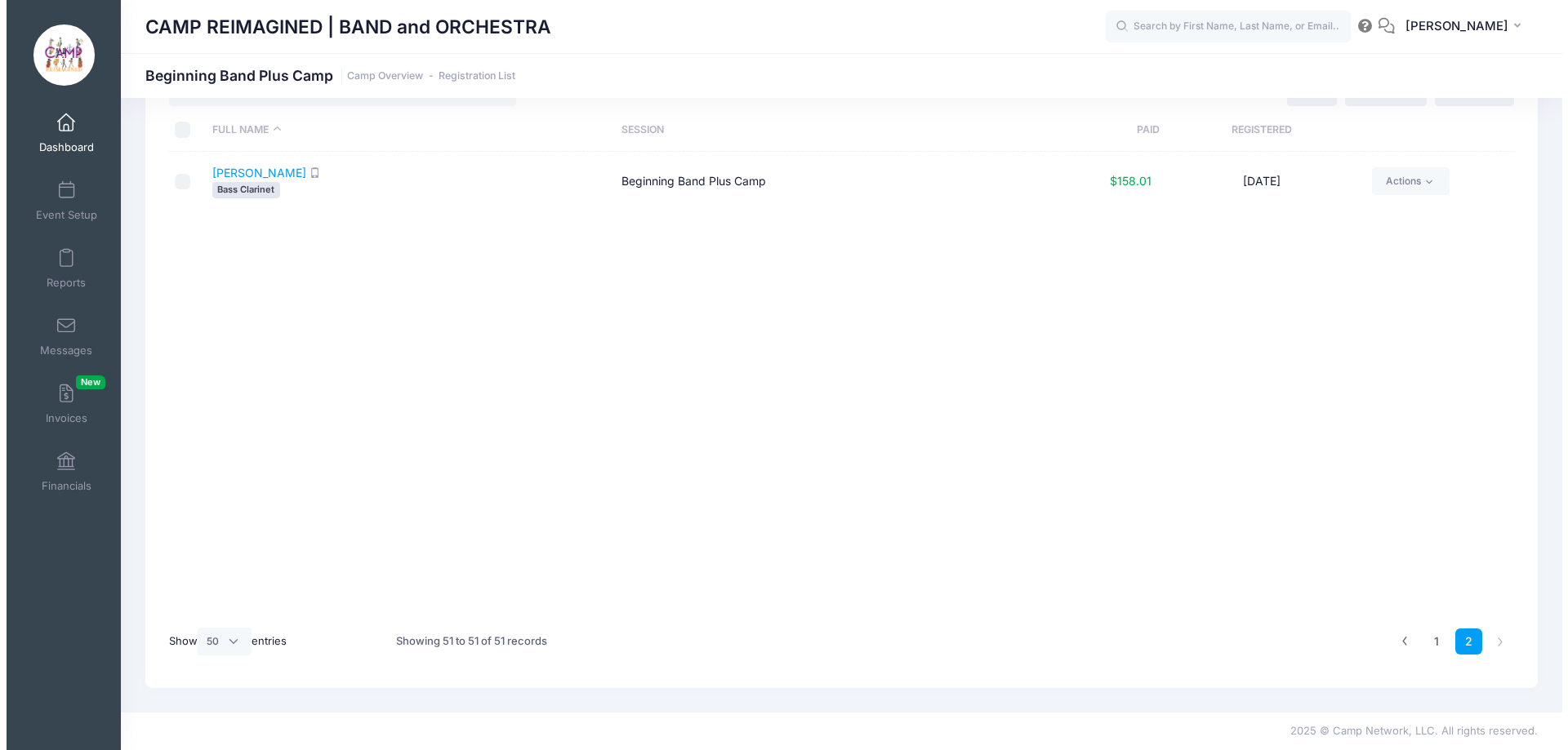
scroll to position [0, 0]
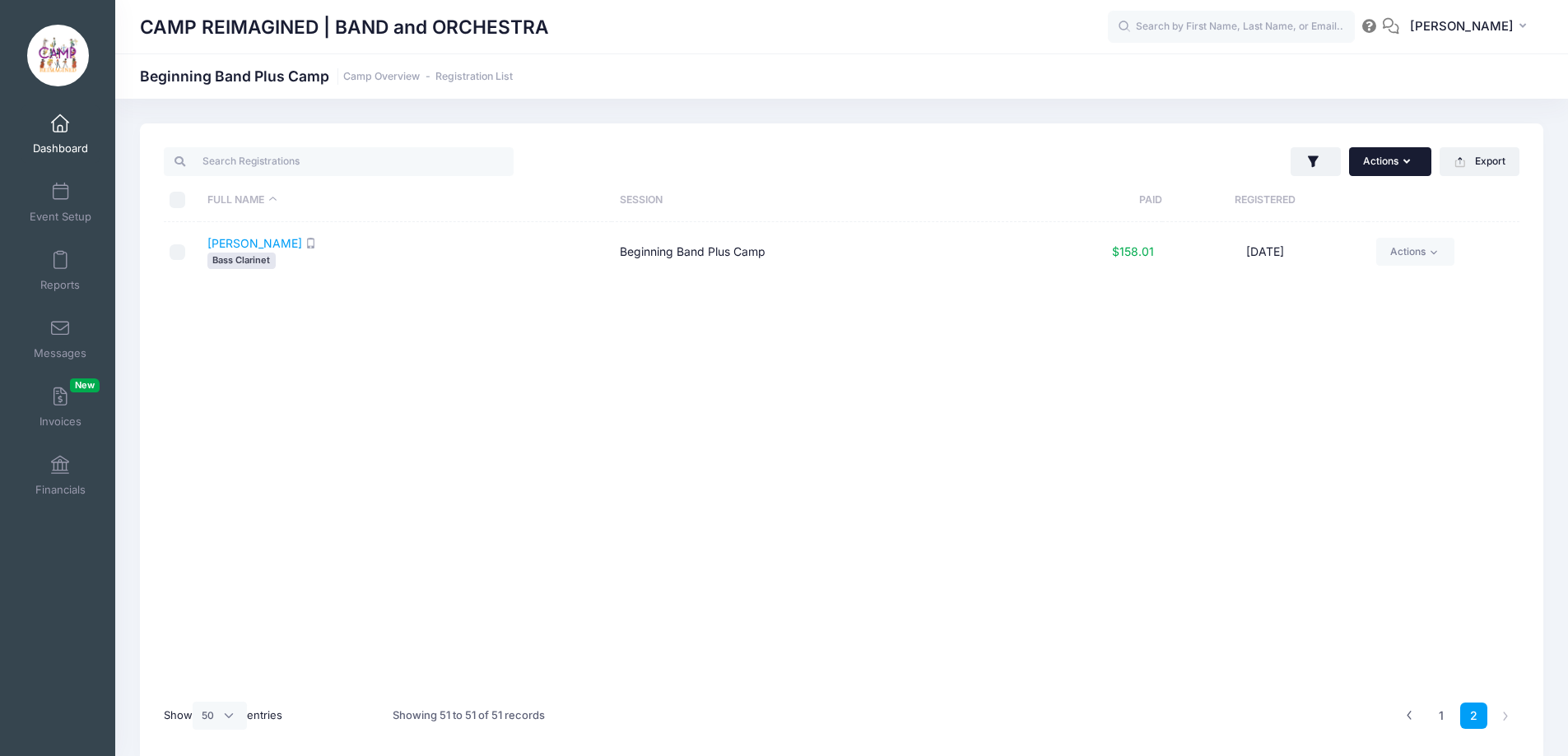
click at [1378, 166] on button "Actions" at bounding box center [1390, 161] width 82 height 28
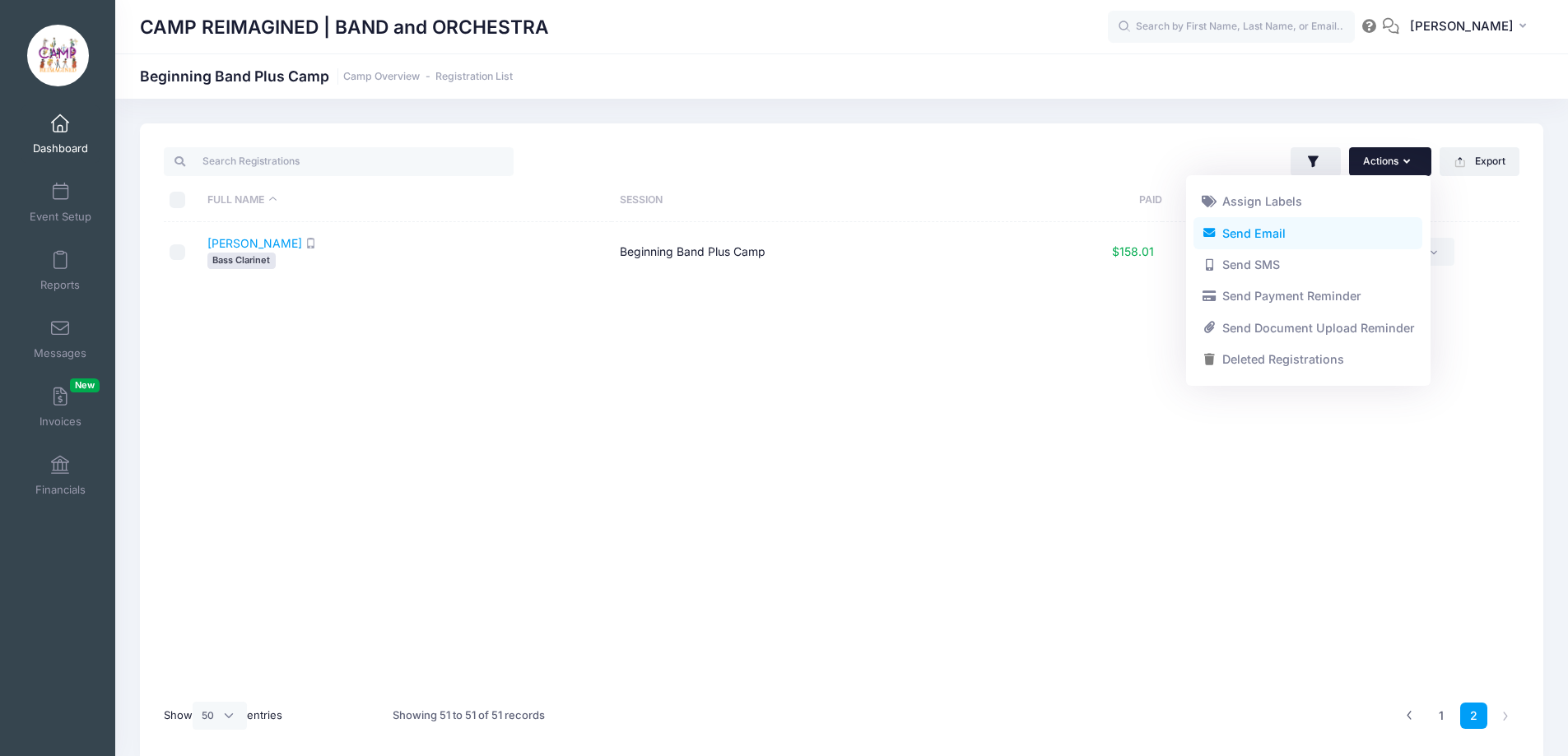
click at [1262, 232] on link "Send Email" at bounding box center [1307, 232] width 228 height 31
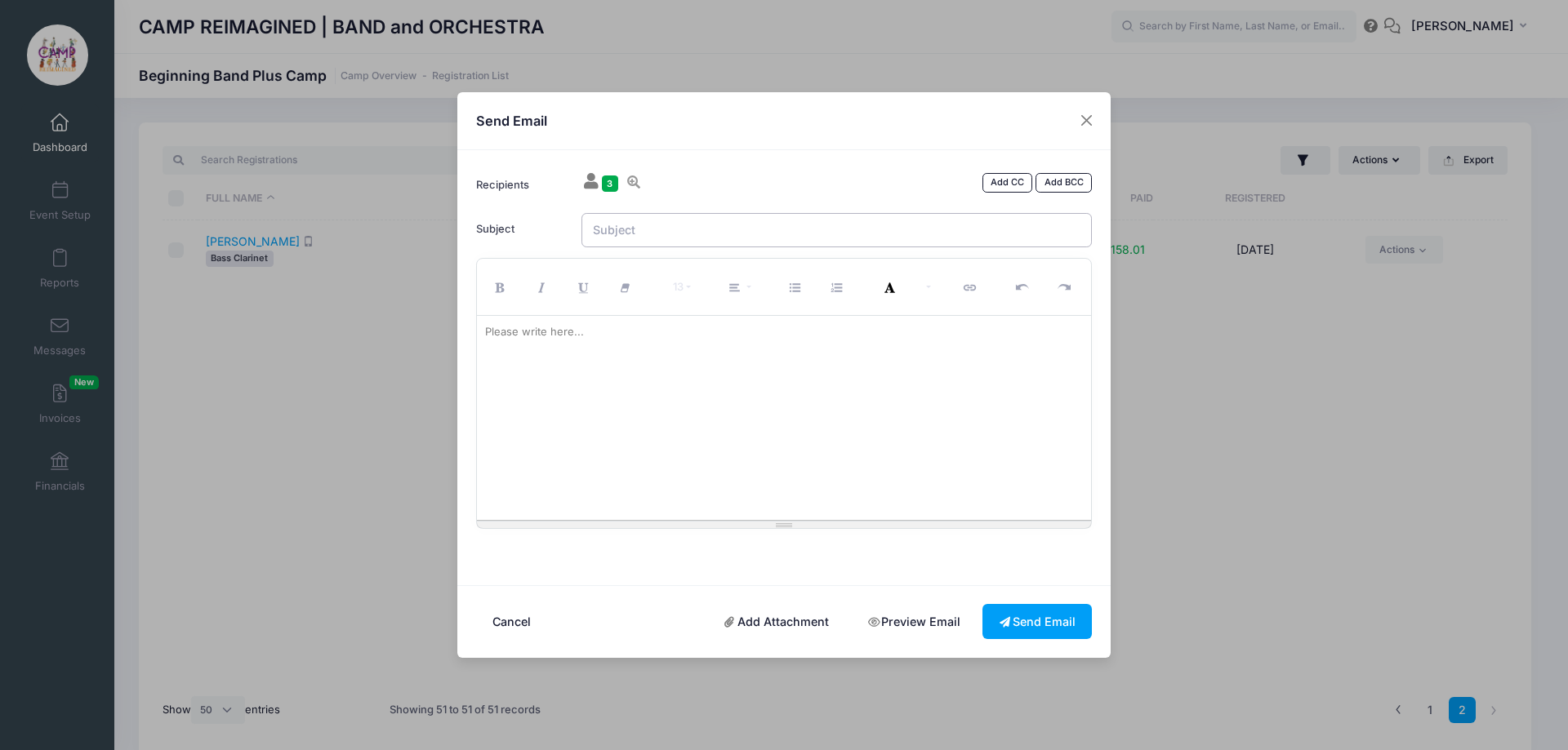
click at [648, 232] on input "Subject" at bounding box center [836, 230] width 511 height 35
type input "Honor Winds Middle School Fall Registration"
paste div
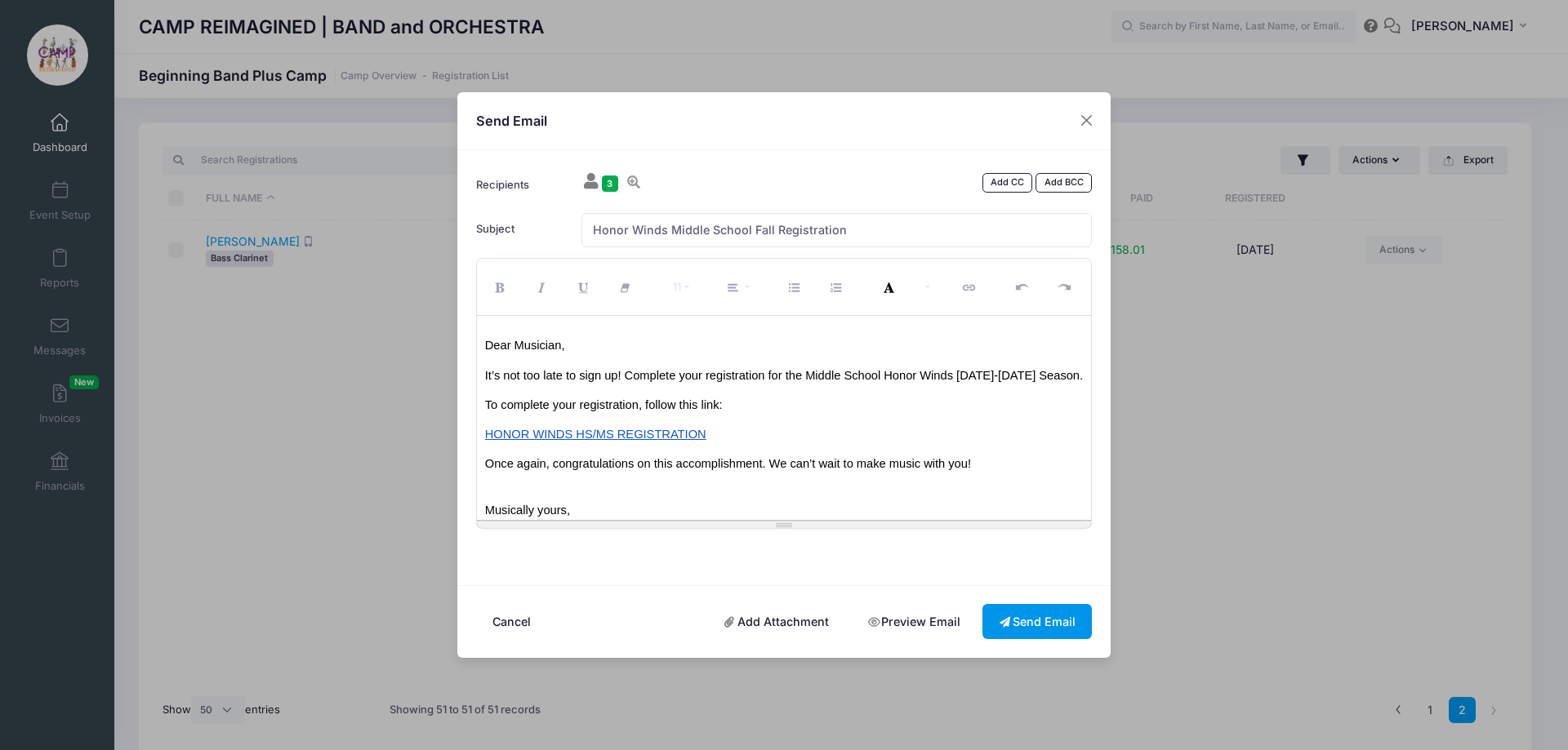
click at [1042, 613] on button "Send Email" at bounding box center [1037, 621] width 110 height 35
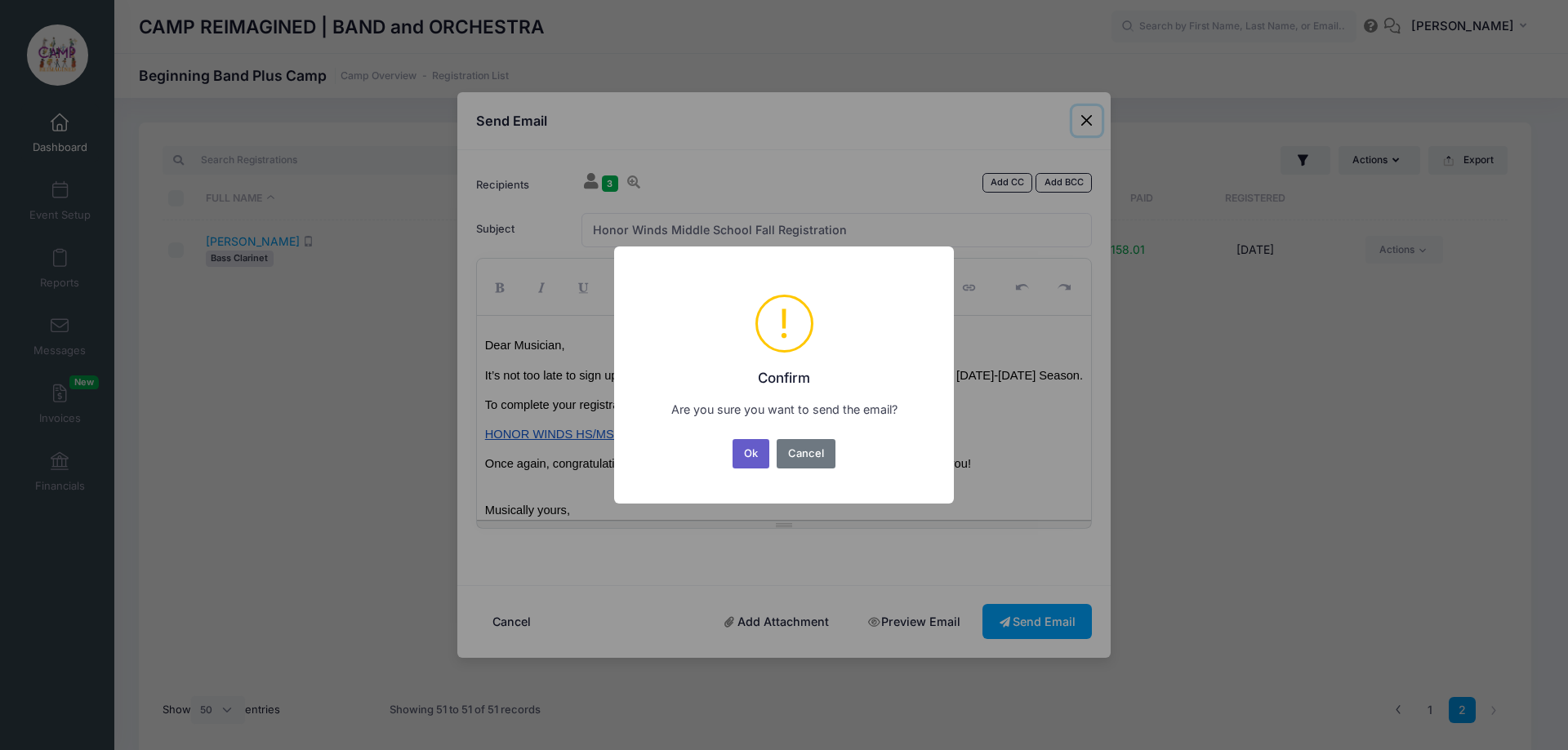
click at [748, 450] on button "Ok" at bounding box center [751, 453] width 38 height 29
